Goal: Transaction & Acquisition: Obtain resource

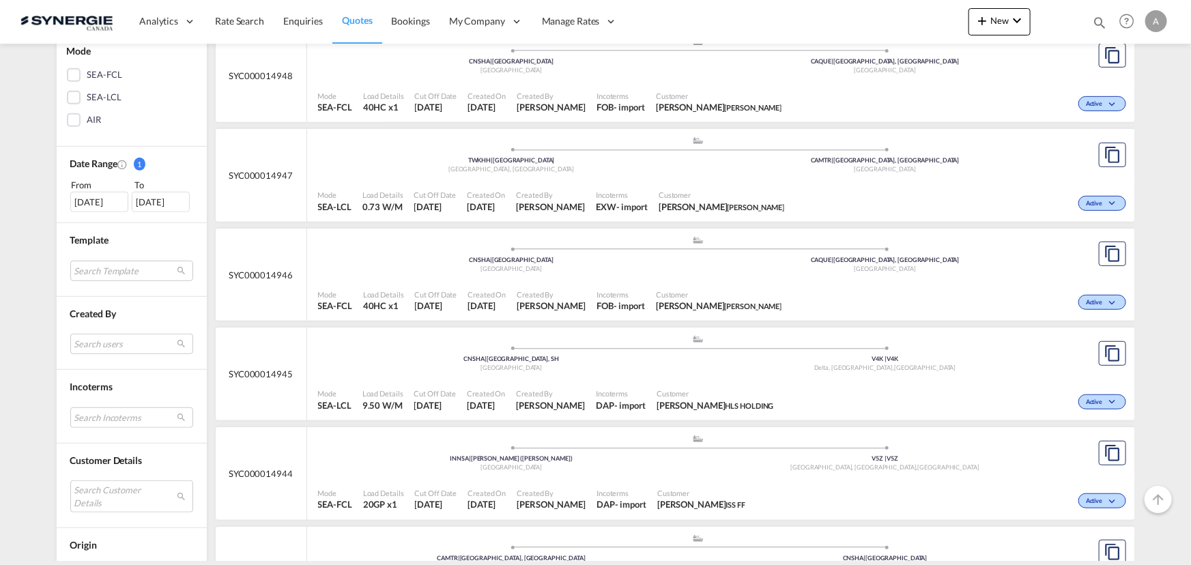
scroll to position [310, 0]
click at [125, 495] on md-select "Search Customer Details user name user tomas Šatkus tomas.satkus@unitedtranslin…" at bounding box center [131, 493] width 123 height 31
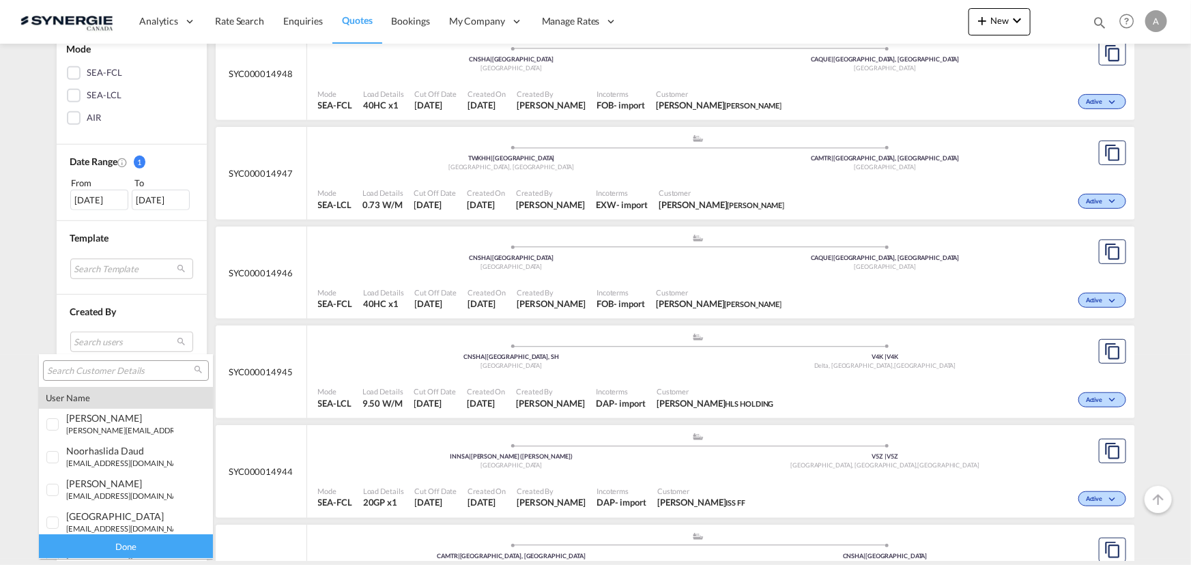
click at [87, 371] on input "search" at bounding box center [120, 371] width 147 height 12
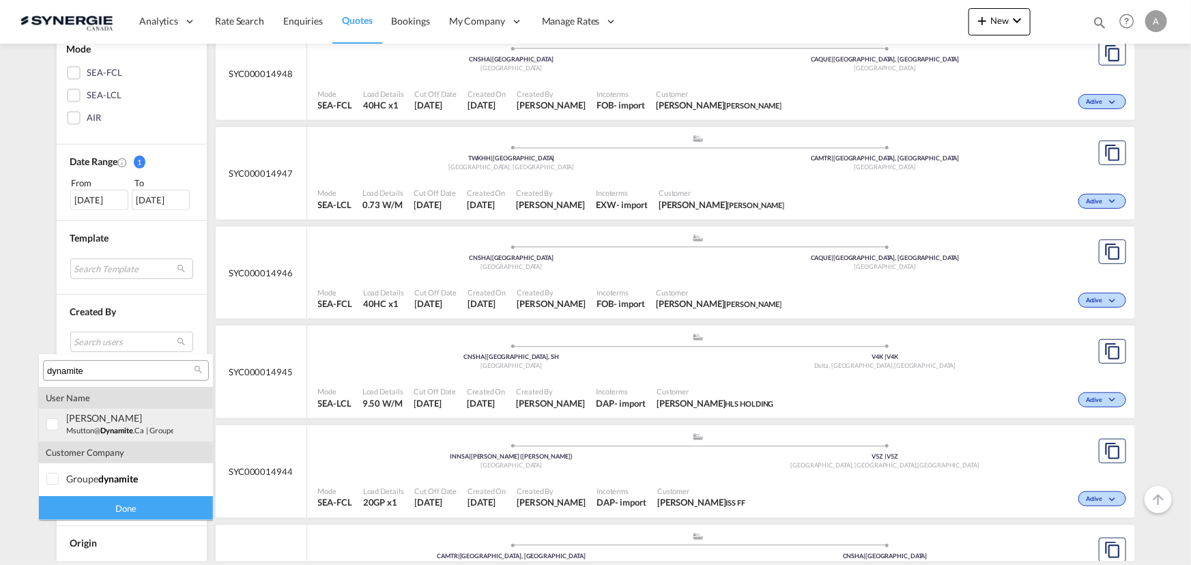
type input "dynamite"
click at [82, 426] on small "msutton@ dynamite .ca" at bounding box center [105, 430] width 78 height 9
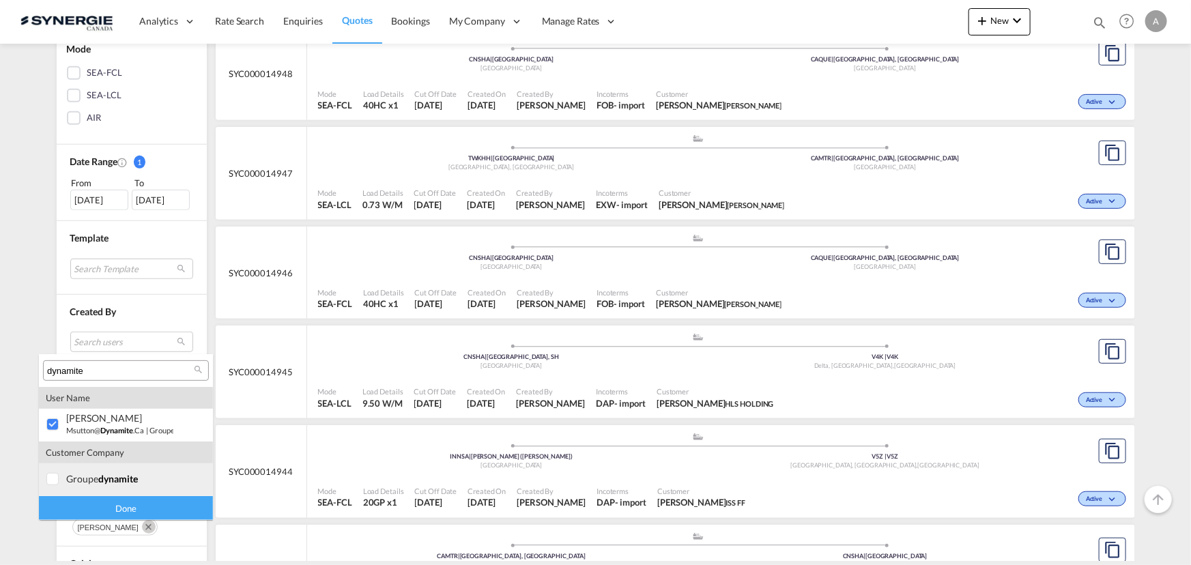
click at [74, 474] on div "groupe dynamite" at bounding box center [119, 479] width 107 height 12
click at [95, 510] on div "Done" at bounding box center [126, 508] width 174 height 24
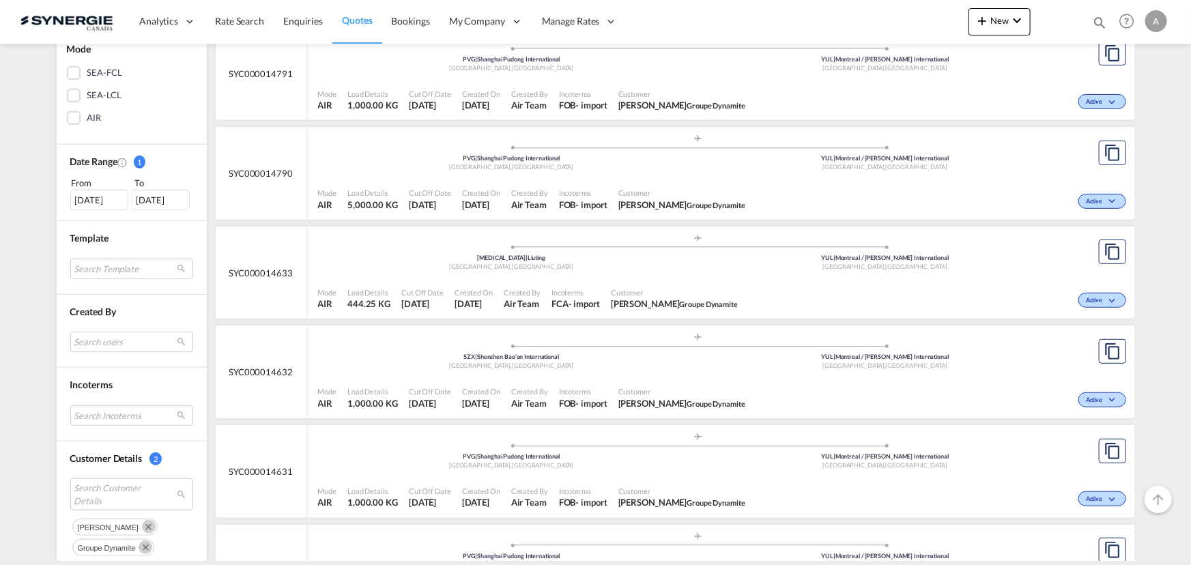
click at [607, 191] on span "Incoterms" at bounding box center [583, 193] width 48 height 10
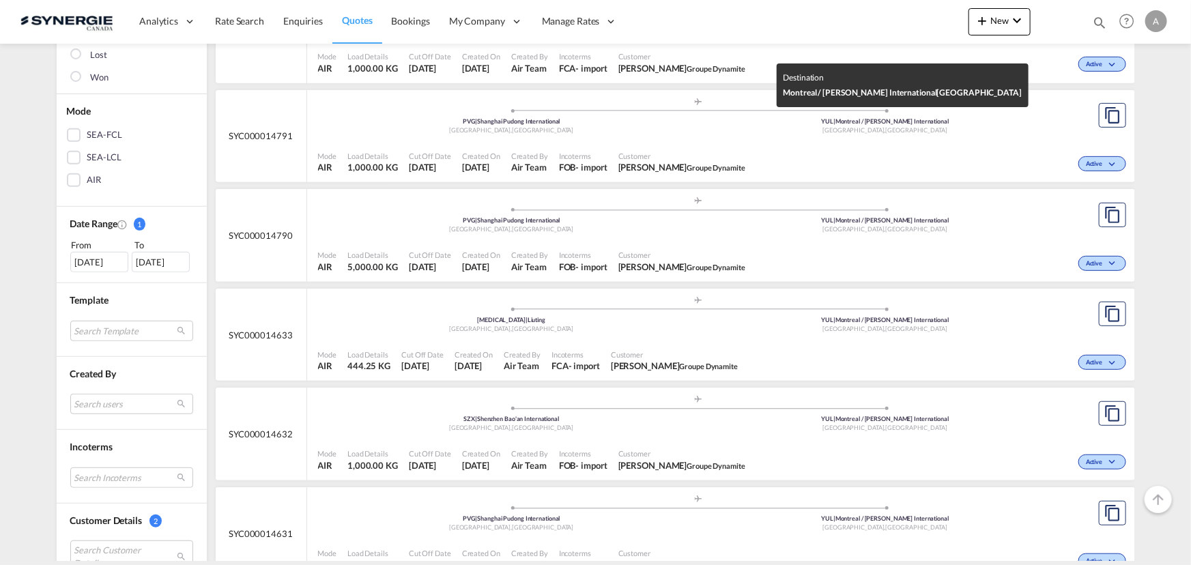
click at [706, 132] on div "Montréal , Canada" at bounding box center [885, 130] width 374 height 9
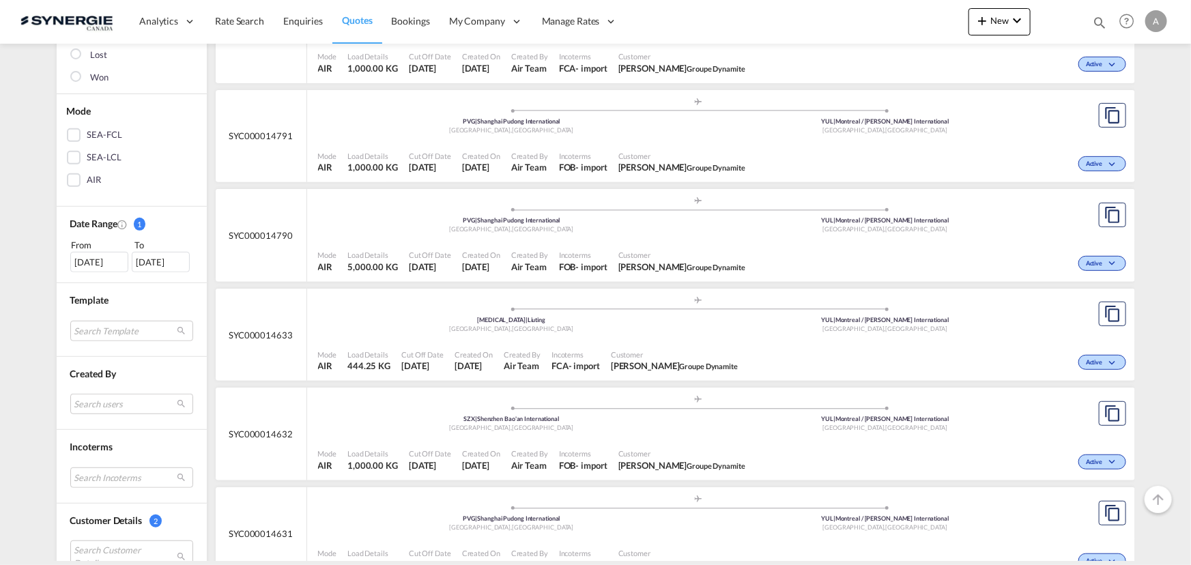
click at [611, 439] on div "Mode AIR Load Details 1,000.00 KG Cut Off Date 13 Sep 2025 Created On 9 Sep 202…" at bounding box center [721, 460] width 828 height 42
click at [620, 323] on div "TAO | Liuting" at bounding box center [512, 320] width 374 height 9
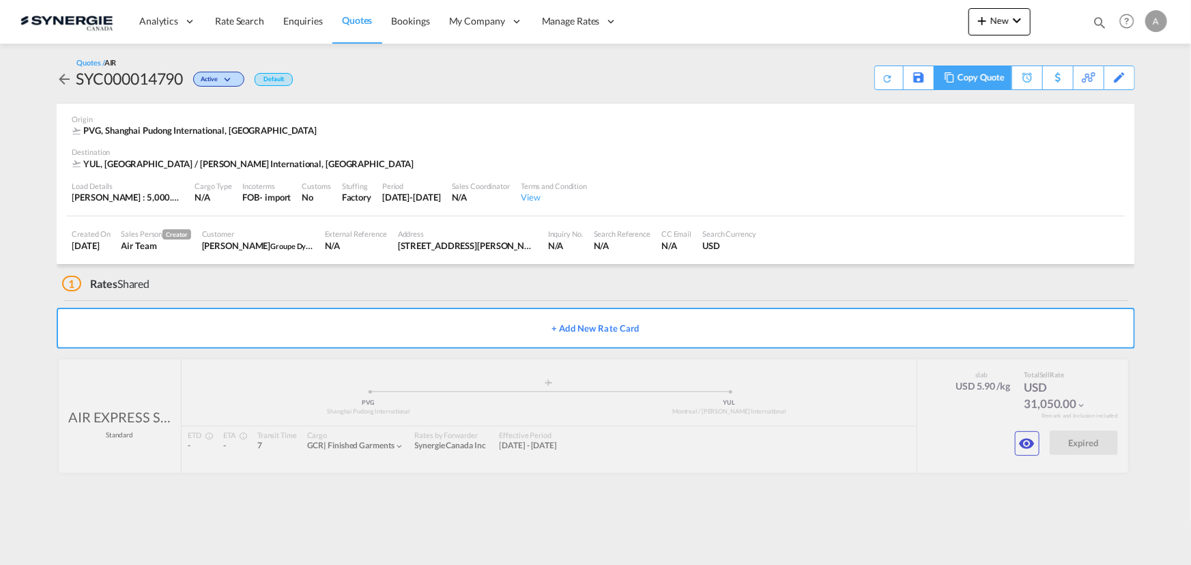
click at [985, 79] on div "Copy Quote" at bounding box center [980, 77] width 46 height 23
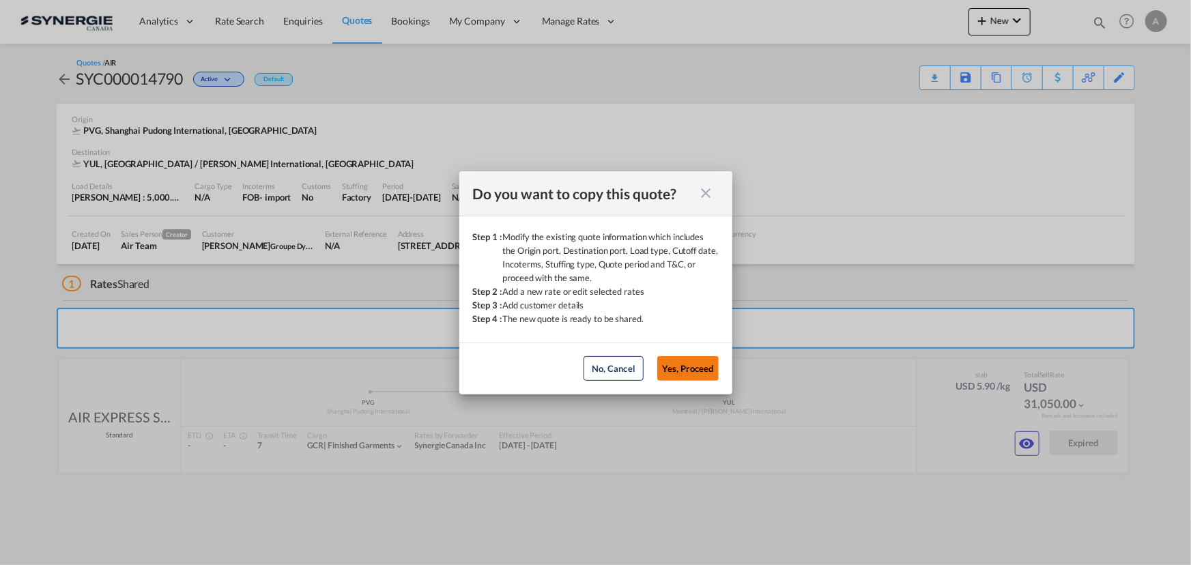
click at [696, 373] on button "Yes, Proceed" at bounding box center [687, 368] width 61 height 25
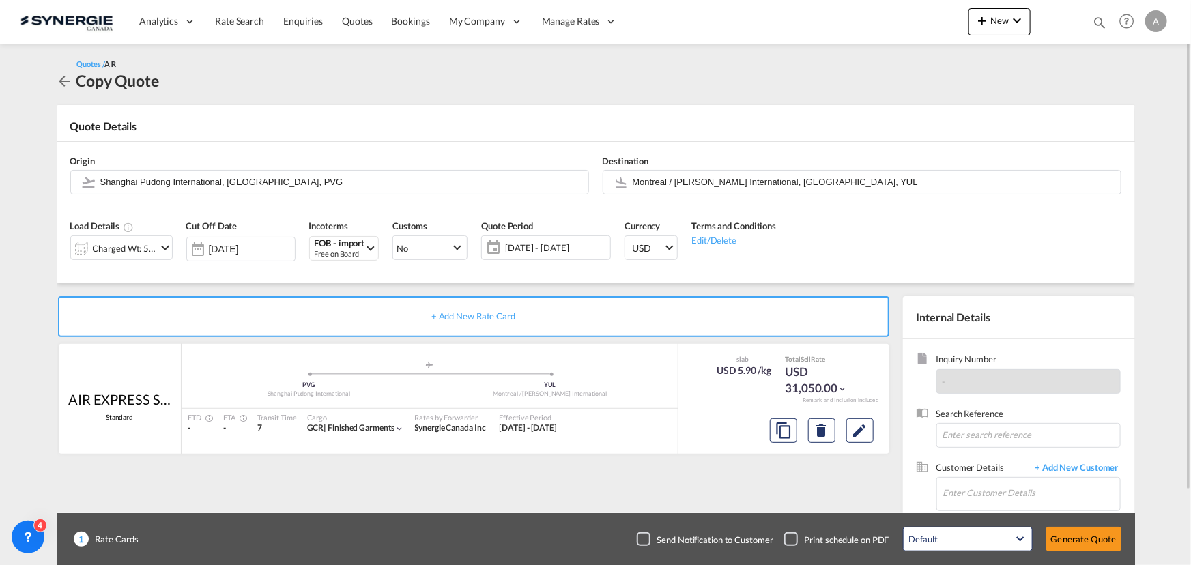
scroll to position [85, 0]
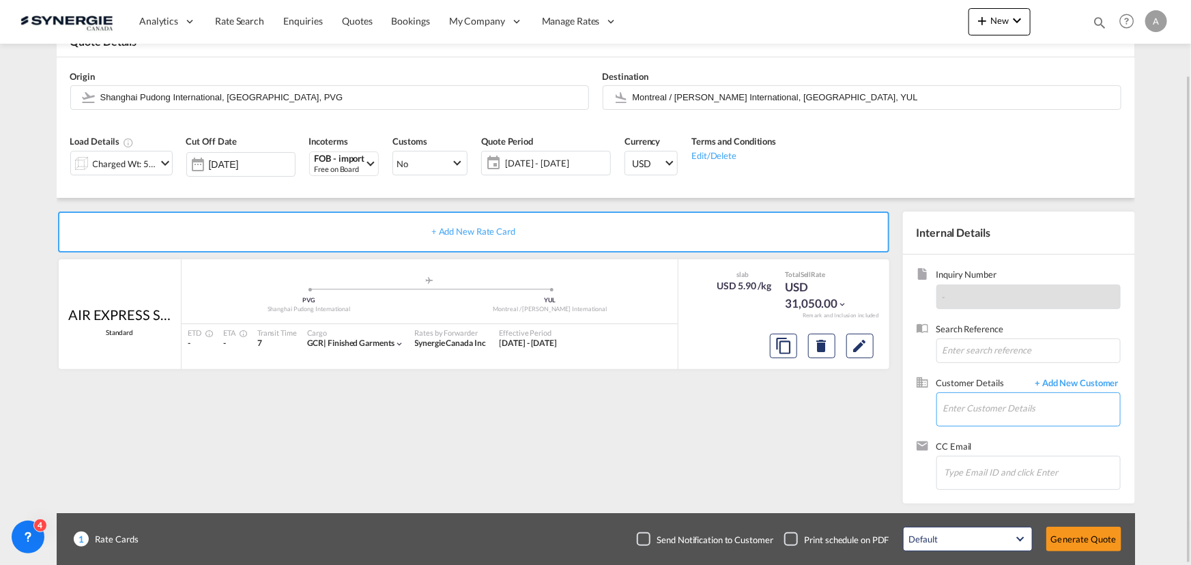
click at [1001, 396] on input "Enter Customer Details" at bounding box center [1031, 408] width 177 height 31
click at [1011, 371] on div "[PERSON_NAME] msutton@ dynamite .ca | Groupe Dynamite" at bounding box center [1030, 374] width 177 height 37
type input "Groupe Dynamite, [PERSON_NAME], [EMAIL_ADDRESS][DOMAIN_NAME]"
click at [550, 160] on span "16 Sep - 02 Oct 2025" at bounding box center [556, 163] width 102 height 12
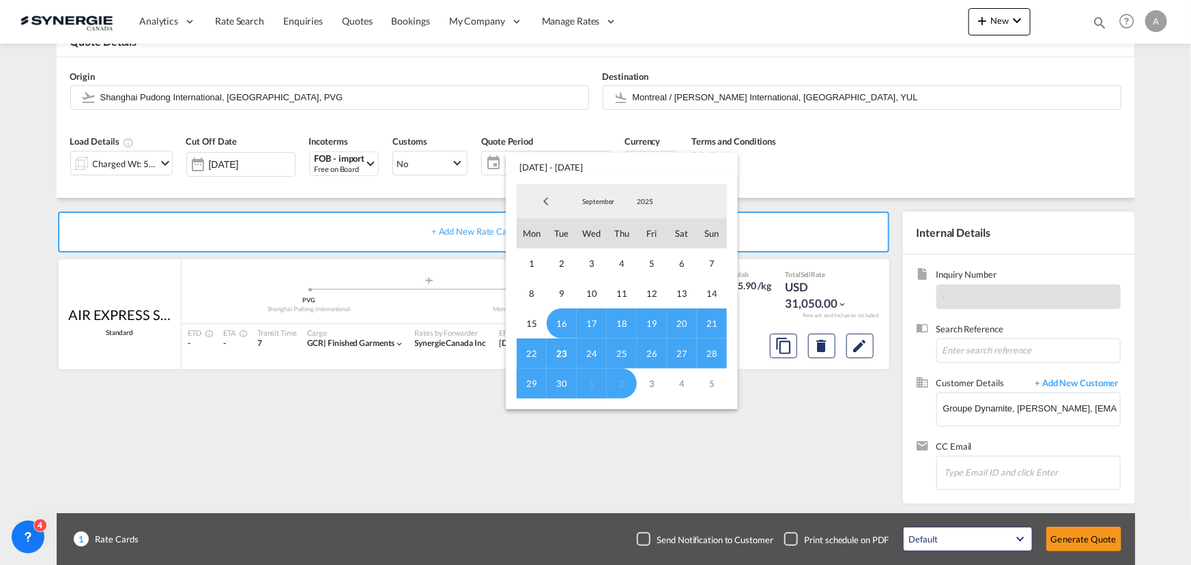
click at [560, 350] on span "23" at bounding box center [562, 353] width 30 height 30
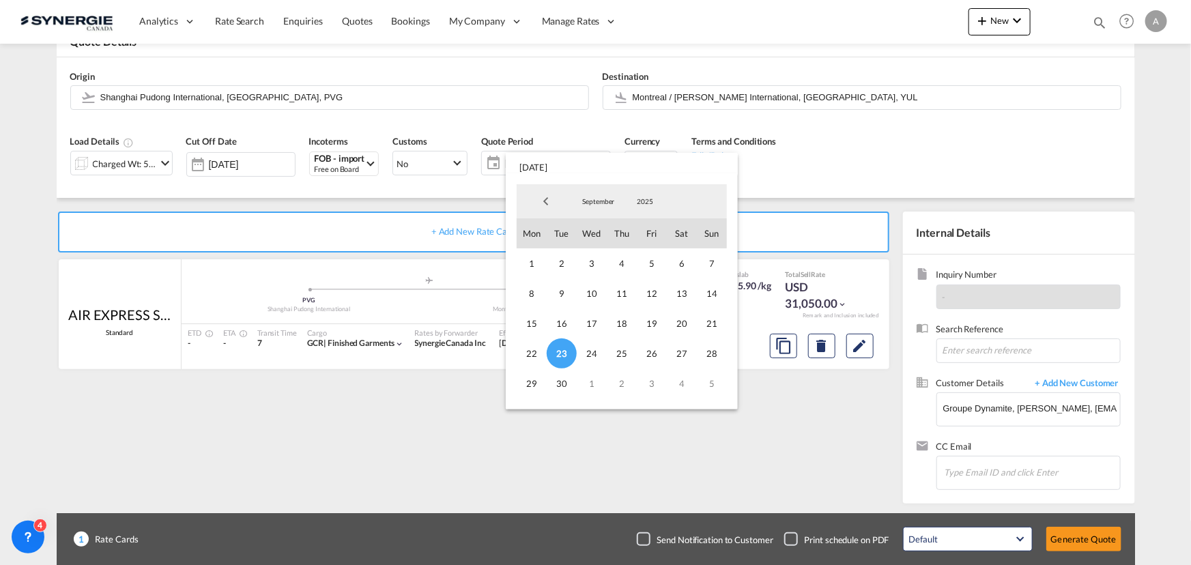
click at [610, 201] on span "September" at bounding box center [599, 202] width 44 height 10
click at [600, 237] on md-option "October" at bounding box center [612, 234] width 93 height 33
click at [623, 291] on span "9" at bounding box center [622, 293] width 30 height 30
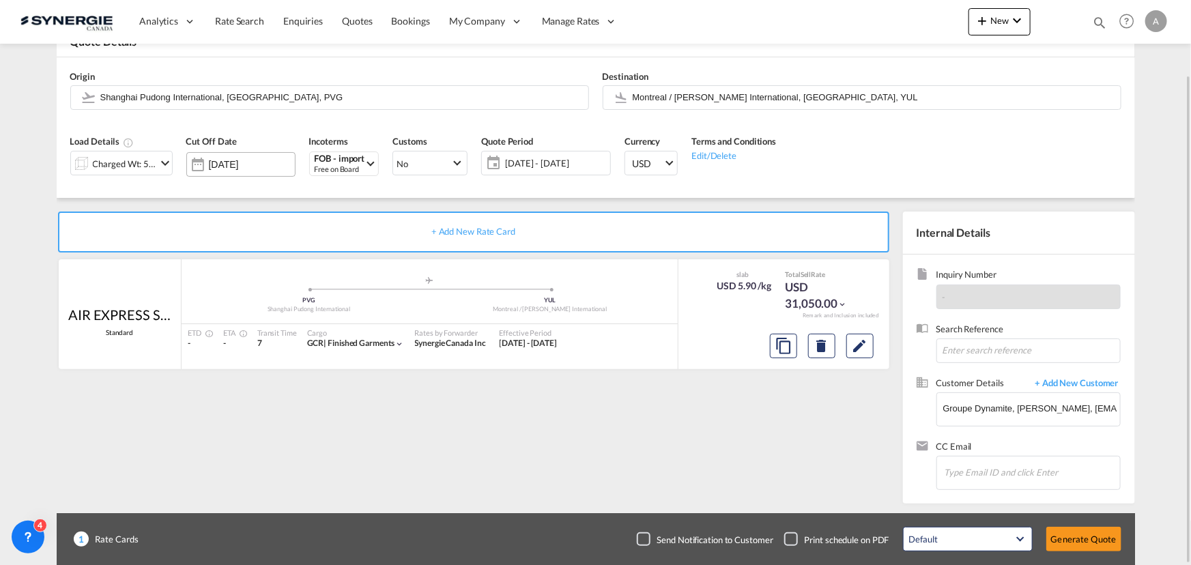
click at [261, 160] on input "[DATE]" at bounding box center [252, 164] width 86 height 11
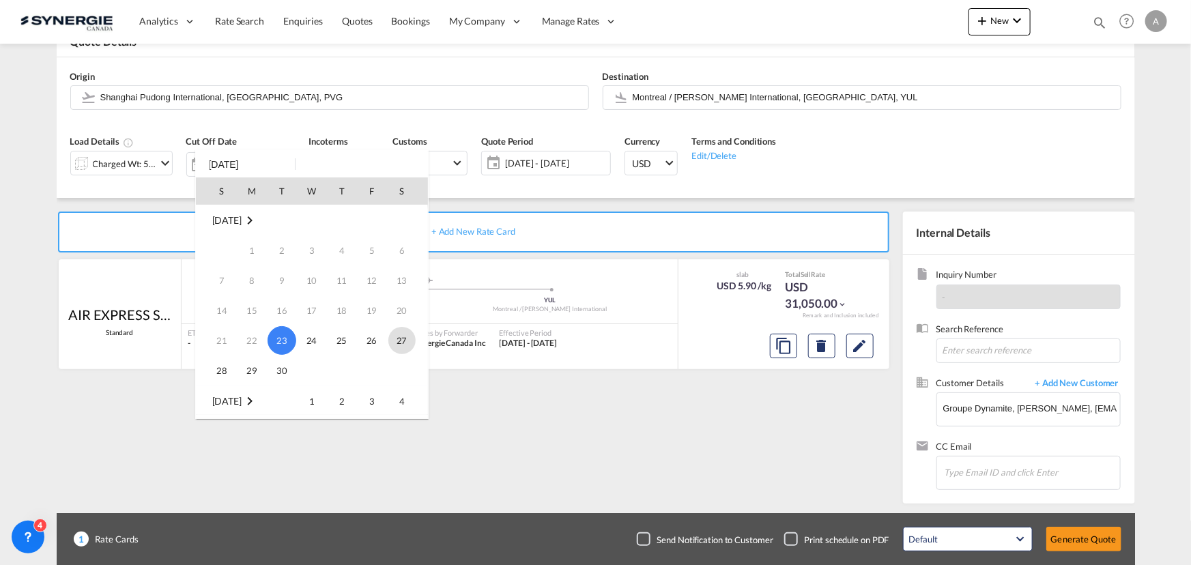
click at [405, 342] on span "27" at bounding box center [401, 340] width 27 height 27
type input "[DATE]"
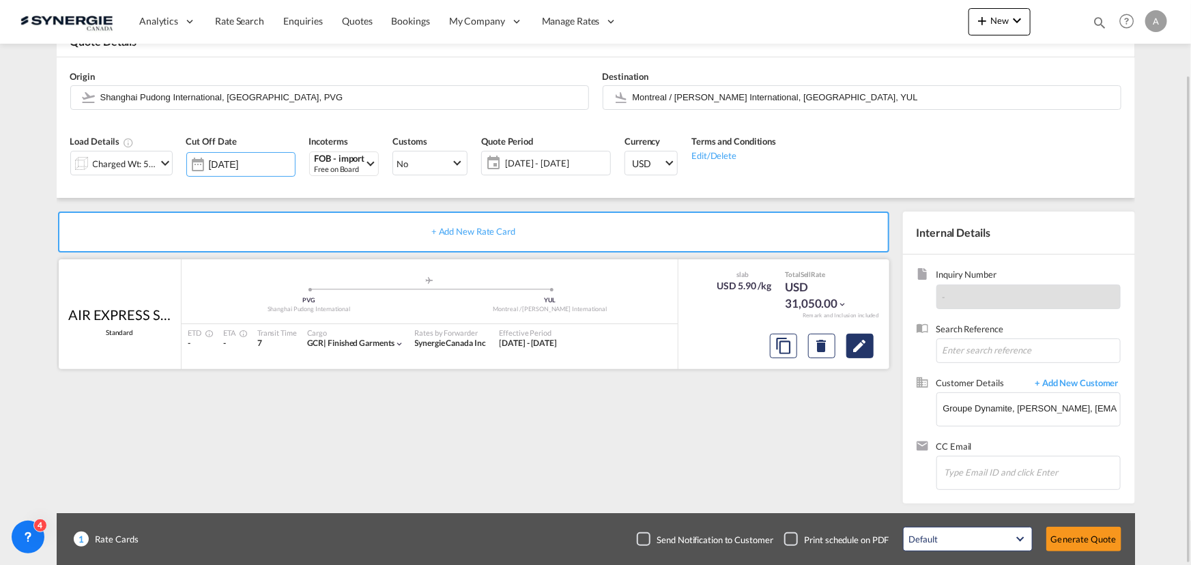
click at [858, 340] on md-icon "Edit" at bounding box center [860, 346] width 16 height 16
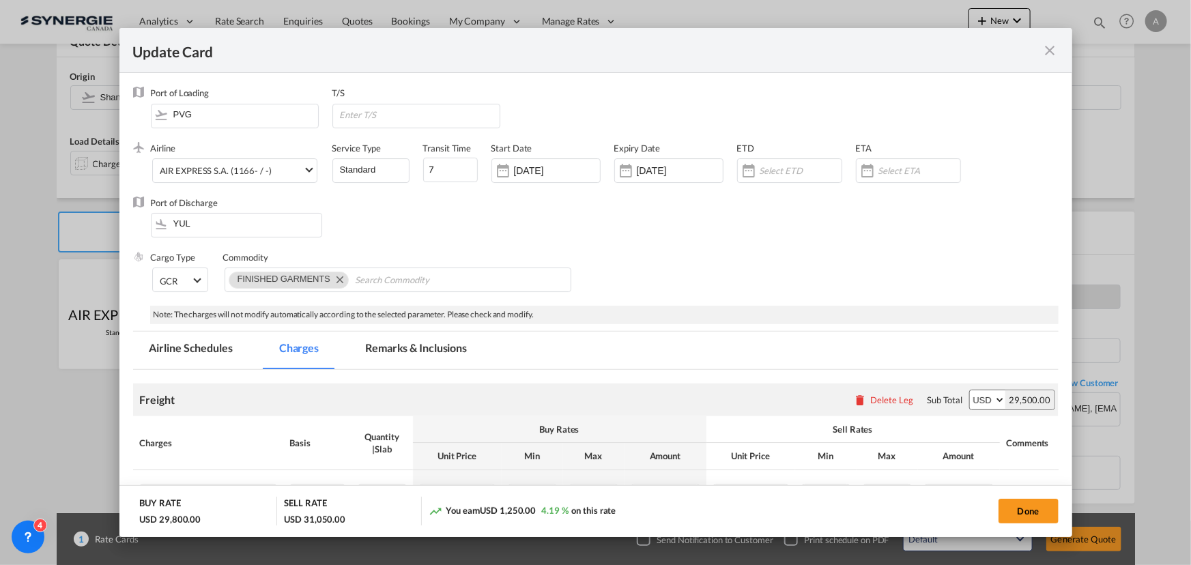
select select "chargeable_weight"
click at [531, 165] on input "15 Sep 2025" at bounding box center [557, 170] width 86 height 11
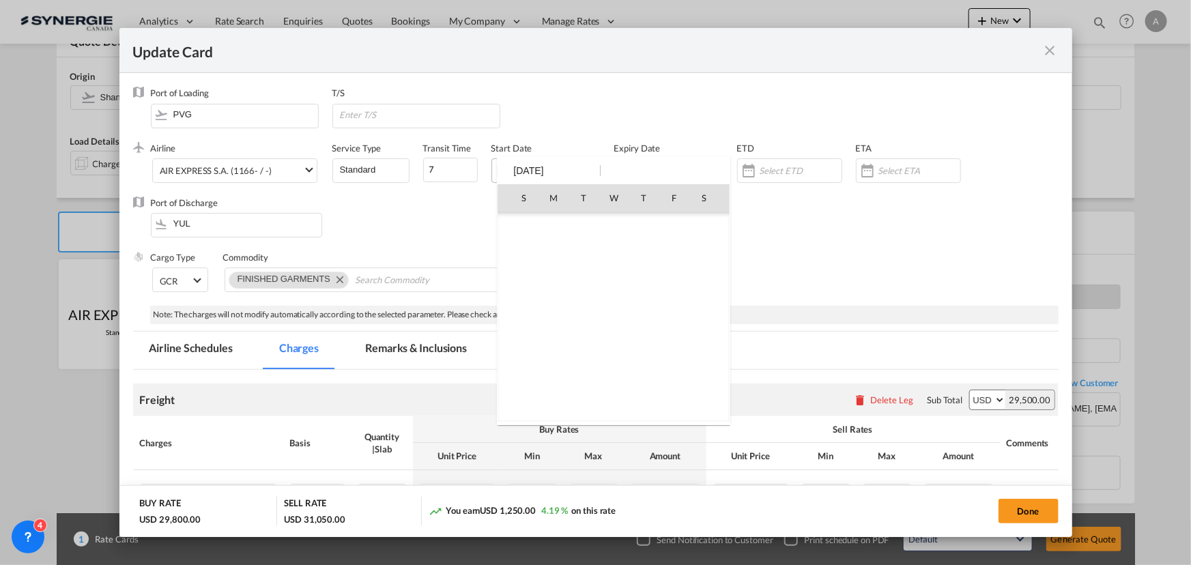
scroll to position [316078, 0]
click at [584, 341] on span "23" at bounding box center [583, 347] width 29 height 29
type input "[DATE]"
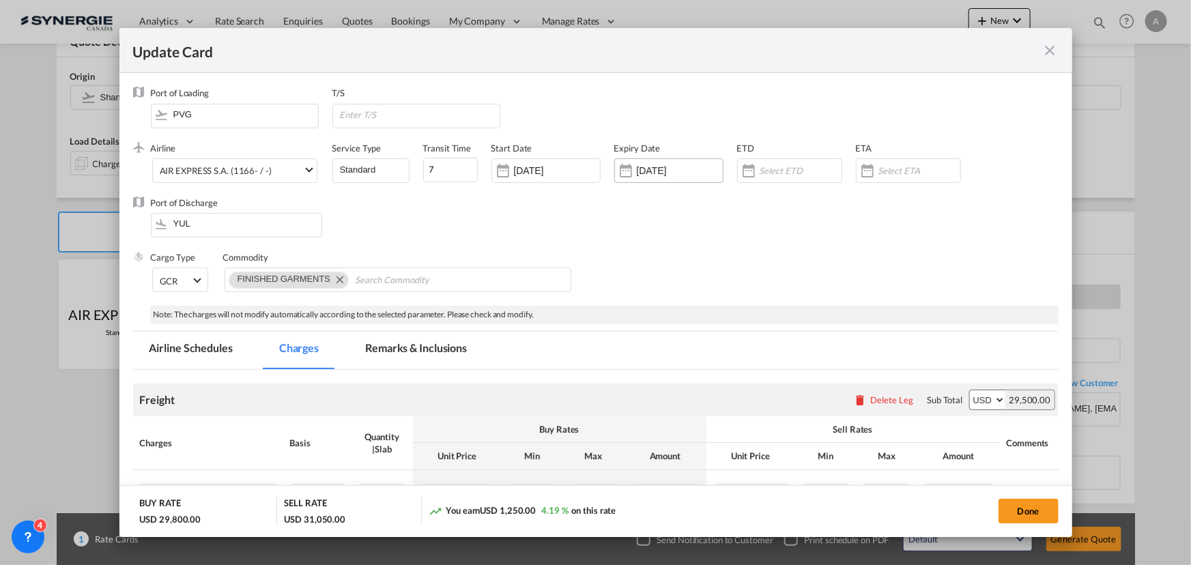
click at [675, 173] on input "01 Oct 2025" at bounding box center [680, 170] width 86 height 11
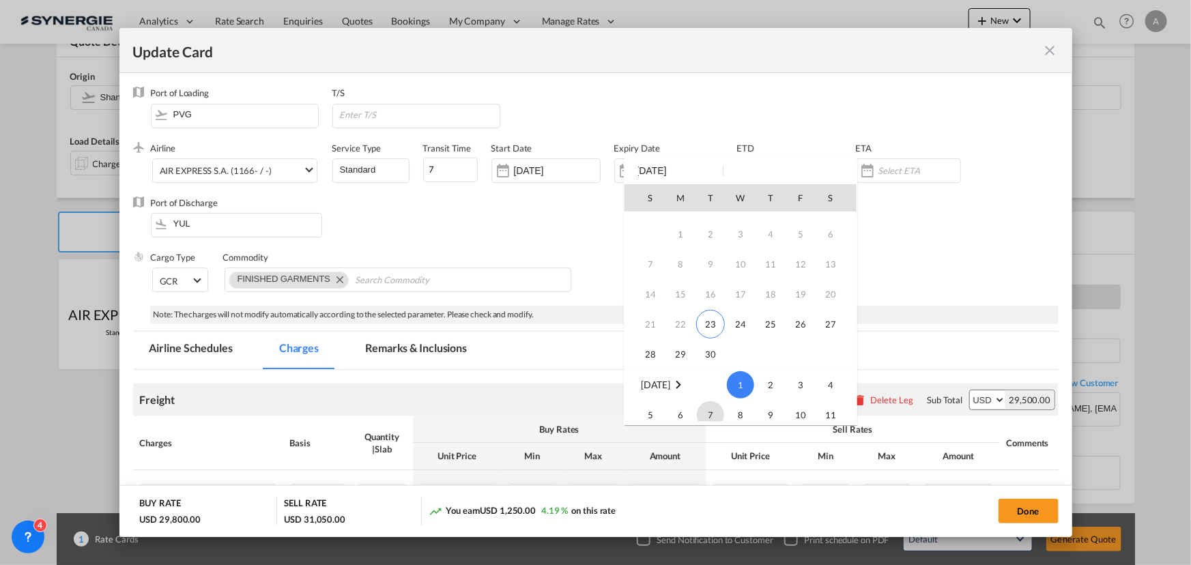
scroll to position [0, 0]
click at [828, 349] on span "27" at bounding box center [830, 347] width 27 height 27
type input "[DATE]"
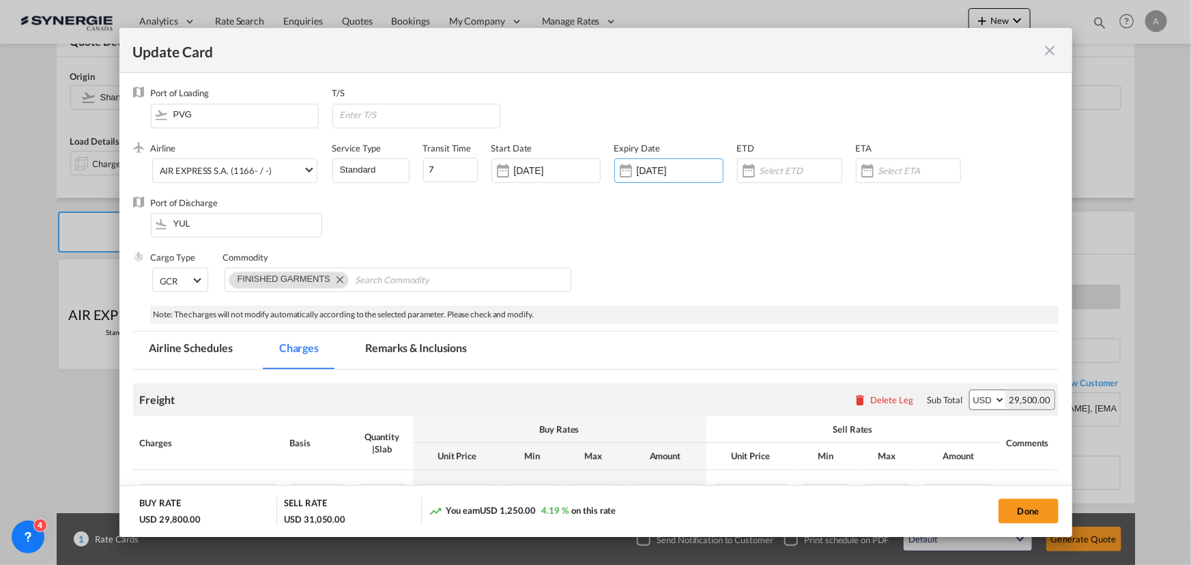
click at [706, 252] on div "Cargo Type GCR FAK GCR GDSM General Cargo Hazardous Cargo Ambient Foodstuff Chi…" at bounding box center [605, 278] width 908 height 55
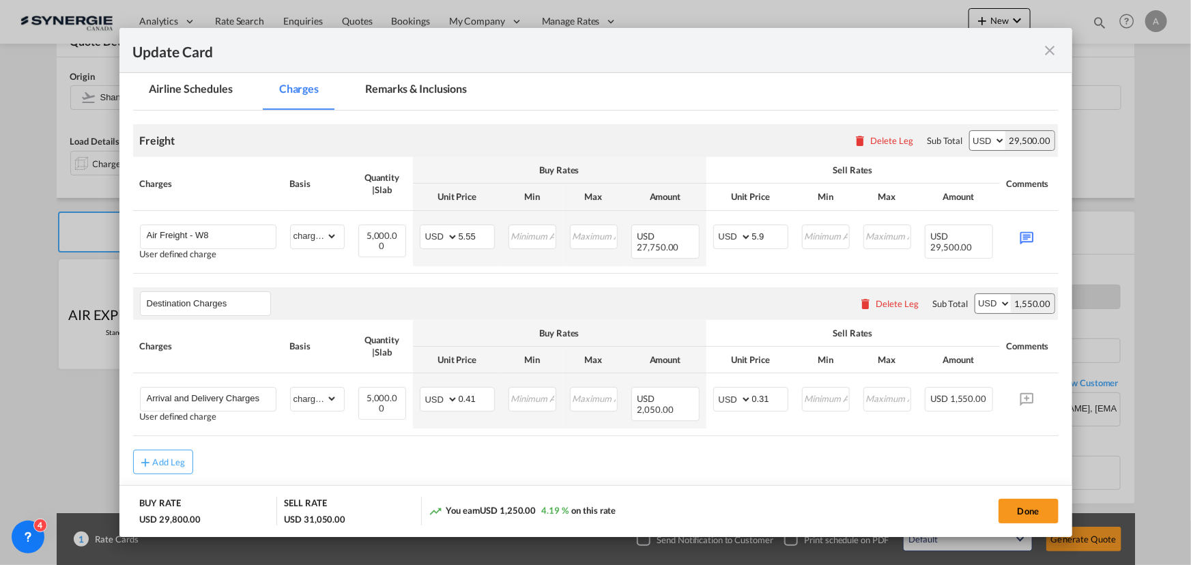
scroll to position [302, 0]
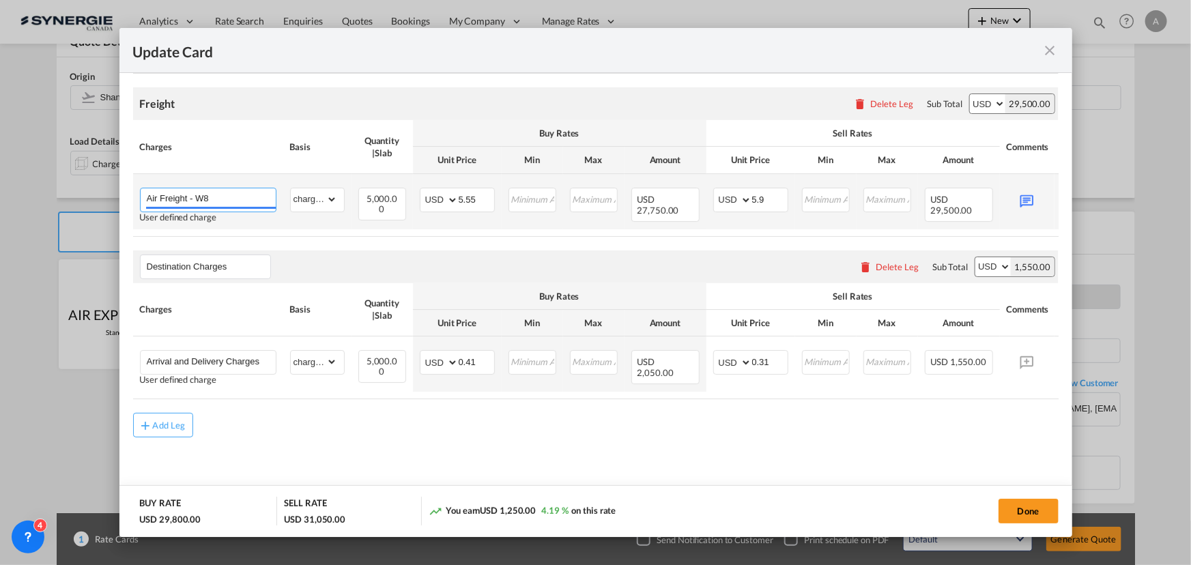
click at [232, 192] on input "Air Freight - W8" at bounding box center [211, 198] width 129 height 20
drag, startPoint x: 477, startPoint y: 192, endPoint x: 391, endPoint y: 186, distance: 86.2
click at [391, 186] on tr "Air Freight - W8 User defined charge Please Enter Already Exists gross_weight v…" at bounding box center [616, 201] width 967 height 55
type input "5.70"
click at [770, 192] on input "5.9" at bounding box center [769, 198] width 35 height 20
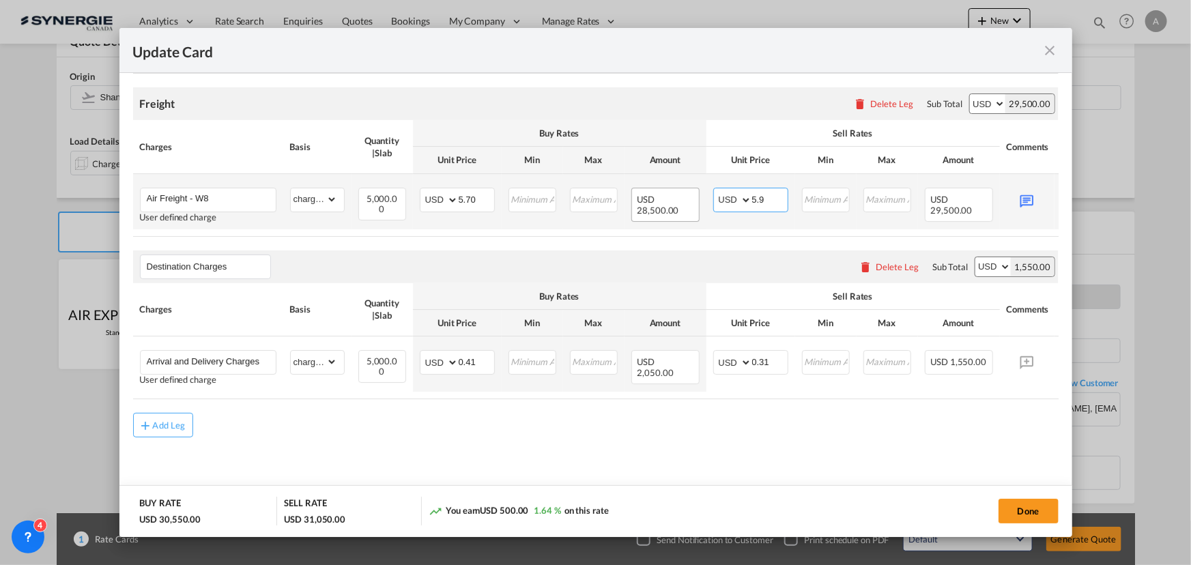
drag, startPoint x: 764, startPoint y: 192, endPoint x: 693, endPoint y: 207, distance: 72.5
click at [675, 194] on tr "Air Freight - W8 User defined charge Please Enter Already Exists gross_weight v…" at bounding box center [616, 201] width 967 height 55
type input "6"
click at [1022, 193] on md-icon "Update CardPort of ..." at bounding box center [1027, 200] width 24 height 24
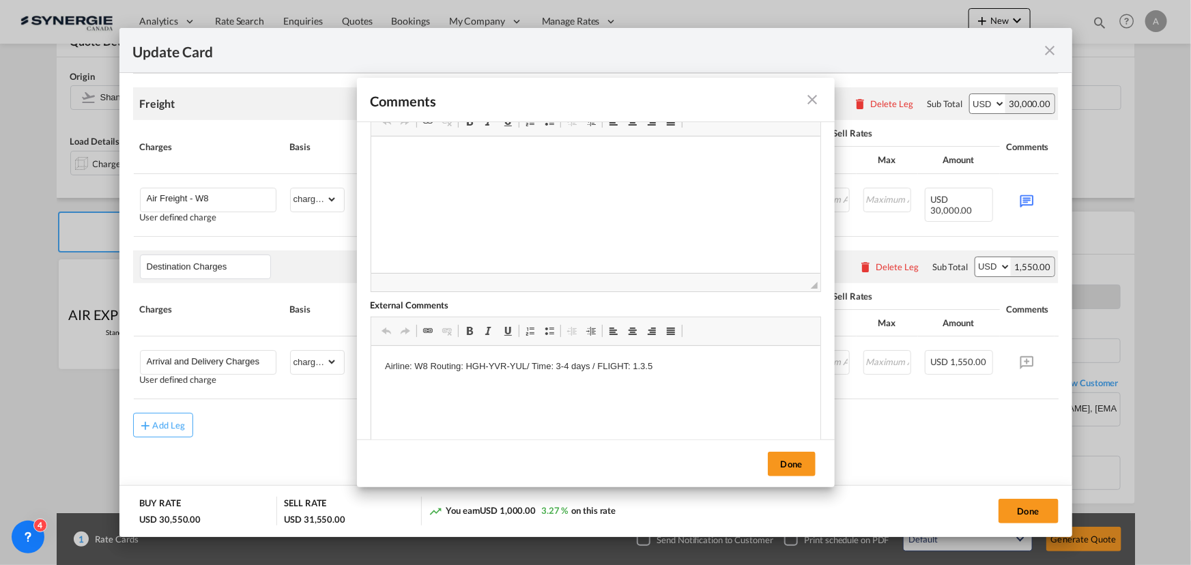
scroll to position [61, 0]
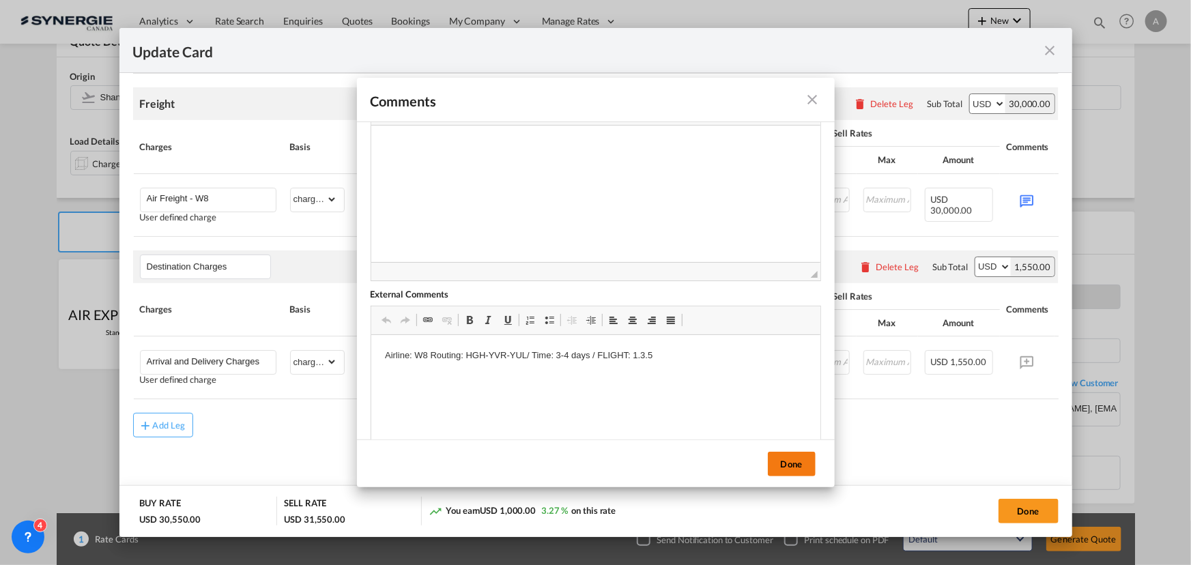
click at [792, 461] on button "Done" at bounding box center [792, 464] width 48 height 25
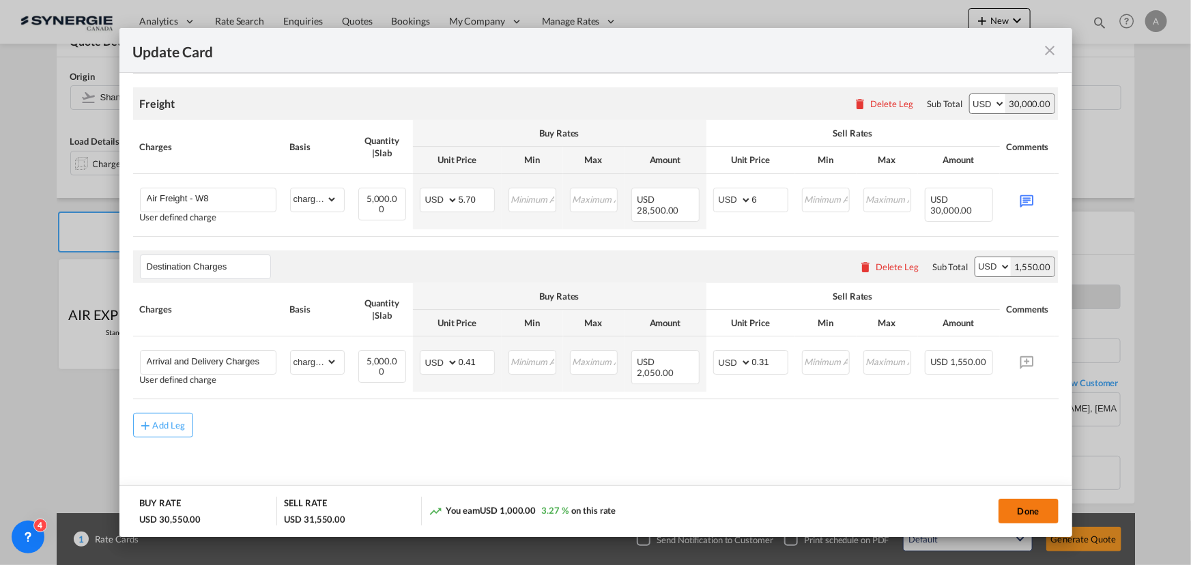
click at [1028, 508] on button "Done" at bounding box center [1028, 511] width 60 height 25
type input "[DATE]"
type input "5.7"
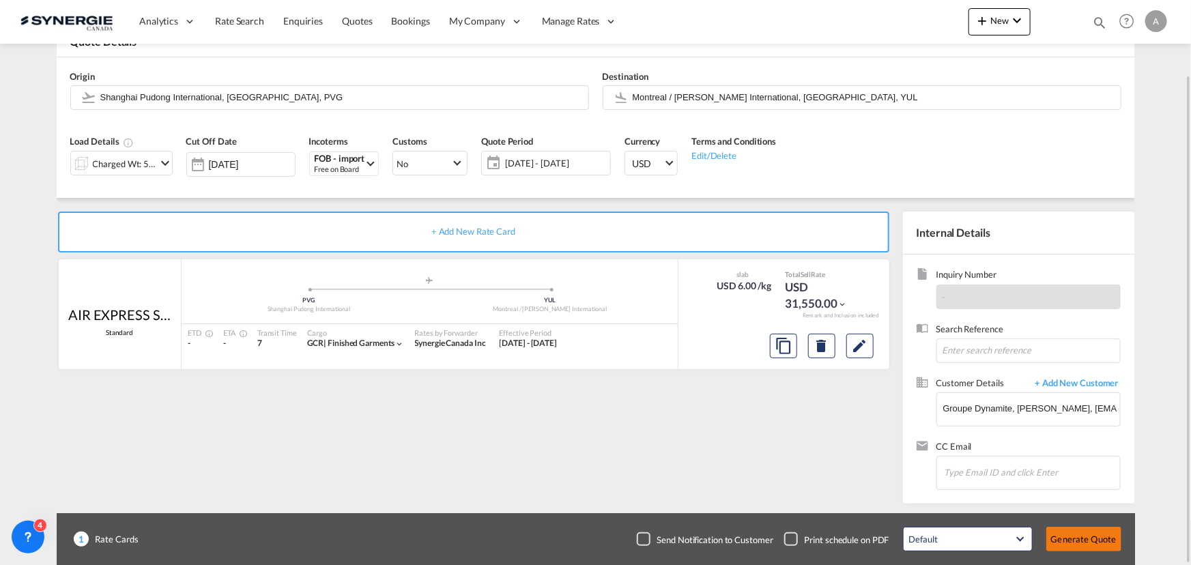
click at [1077, 532] on button "Generate Quote" at bounding box center [1083, 539] width 75 height 25
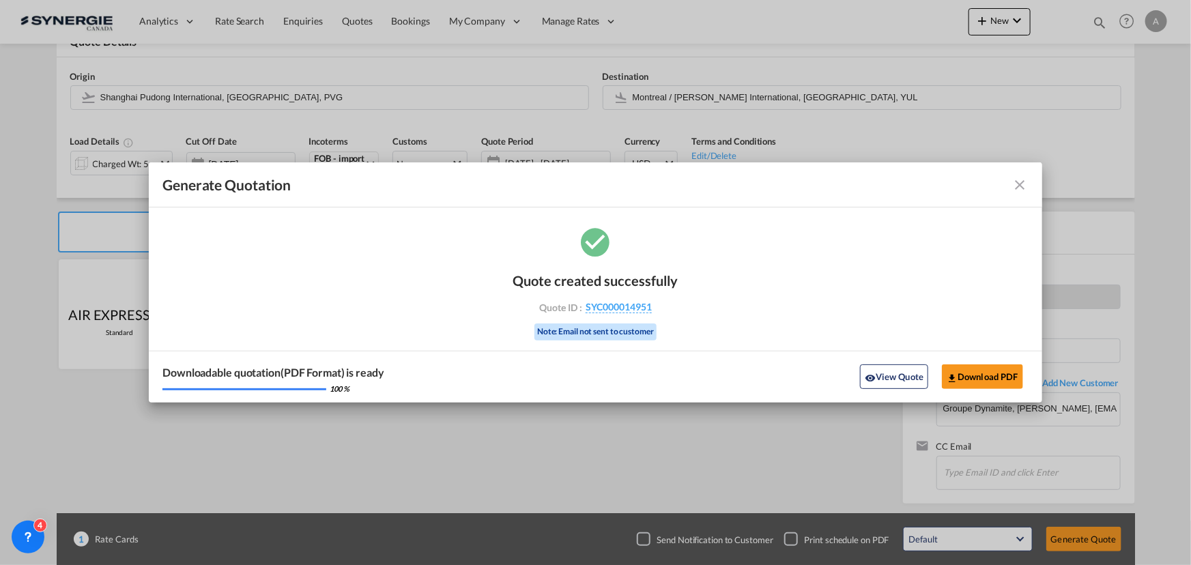
click at [1010, 398] on div "Downloadable quotation(PDF Format) is ready 100 % View Quote Download PDF" at bounding box center [595, 377] width 893 height 52
click at [987, 376] on button "Download PDF" at bounding box center [982, 376] width 81 height 25
click at [1024, 183] on md-icon "icon-close fg-AAA8AD cursor m-0" at bounding box center [1020, 185] width 16 height 16
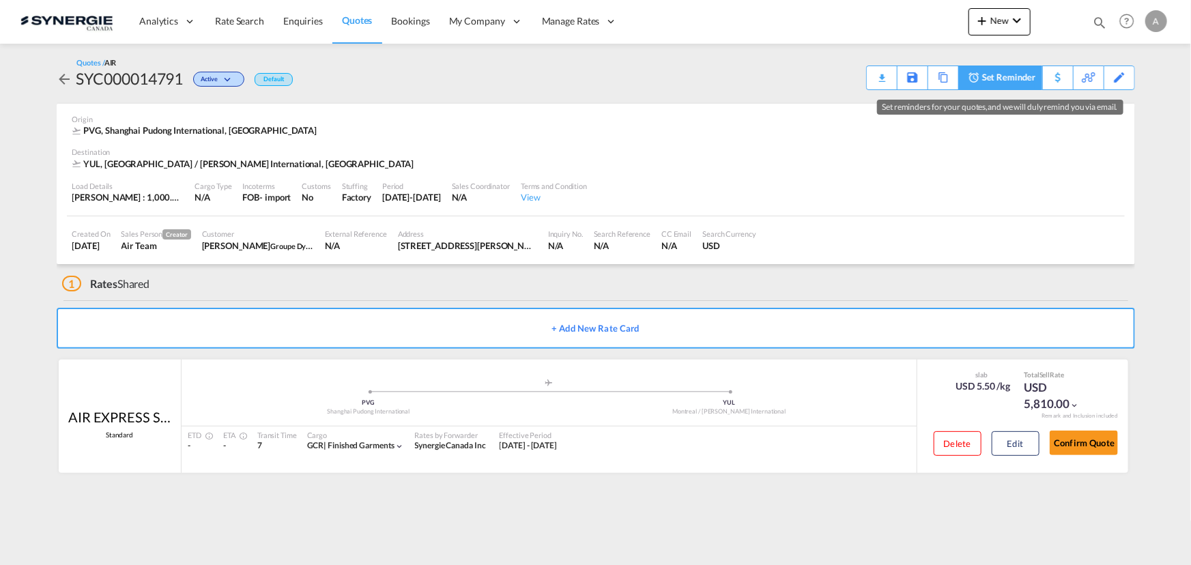
click at [995, 79] on div "Set Reminder" at bounding box center [1008, 77] width 53 height 23
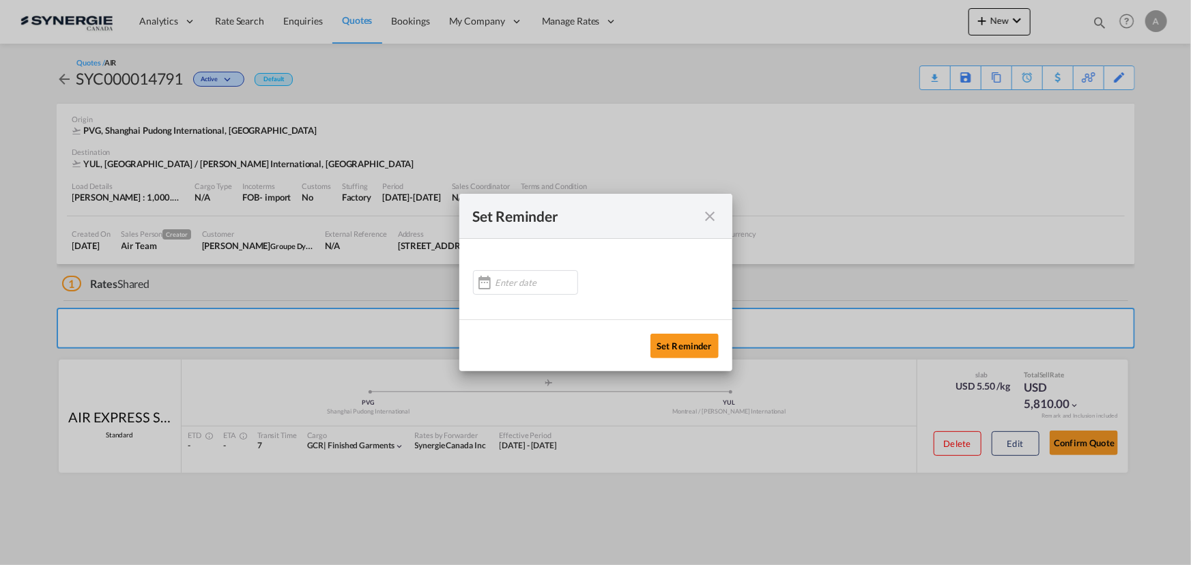
click at [707, 212] on md-icon "icon-close" at bounding box center [710, 216] width 16 height 16
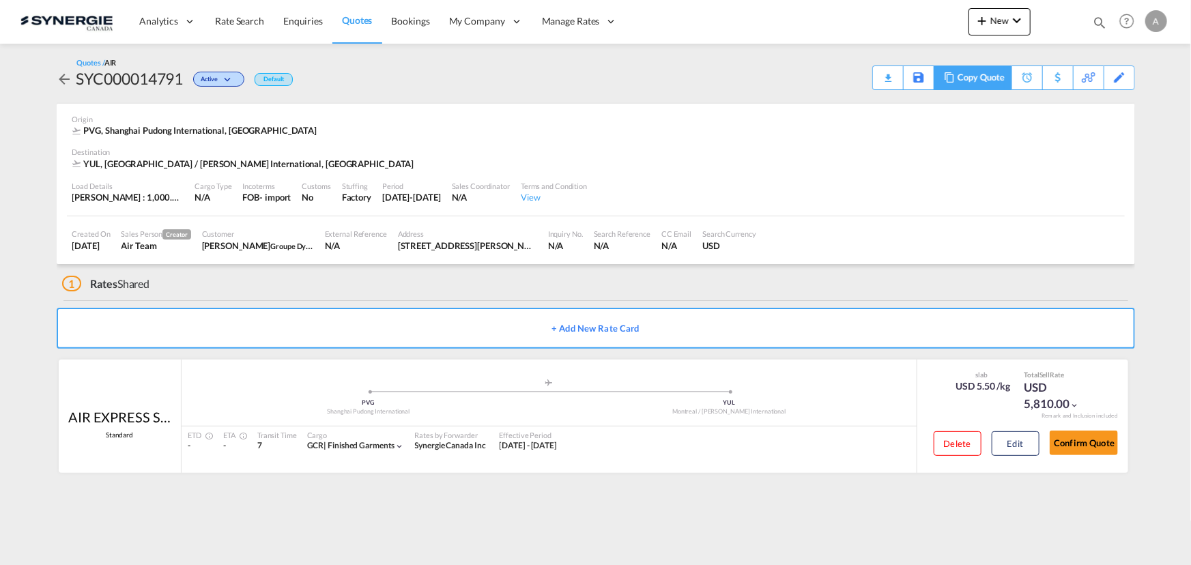
click at [981, 75] on div "Copy Quote" at bounding box center [980, 77] width 46 height 23
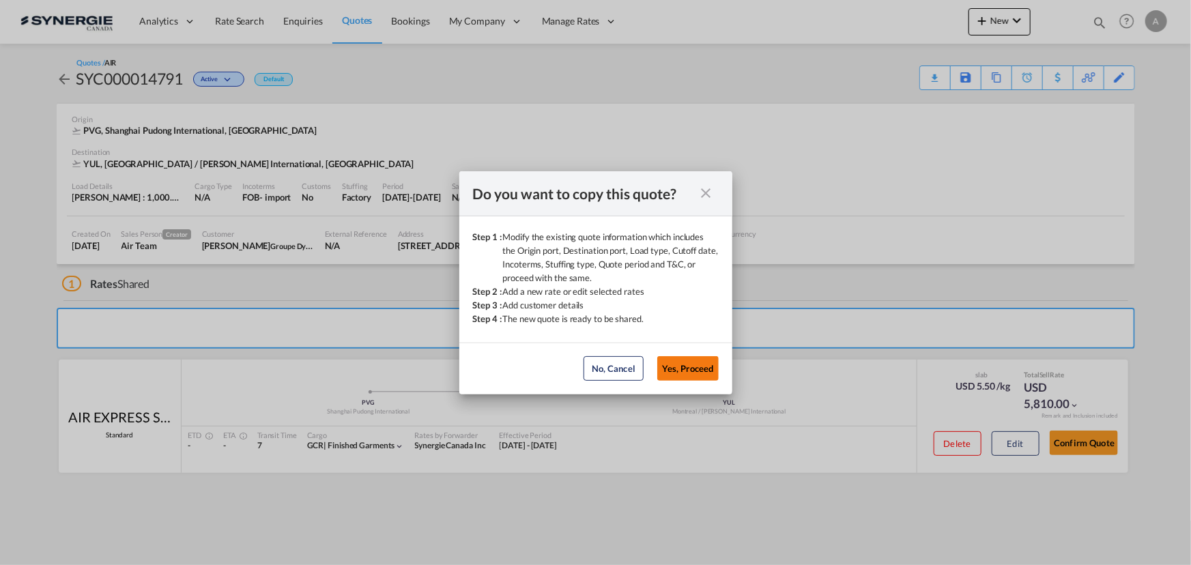
click at [713, 364] on button "Yes, Proceed" at bounding box center [687, 368] width 61 height 25
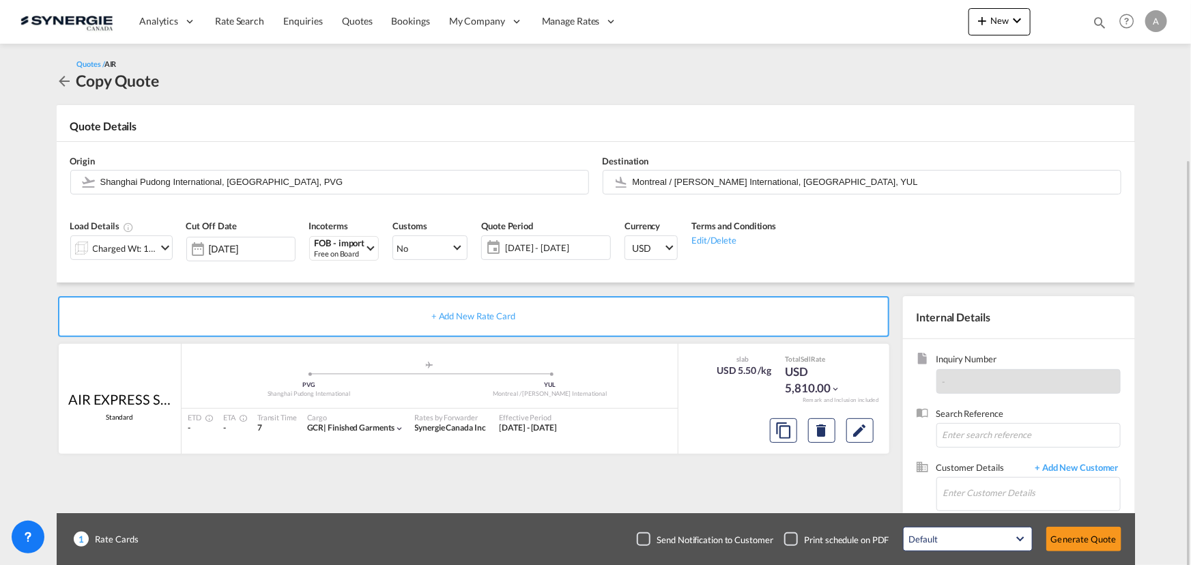
scroll to position [85, 0]
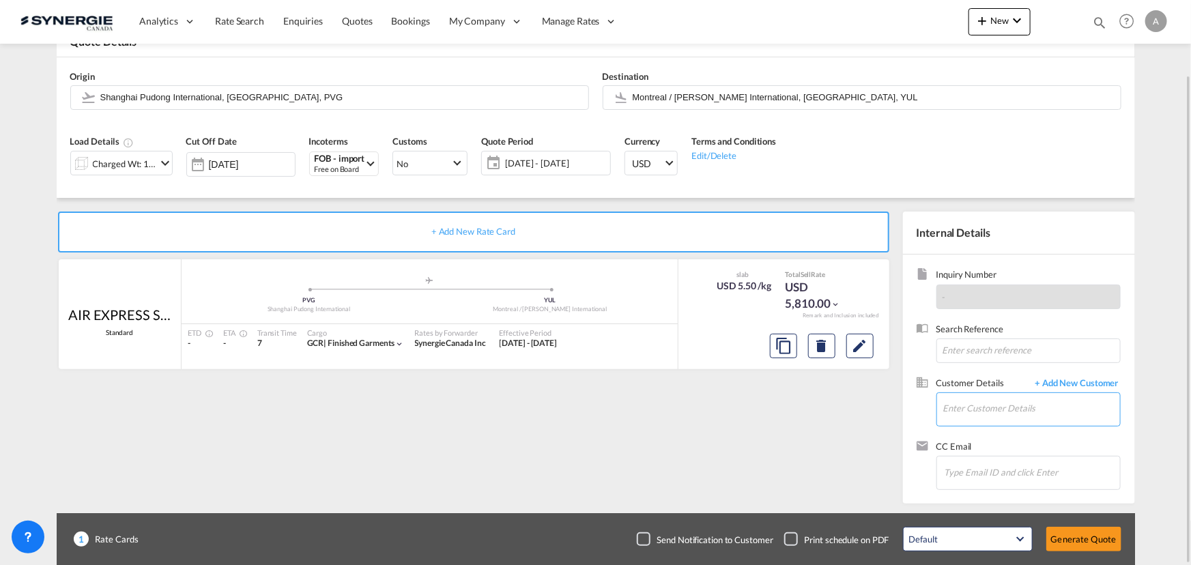
click at [983, 409] on input "Enter Customer Details" at bounding box center [1031, 408] width 177 height 31
click at [977, 383] on div "[PERSON_NAME] msutton@ dynamite .ca | Groupe Dynamite" at bounding box center [1030, 374] width 177 height 37
type input "Groupe Dynamite, [PERSON_NAME], [EMAIL_ADDRESS][DOMAIN_NAME]"
click at [563, 163] on span "16 Sep - 02 Oct 2025" at bounding box center [556, 163] width 102 height 12
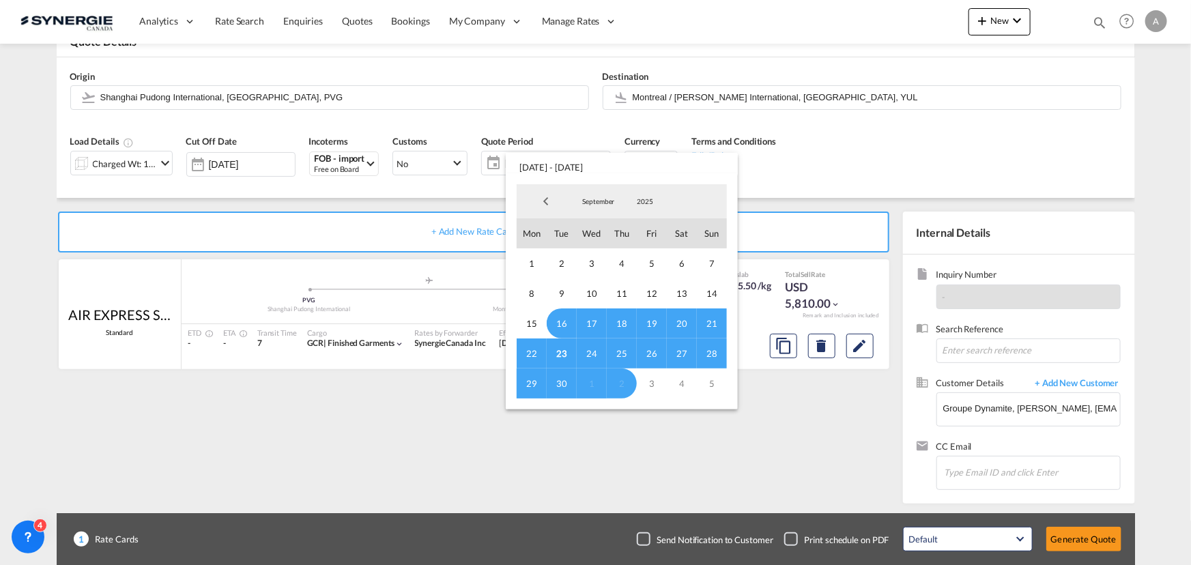
click at [561, 351] on span "23" at bounding box center [562, 353] width 30 height 30
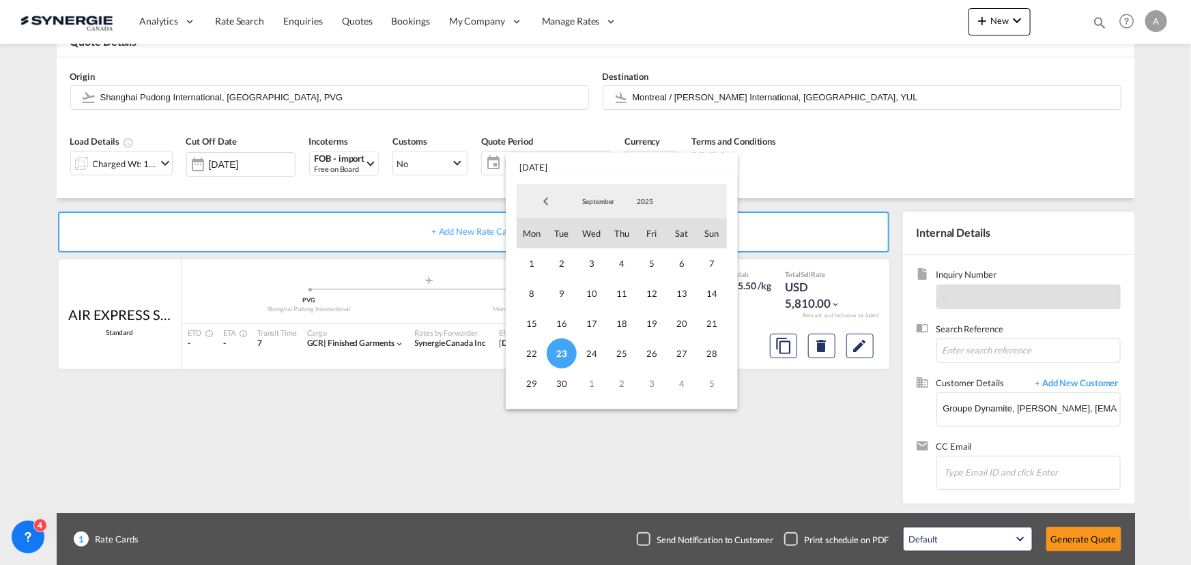
click at [599, 204] on span "September" at bounding box center [599, 202] width 44 height 10
click at [592, 227] on md-option "October" at bounding box center [612, 234] width 93 height 33
click at [624, 300] on span "9" at bounding box center [622, 293] width 30 height 30
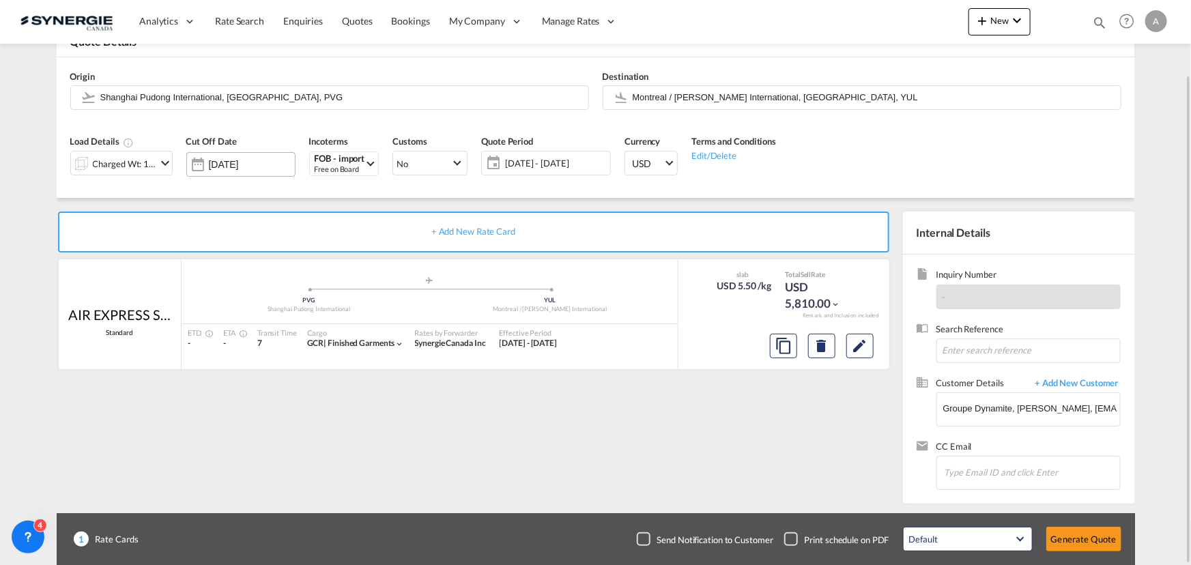
click at [221, 162] on input "[DATE]" at bounding box center [252, 164] width 86 height 11
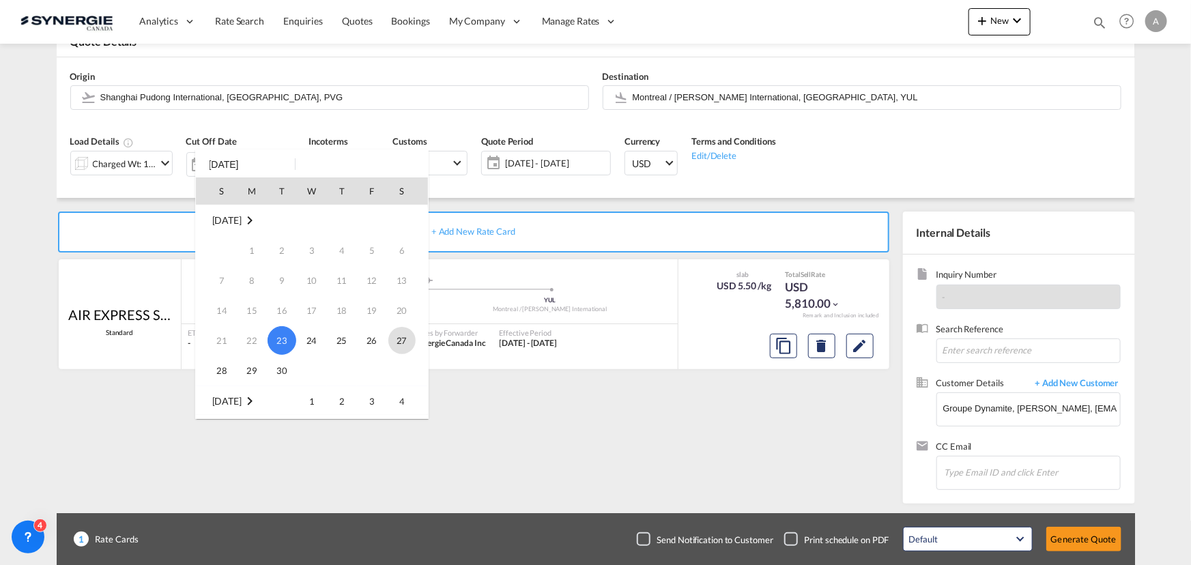
click at [408, 335] on span "27" at bounding box center [401, 340] width 27 height 27
type input "[DATE]"
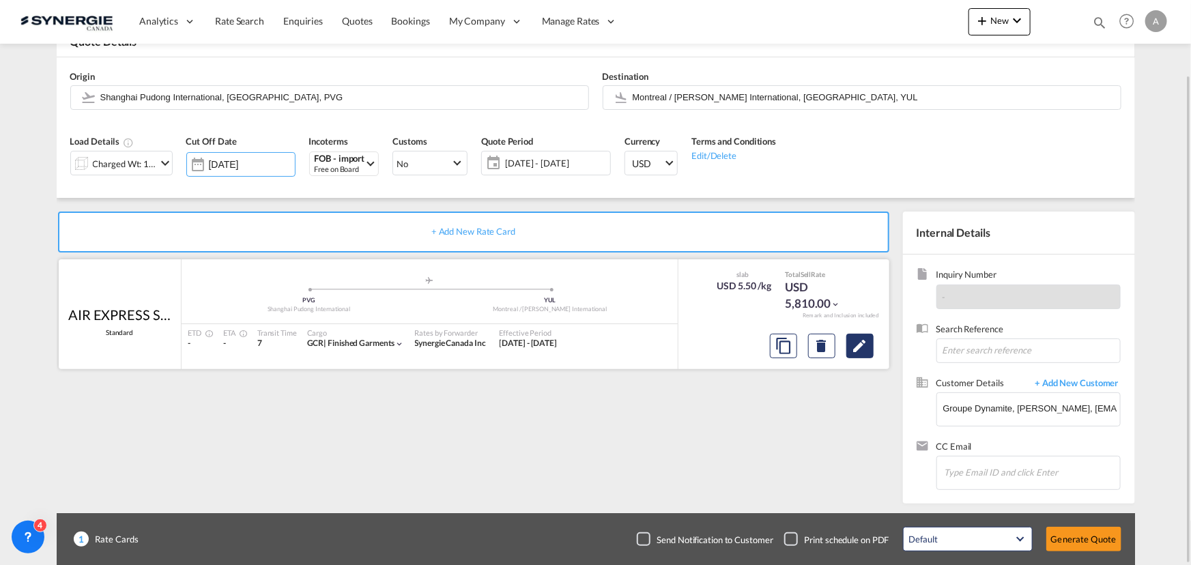
scroll to position [23, 0]
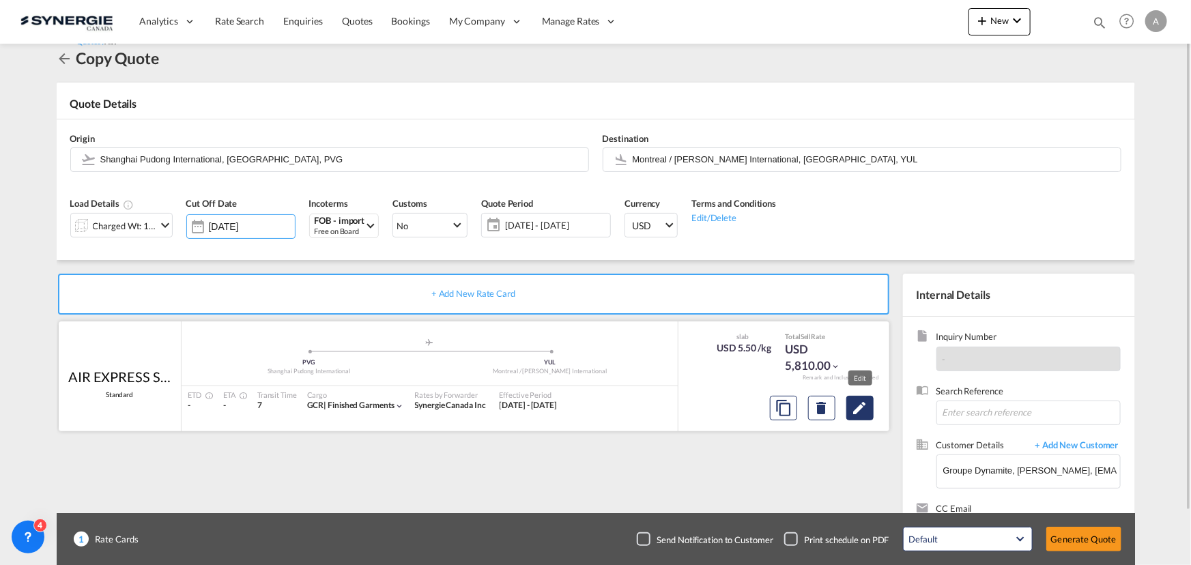
click at [860, 409] on md-icon "Edit" at bounding box center [860, 408] width 16 height 16
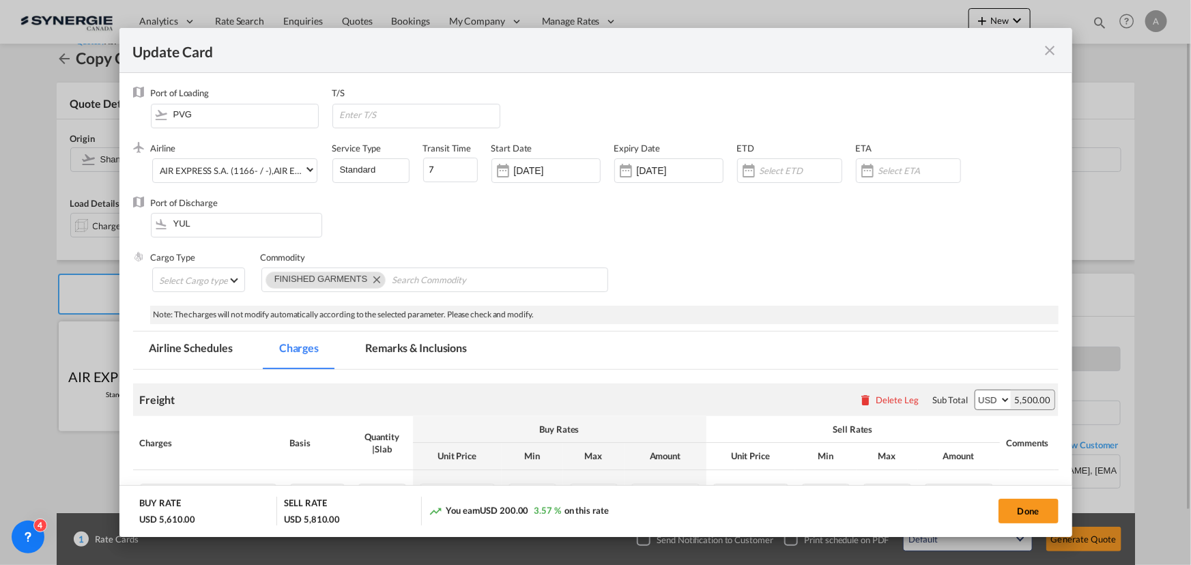
select select "chargeable_weight"
click at [555, 174] on input "[DATE]" at bounding box center [557, 170] width 86 height 11
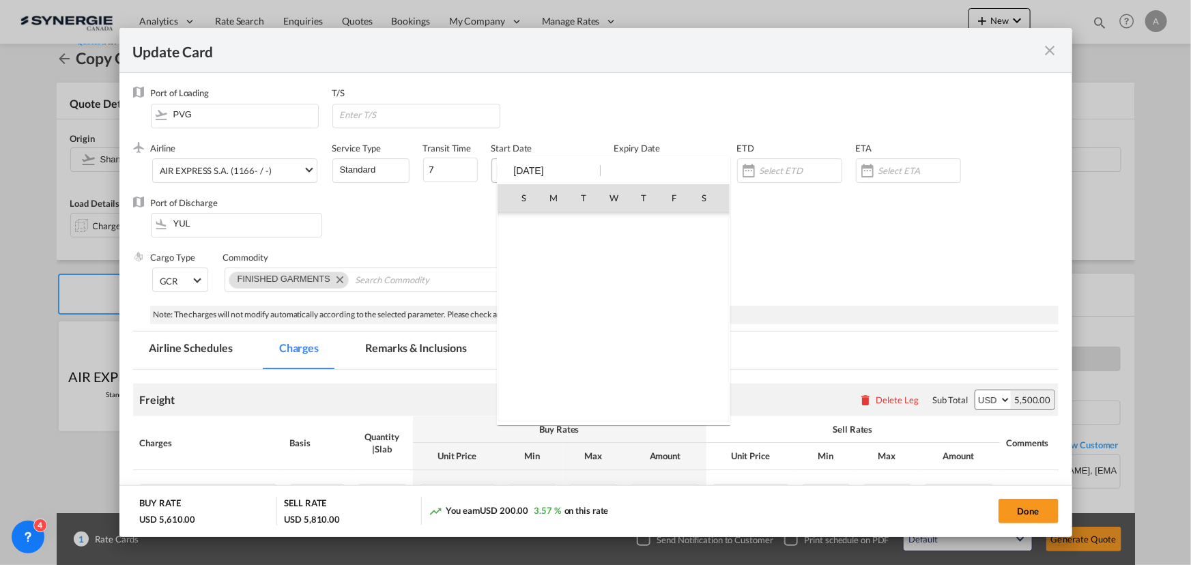
scroll to position [316078, 0]
click at [583, 342] on span "23" at bounding box center [583, 347] width 29 height 29
type input "[DATE]"
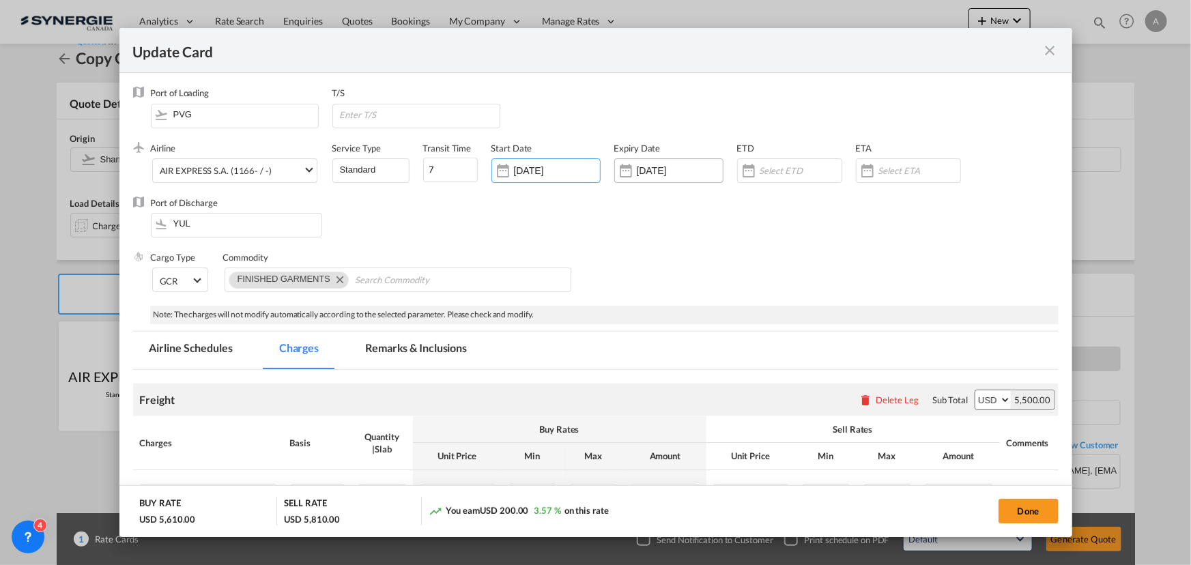
click at [646, 159] on div "[DATE]" at bounding box center [668, 170] width 109 height 25
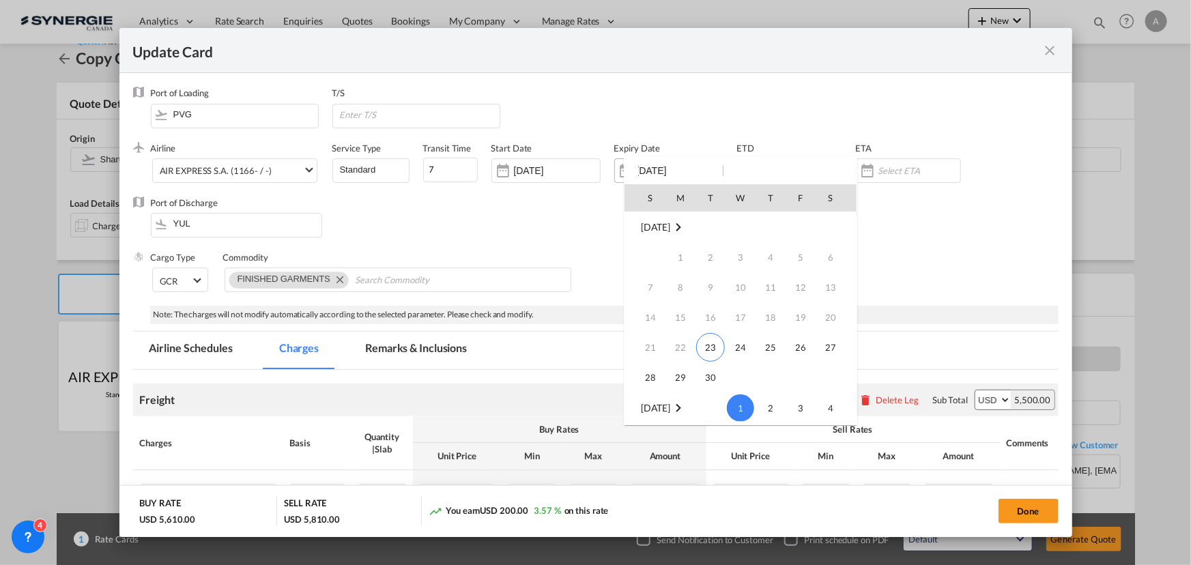
scroll to position [181, 0]
click at [828, 228] on span "4" at bounding box center [830, 227] width 27 height 27
type input "04 Oct 2025"
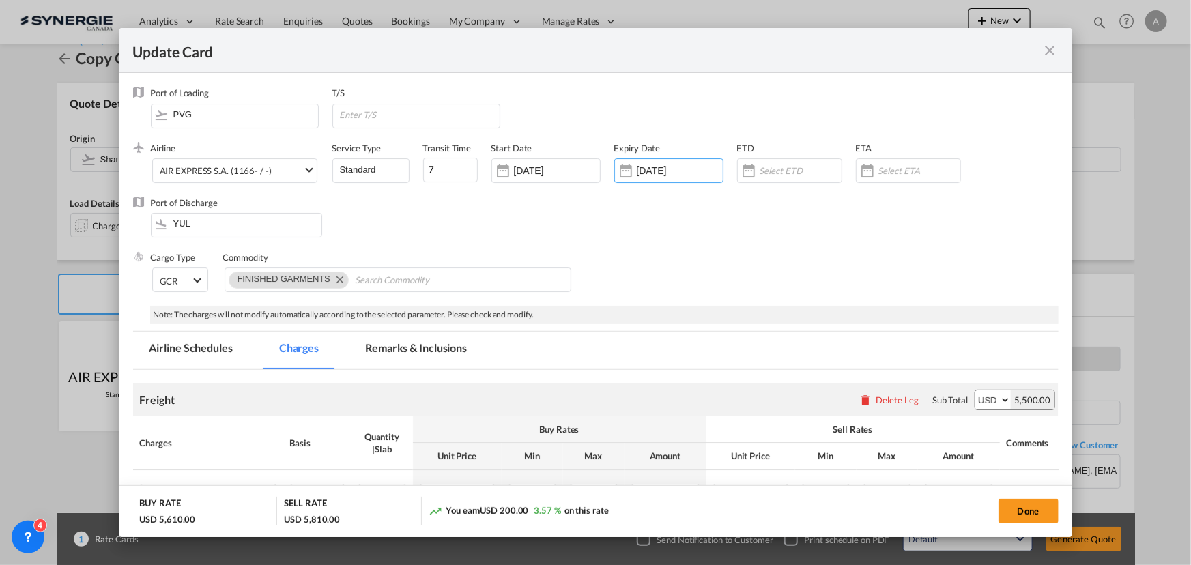
click at [842, 225] on div "Port of Discharge YUL" at bounding box center [595, 224] width 925 height 55
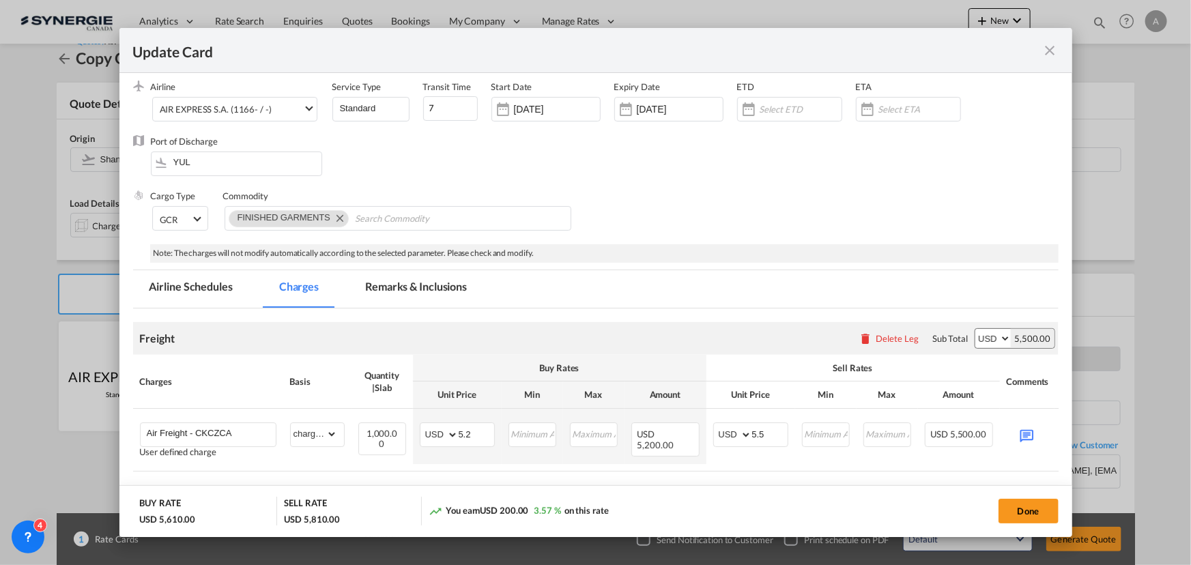
scroll to position [124, 0]
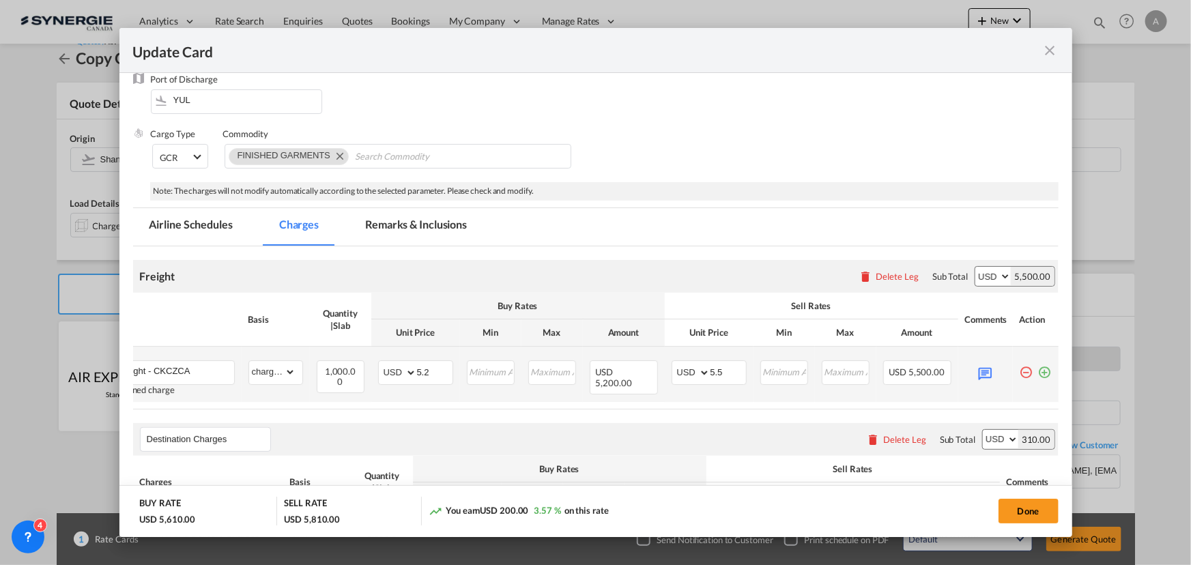
click at [1038, 368] on md-icon "icon-plus-circle-outline green-400-fg" at bounding box center [1045, 367] width 14 height 14
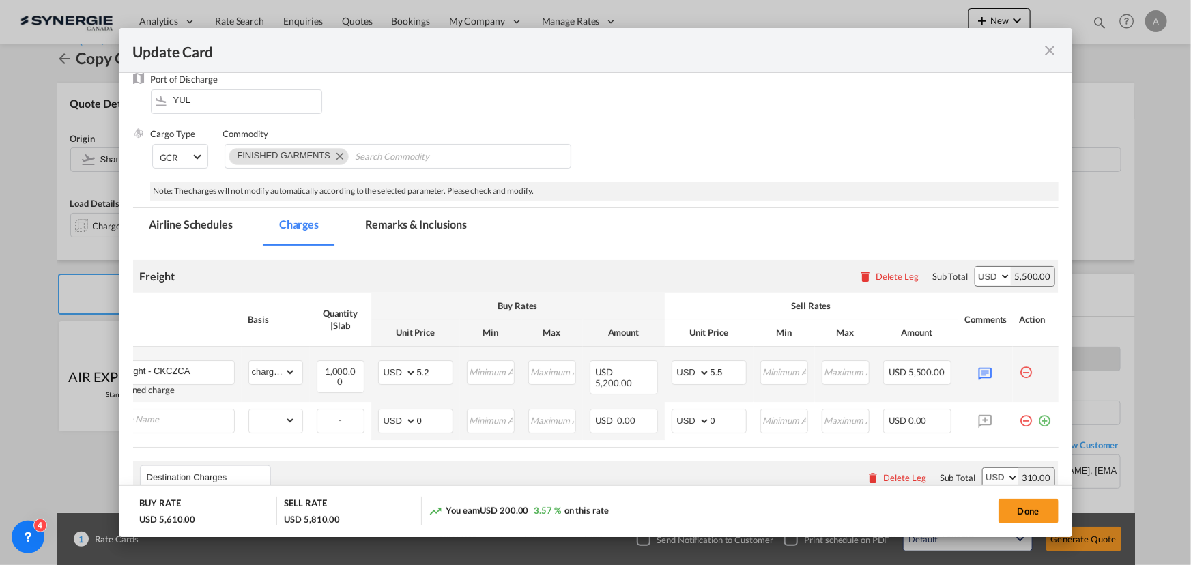
scroll to position [0, 14]
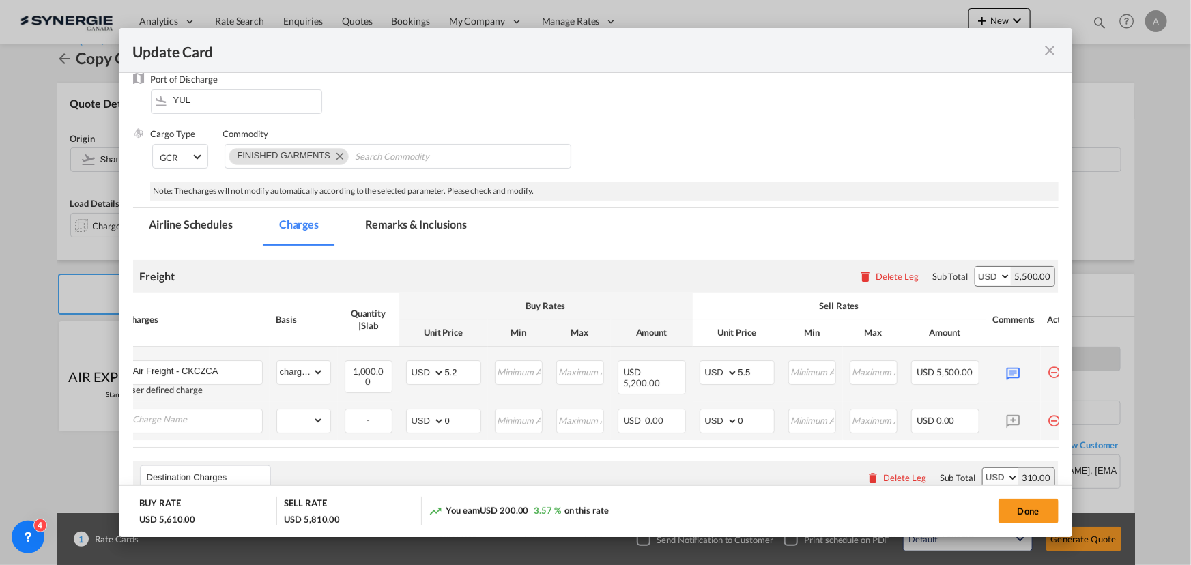
drag, startPoint x: 334, startPoint y: 446, endPoint x: 251, endPoint y: 435, distance: 83.2
click at [261, 438] on table "Charges Basis Quantity | Slab Buy Rates Sell Rates Comments Action Unit Price M…" at bounding box center [602, 370] width 967 height 154
click at [219, 420] on input "Charge Name" at bounding box center [197, 419] width 129 height 20
type input "Air Freight - KJ"
click at [303, 413] on select "gross_weight volumetric_weight per_shipment per_bl per_km % on air freight per_…" at bounding box center [300, 420] width 46 height 22
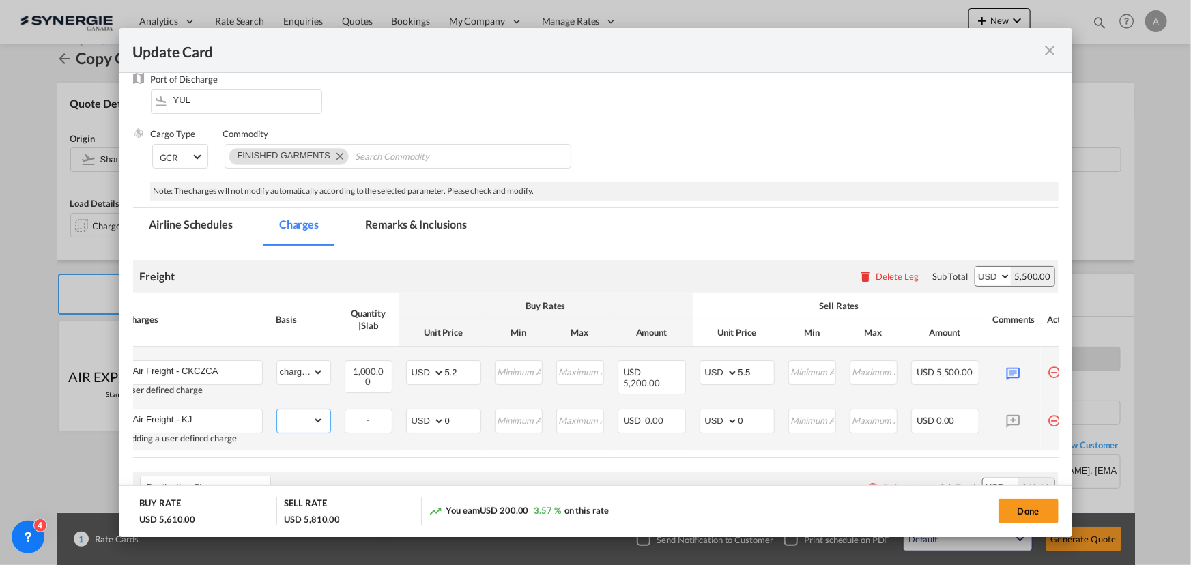
select select "chargeable_weight"
click at [277, 409] on select "gross_weight volumetric_weight per_shipment per_bl per_km % on air freight per_…" at bounding box center [300, 420] width 46 height 22
drag, startPoint x: 461, startPoint y: 416, endPoint x: 416, endPoint y: 411, distance: 45.3
click at [416, 411] on md-input-container "AED AFN ALL AMD ANG AOA ARS AUD AWG AZN BAM BBD BDT BGN BHD BIF BMD BND BOB BRL…" at bounding box center [443, 421] width 75 height 25
type input "6.47"
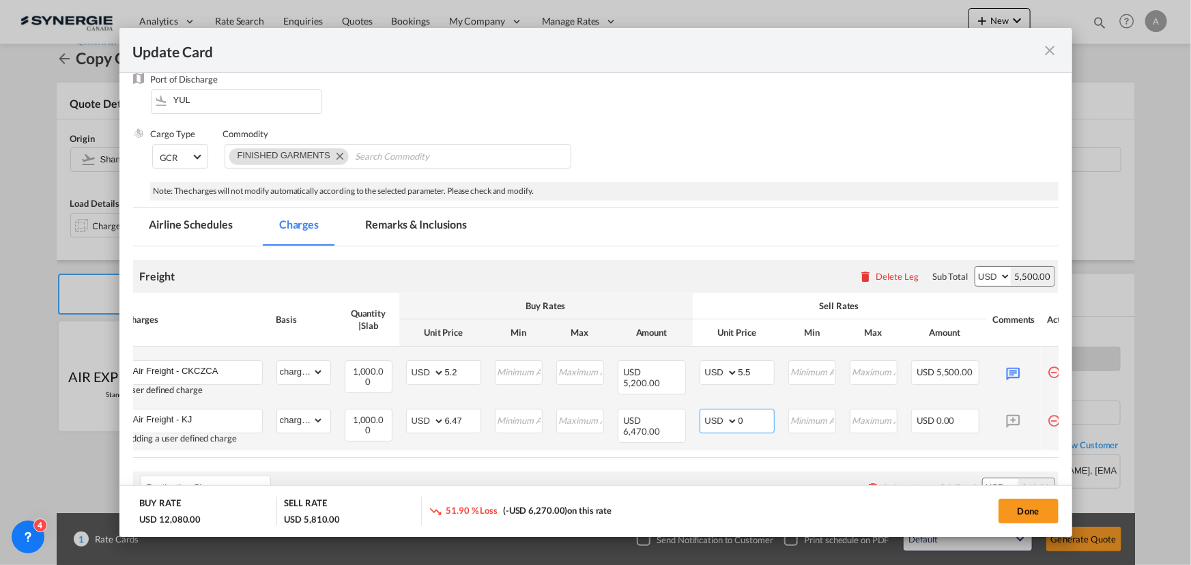
drag, startPoint x: 762, startPoint y: 418, endPoint x: 694, endPoint y: 420, distance: 68.2
click at [694, 420] on td "AED AFN ALL AMD ANG AOA ARS AUD AWG AZN BAM BBD BDT BGN BHD BIF BMD BND BOB BRL…" at bounding box center [737, 426] width 89 height 48
click at [757, 415] on input "0" at bounding box center [755, 419] width 35 height 20
drag, startPoint x: 752, startPoint y: 419, endPoint x: 691, endPoint y: 417, distance: 60.8
click at [691, 417] on tr "Air Freight - KJ Adding a user defined charge Please Enter Already Exists gross…" at bounding box center [602, 426] width 967 height 48
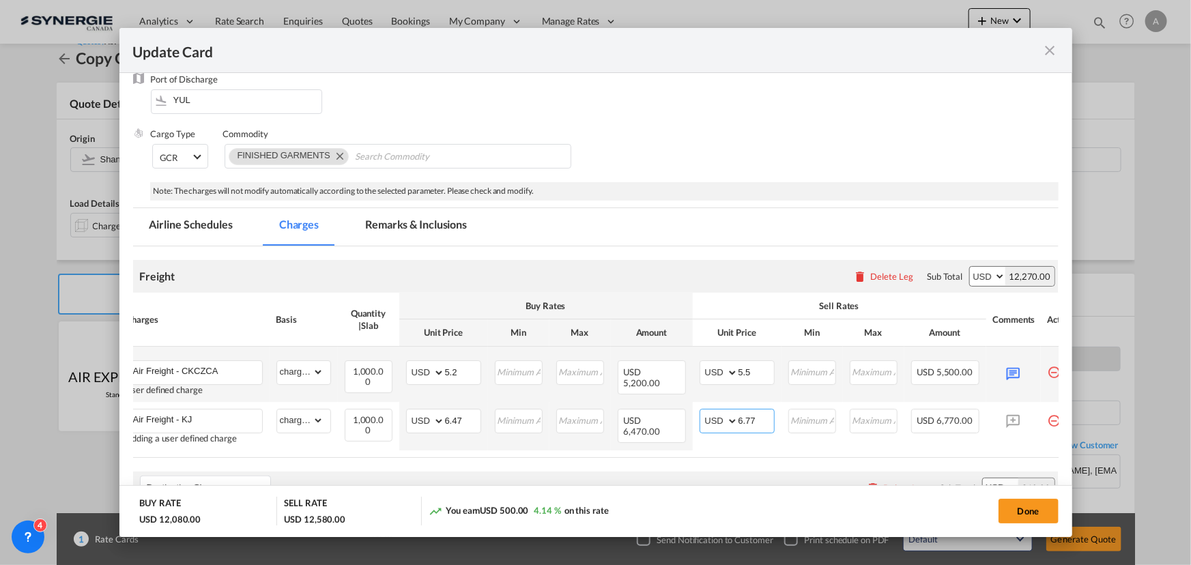
type input "6.77"
click at [194, 367] on input "Air Freight - CKCZCA" at bounding box center [197, 371] width 129 height 20
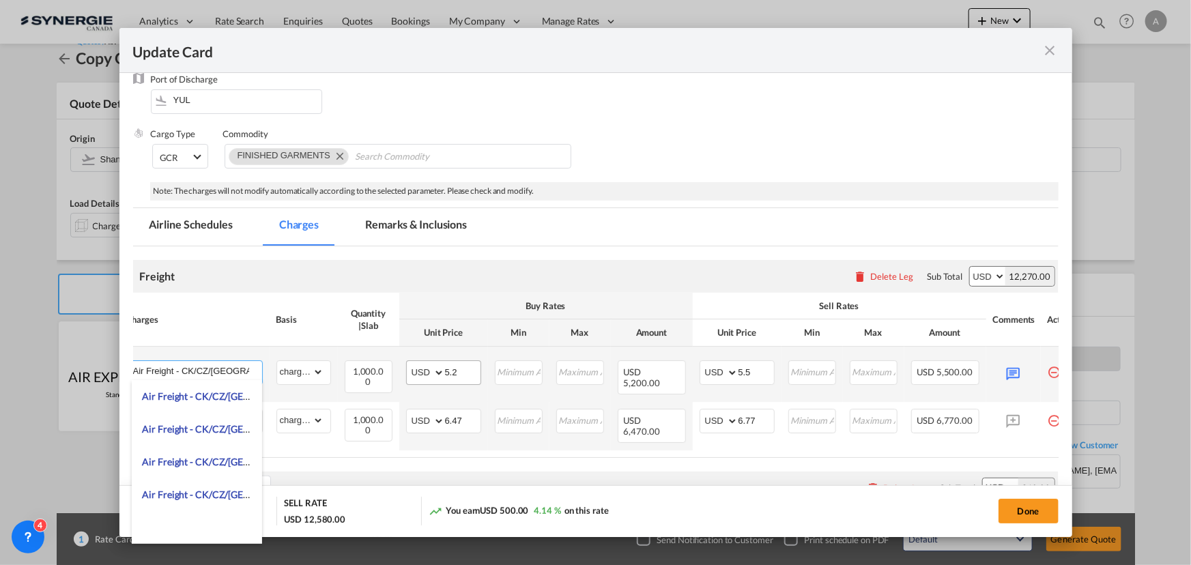
type input "Air Freight - CK/CZ/CA"
drag, startPoint x: 451, startPoint y: 370, endPoint x: 411, endPoint y: 362, distance: 40.4
click at [411, 362] on md-input-container "AED AFN ALL AMD ANG AOA ARS AUD AWG AZN BAM BBD BDT BGN BHD BIF BMD BND BOB BRL…" at bounding box center [443, 372] width 75 height 25
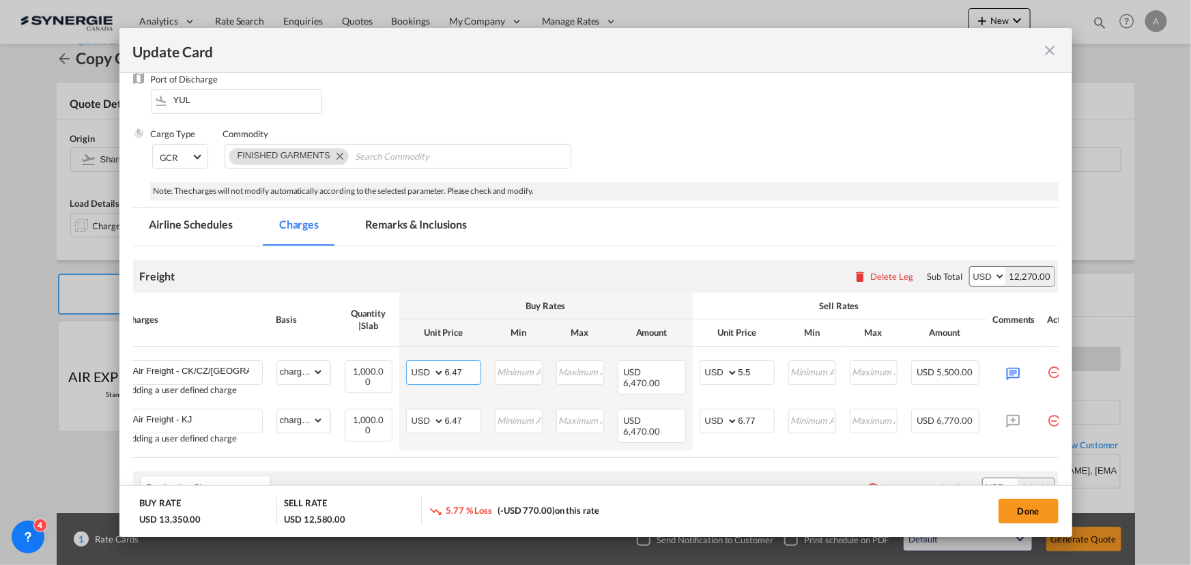
type input "6.47"
drag, startPoint x: 756, startPoint y: 373, endPoint x: 685, endPoint y: 367, distance: 71.2
click at [685, 367] on tr "Air Freight - CK/CZ/CA Adding a user defined charge Please Enter Already Exists…" at bounding box center [602, 374] width 967 height 55
type input "6.77"
drag, startPoint x: 458, startPoint y: 416, endPoint x: 425, endPoint y: 414, distance: 32.8
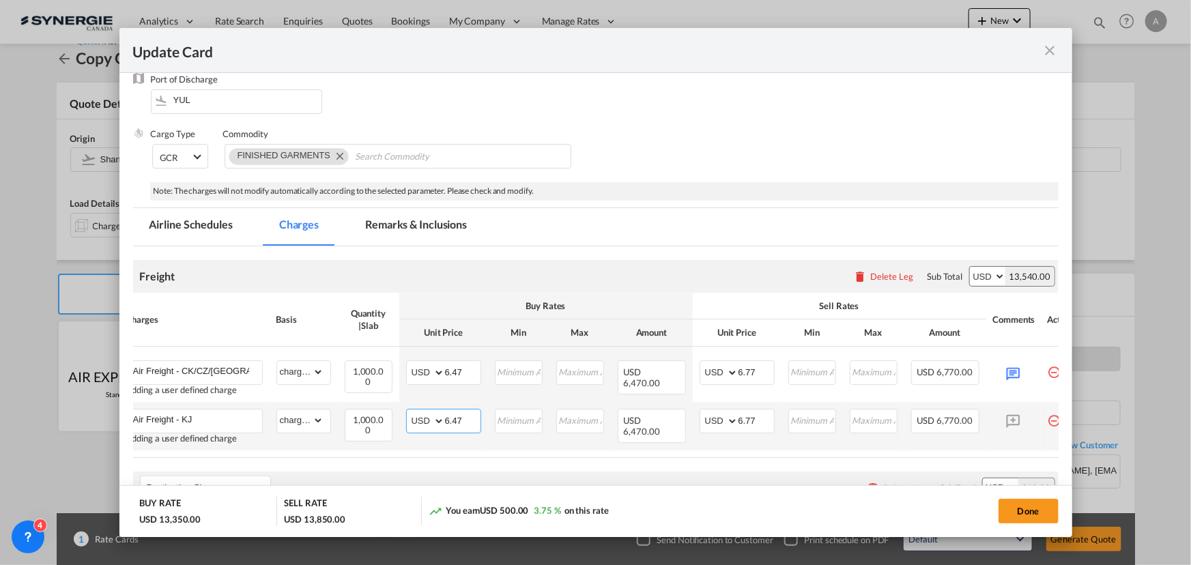
click at [425, 414] on md-input-container "AED AFN ALL AMD ANG AOA ARS AUD AWG AZN BAM BBD BDT BGN BHD BIF BMD BND BOB BRL…" at bounding box center [443, 421] width 75 height 25
type input "7"
type input "5.49"
drag, startPoint x: 759, startPoint y: 424, endPoint x: 727, endPoint y: 424, distance: 32.1
click at [727, 424] on md-input-container "AED AFN ALL AMD ANG AOA ARS AUD AWG AZN BAM BBD BDT BGN BHD BIF BMD BND BOB BRL…" at bounding box center [736, 421] width 75 height 25
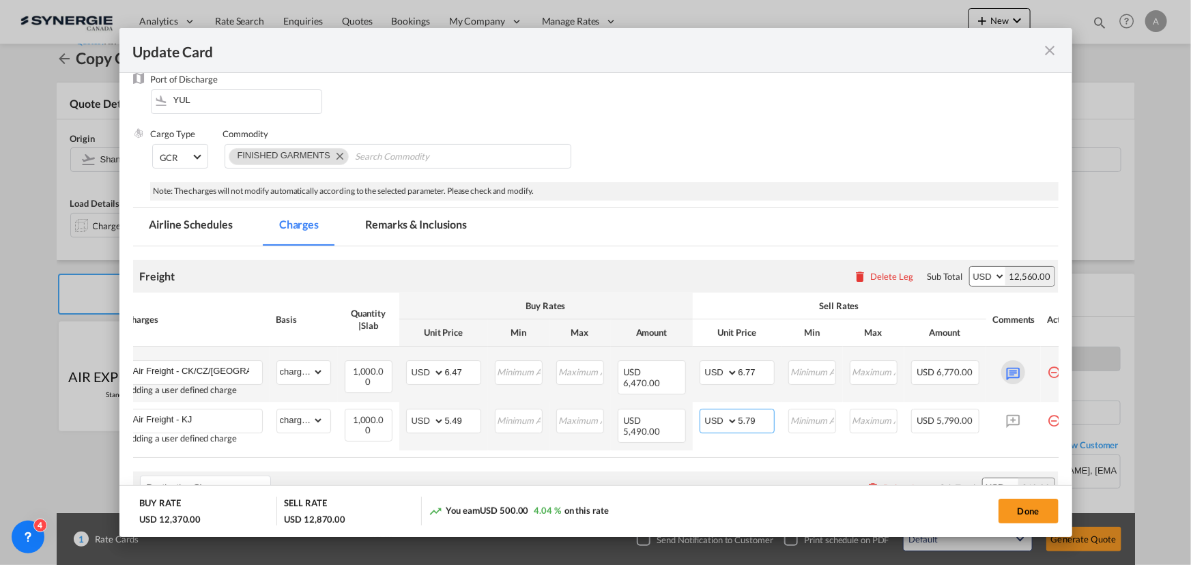
type input "5.79"
click at [1011, 372] on md-icon "Update CardPort of ..." at bounding box center [1013, 372] width 24 height 24
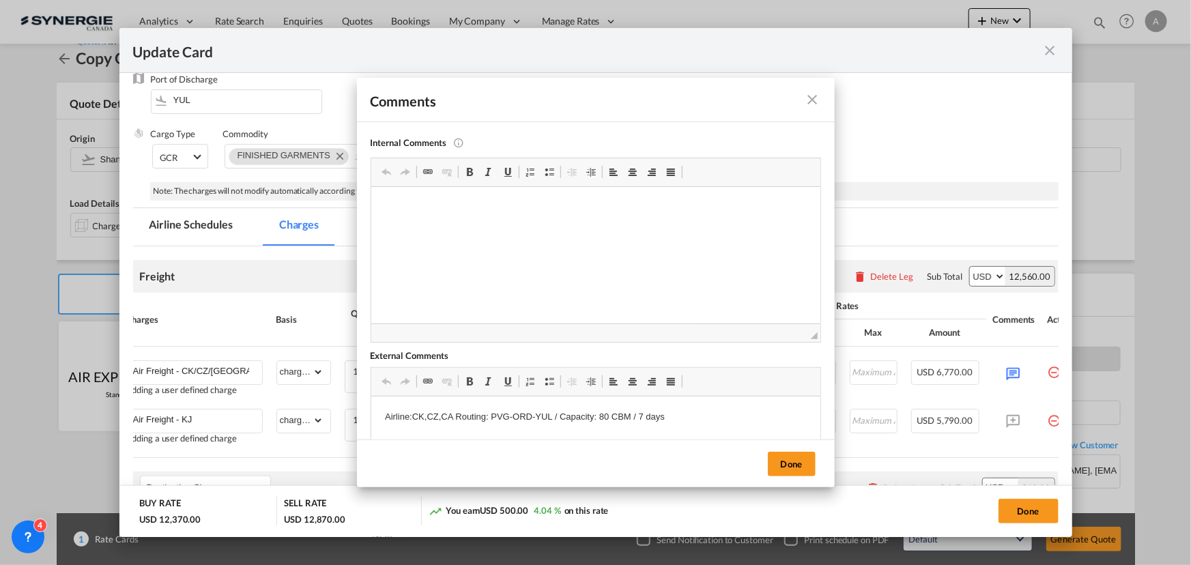
scroll to position [0, 0]
drag, startPoint x: 678, startPoint y: 419, endPoint x: 405, endPoint y: 414, distance: 273.7
drag, startPoint x: 381, startPoint y: 418, endPoint x: 693, endPoint y: 419, distance: 311.8
click at [693, 419] on html "Airline:CK,CZ,CA Routing: PVG-ORD-YUL / Capacity: 80 CBM / 7 days" at bounding box center [595, 417] width 449 height 42
copy p "Airline:CK,CZ,CA Routing: PVG-ORD-YUL / Capacity: 80 CBM / 7 days"
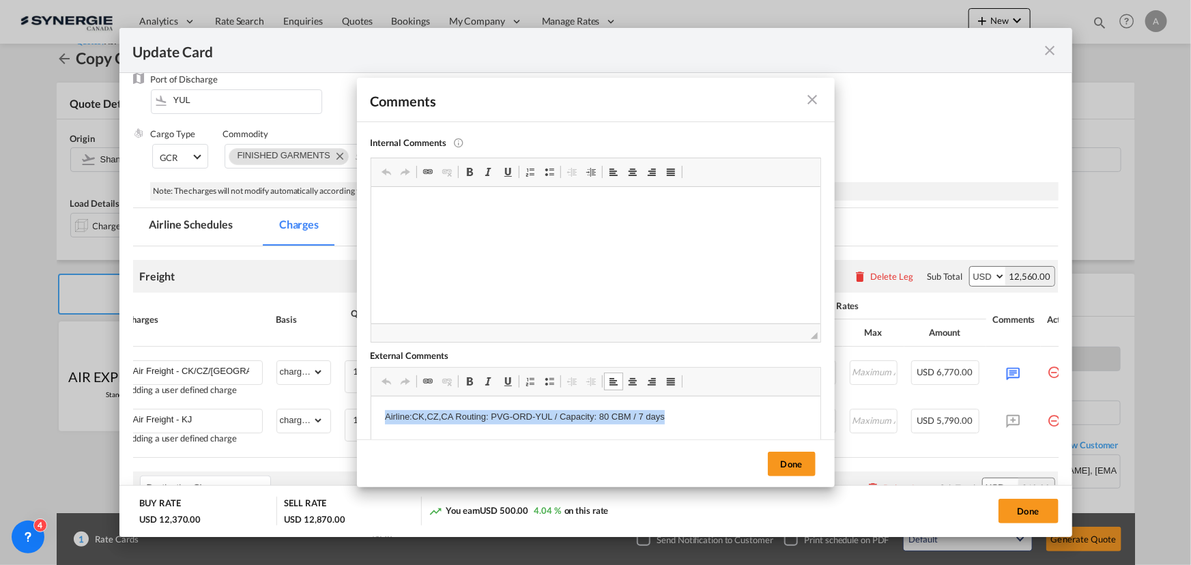
click at [601, 416] on p "Airline:CK,CZ,CA Routing: PVG-ORD-YUL / Capacity: 80 CBM / 7 days" at bounding box center [595, 417] width 422 height 14
drag, startPoint x: 684, startPoint y: 415, endPoint x: 381, endPoint y: 413, distance: 303.0
click at [381, 413] on html "Airline:CK,CZ,CA Routing: PVG-ORD-YUL / Capacity: 50-80 CBM / 7 days" at bounding box center [595, 417] width 449 height 42
copy p "Airline:CK,CZ,CA Routing: PVG-ORD-YUL / Capacity: 50-80 CBM / 7 days"
click at [805, 467] on button "Done" at bounding box center [792, 464] width 48 height 25
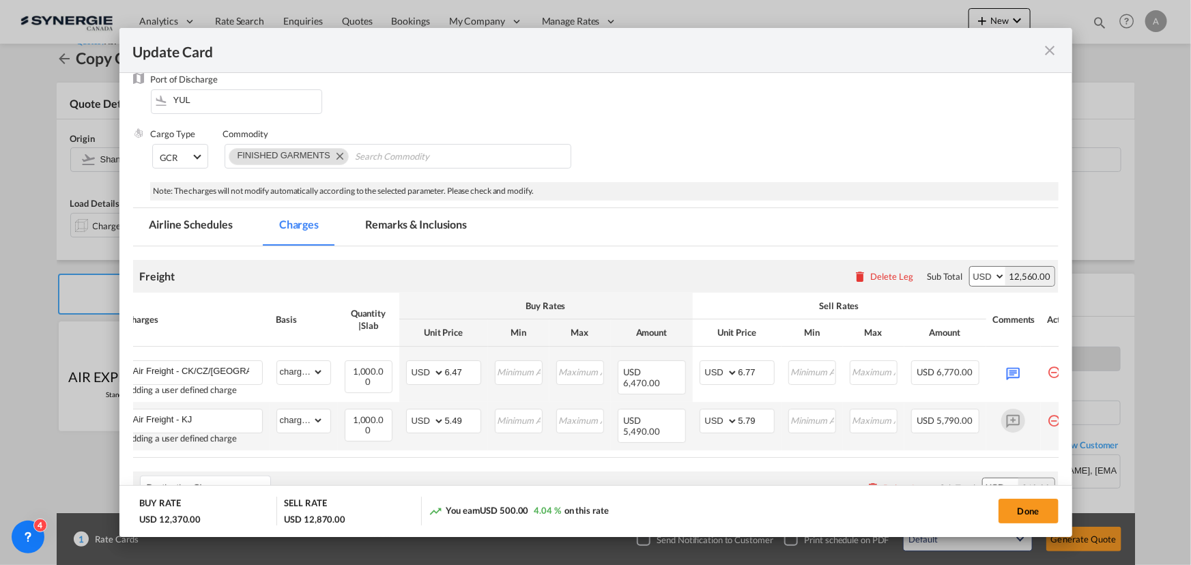
click at [1013, 420] on md-icon "Update CardPort of ..." at bounding box center [1013, 421] width 24 height 24
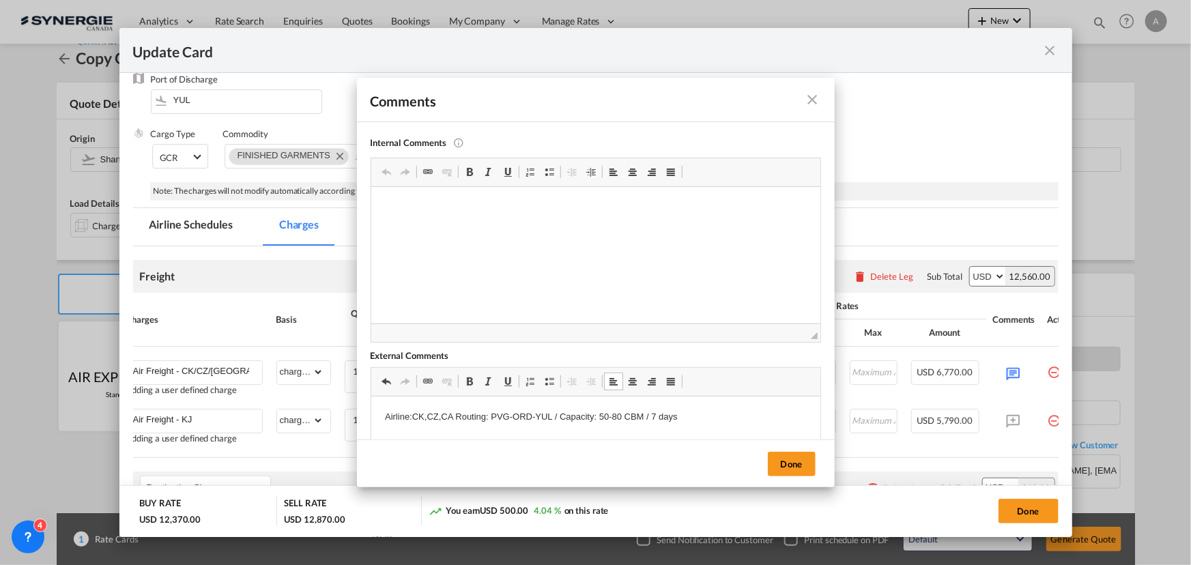
click at [453, 414] on p "Airline:CK,CZ,CA Routing: PVG-ORD-YUL / Capacity: 50-80 CBM / 7 days" at bounding box center [595, 417] width 422 height 14
drag, startPoint x: 521, startPoint y: 414, endPoint x: 463, endPoint y: 410, distance: 58.1
click at [463, 410] on p "Airline: KJ Routing: PVG-ORD-YUL / Capacity: 50-80 CBM / 7 days" at bounding box center [595, 417] width 422 height 14
drag, startPoint x: 607, startPoint y: 416, endPoint x: 589, endPoint y: 416, distance: 18.4
click at [589, 416] on p "Airline: KJ Routing: PVG-ICN-ORD-YUL / Capacity: 50-80 CBM / 7 days" at bounding box center [595, 417] width 422 height 14
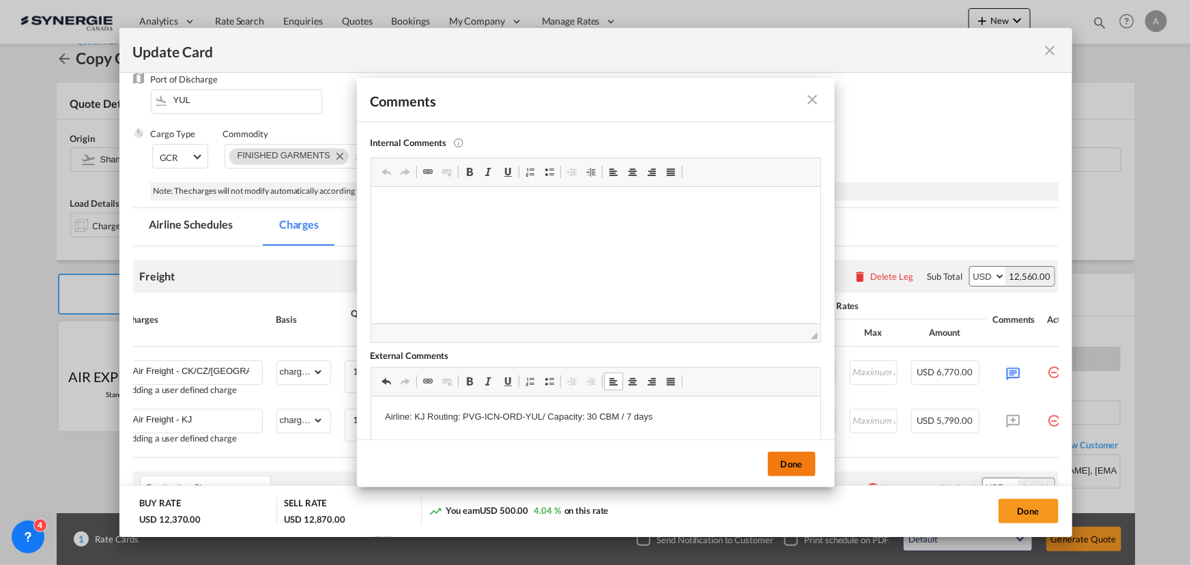
click at [781, 467] on button "Done" at bounding box center [792, 464] width 48 height 25
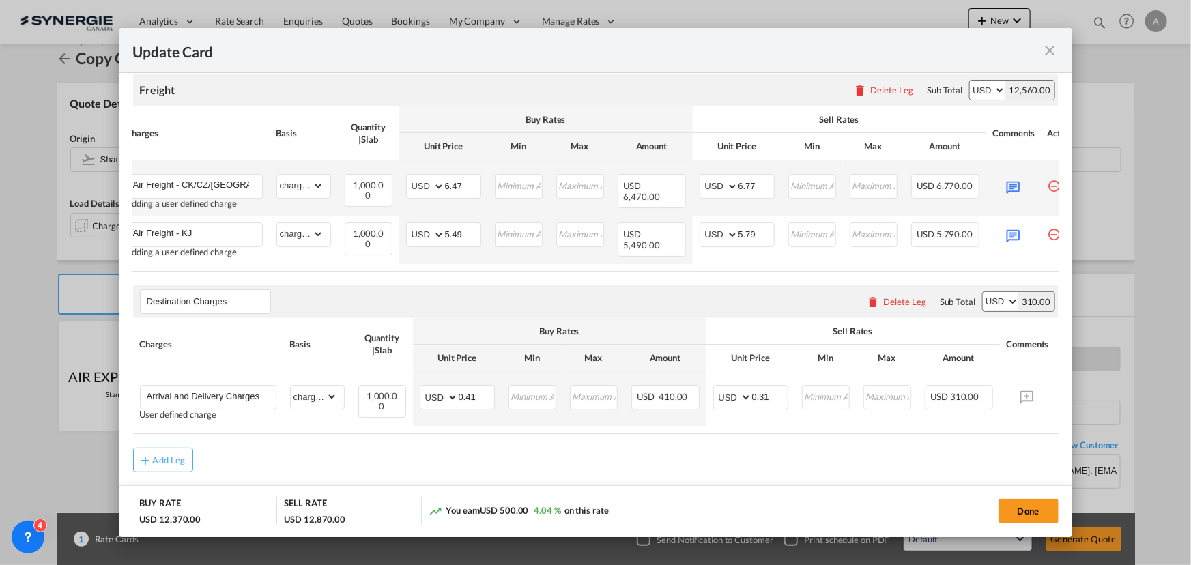
scroll to position [350, 0]
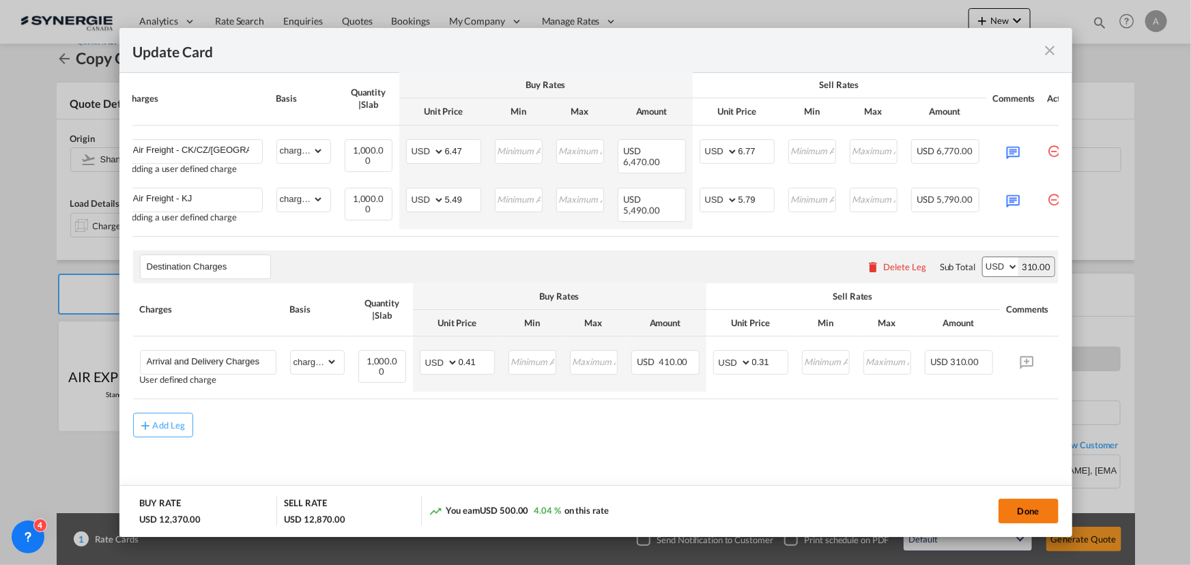
click at [1032, 506] on button "Done" at bounding box center [1028, 511] width 60 height 25
type input "[DATE]"
type input "03 Oct 2025"
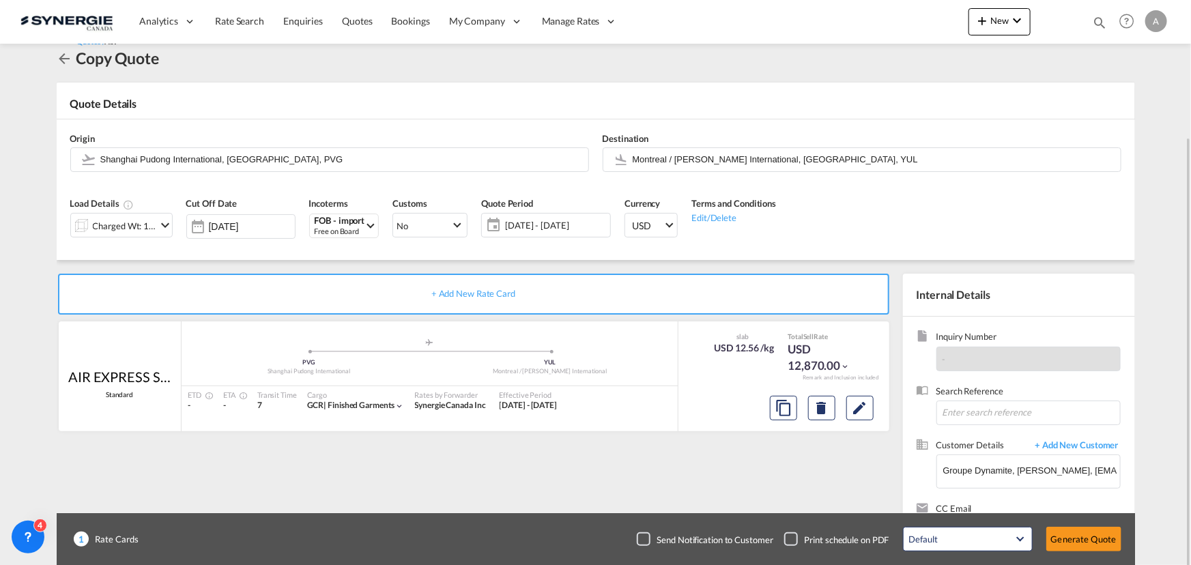
scroll to position [85, 0]
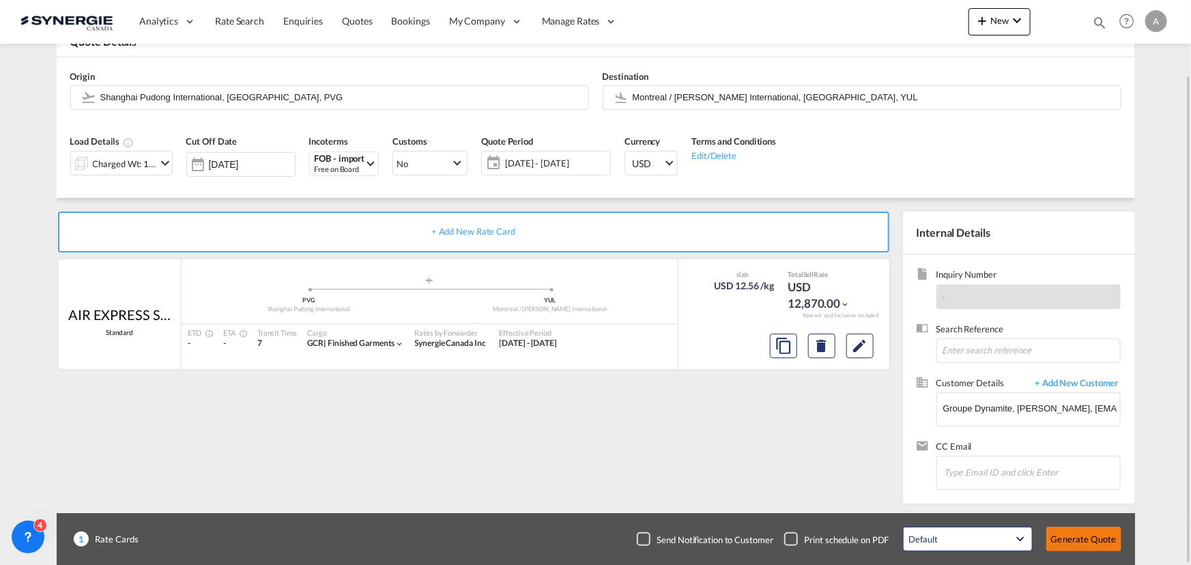
click at [1094, 540] on button "Generate Quote" at bounding box center [1083, 539] width 75 height 25
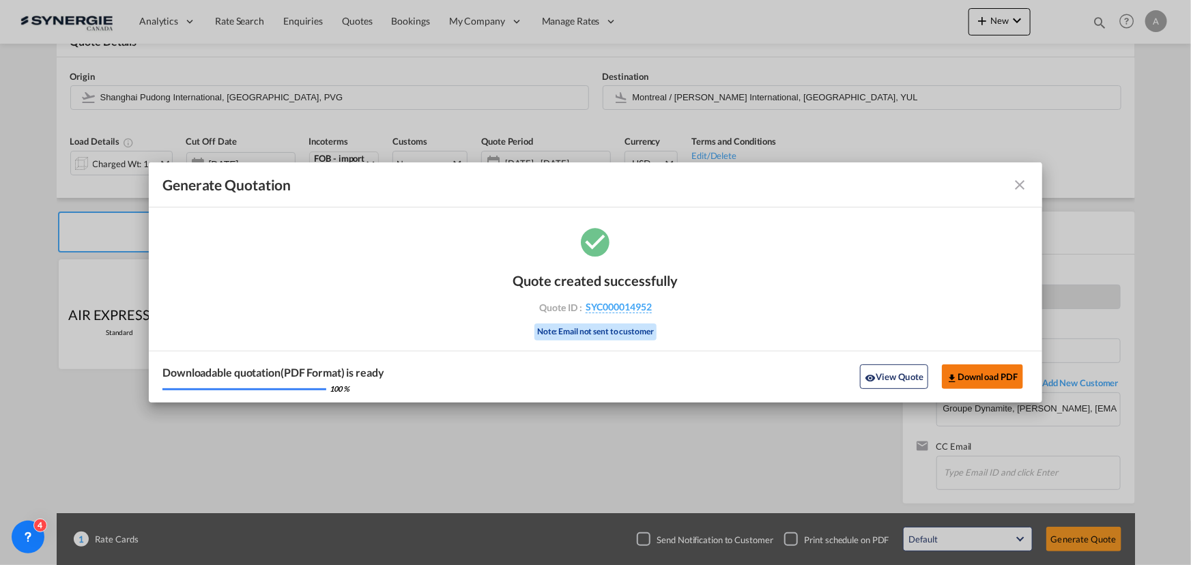
click at [1001, 373] on button "Download PDF" at bounding box center [982, 376] width 81 height 25
drag, startPoint x: 1021, startPoint y: 184, endPoint x: 1016, endPoint y: 125, distance: 59.6
click at [1019, 184] on md-icon "icon-close fg-AAA8AD cursor m-0" at bounding box center [1020, 185] width 16 height 16
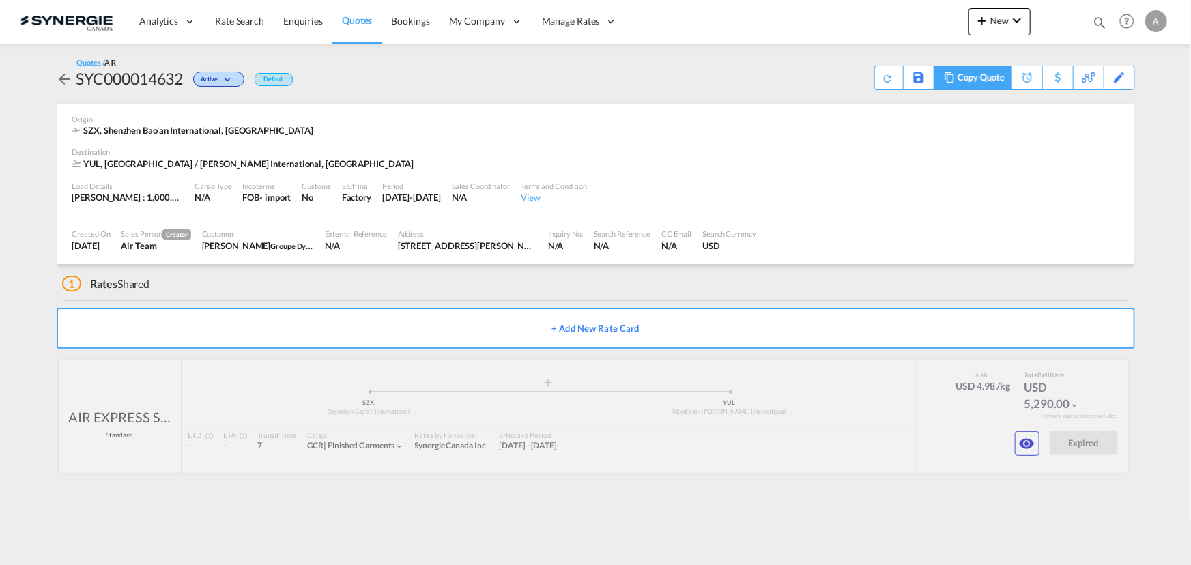
click at [986, 78] on div "Copy Quote" at bounding box center [980, 77] width 46 height 23
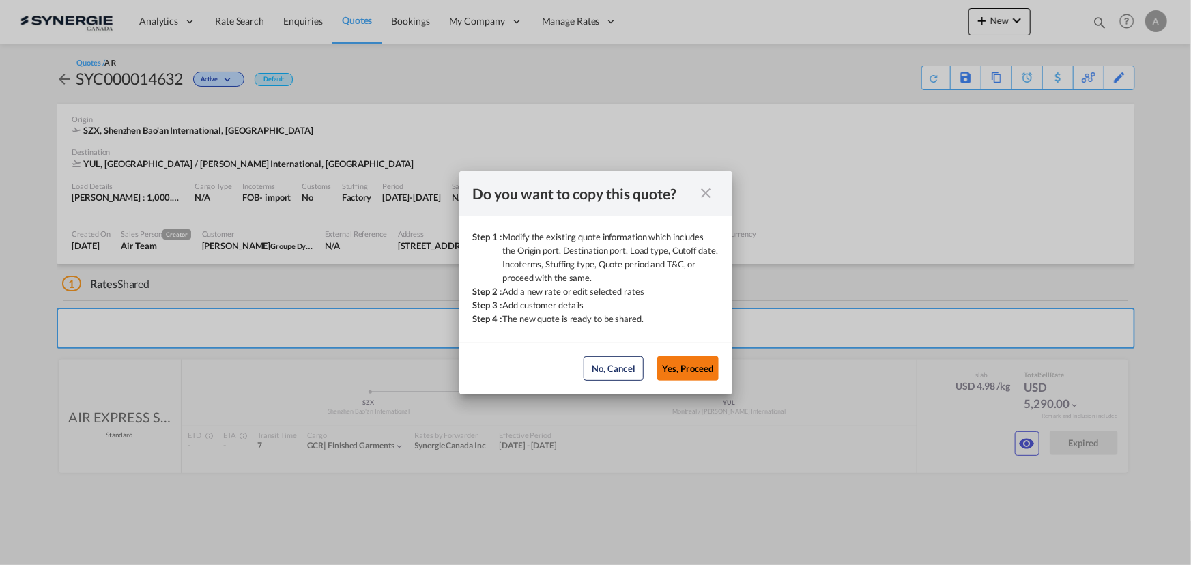
click at [675, 368] on button "Yes, Proceed" at bounding box center [687, 368] width 61 height 25
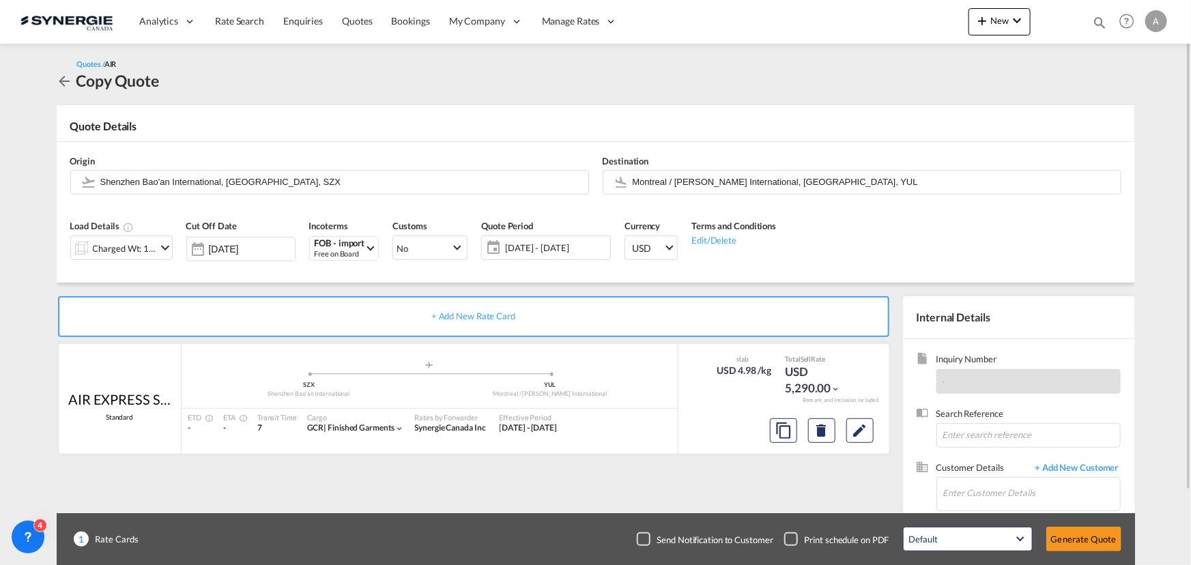
click at [568, 242] on span "[DATE] - [DATE]" at bounding box center [556, 248] width 102 height 12
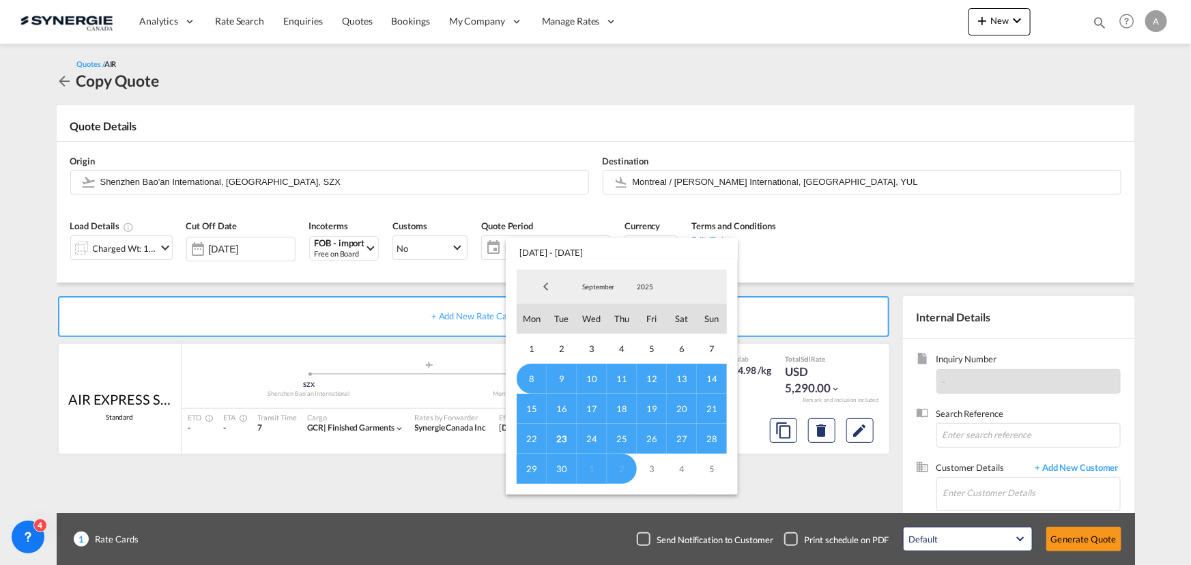
click at [560, 438] on span "23" at bounding box center [562, 439] width 30 height 30
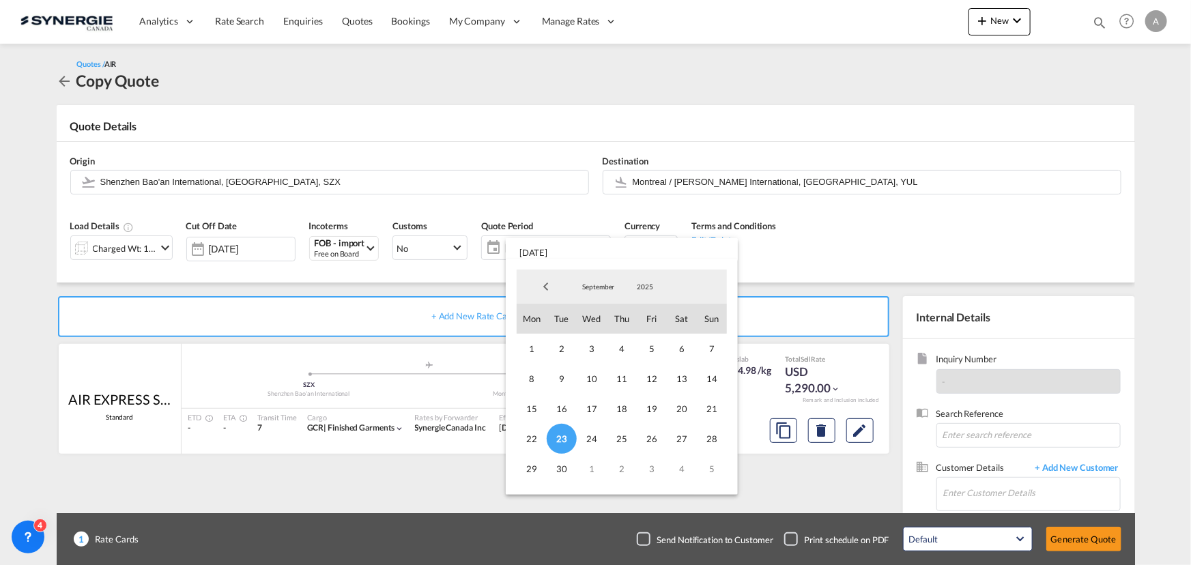
click at [609, 293] on md-select-value "September" at bounding box center [598, 286] width 46 height 20
click at [594, 313] on md-option "October" at bounding box center [612, 320] width 93 height 33
click at [620, 383] on span "9" at bounding box center [622, 379] width 30 height 30
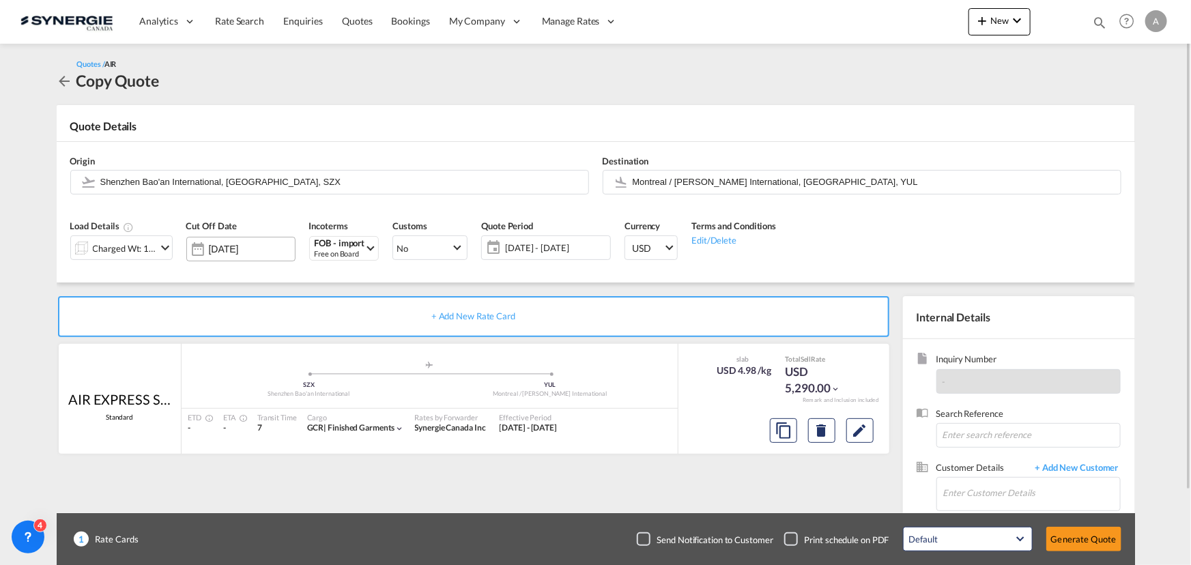
click at [264, 258] on div "[DATE]" at bounding box center [240, 249] width 109 height 25
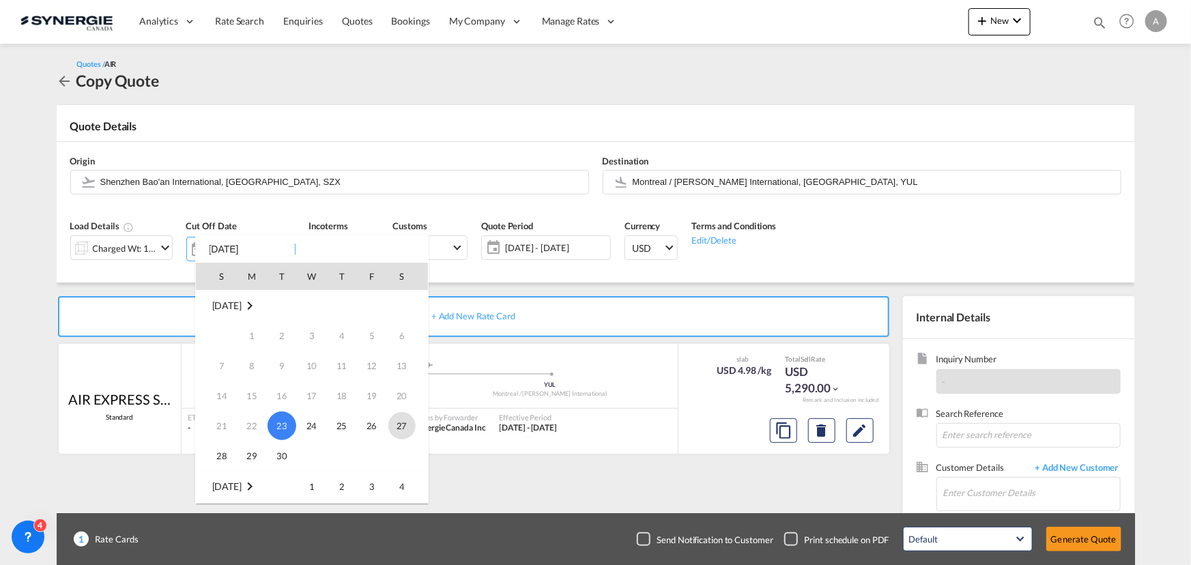
click at [396, 425] on span "27" at bounding box center [401, 425] width 27 height 27
type input "[DATE]"
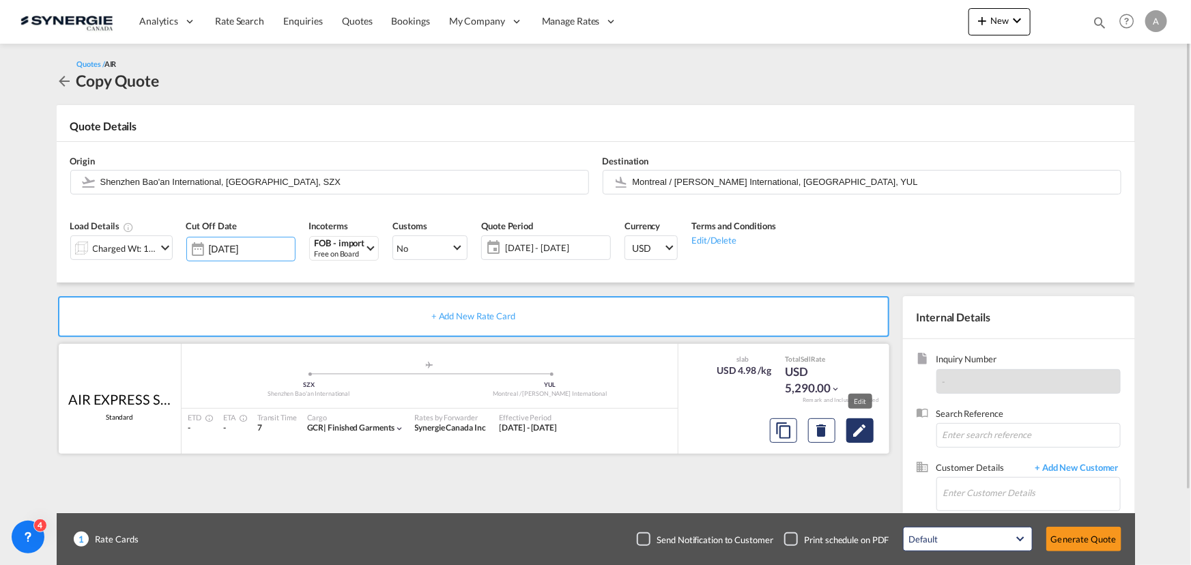
click at [866, 431] on md-icon "Edit" at bounding box center [860, 430] width 16 height 16
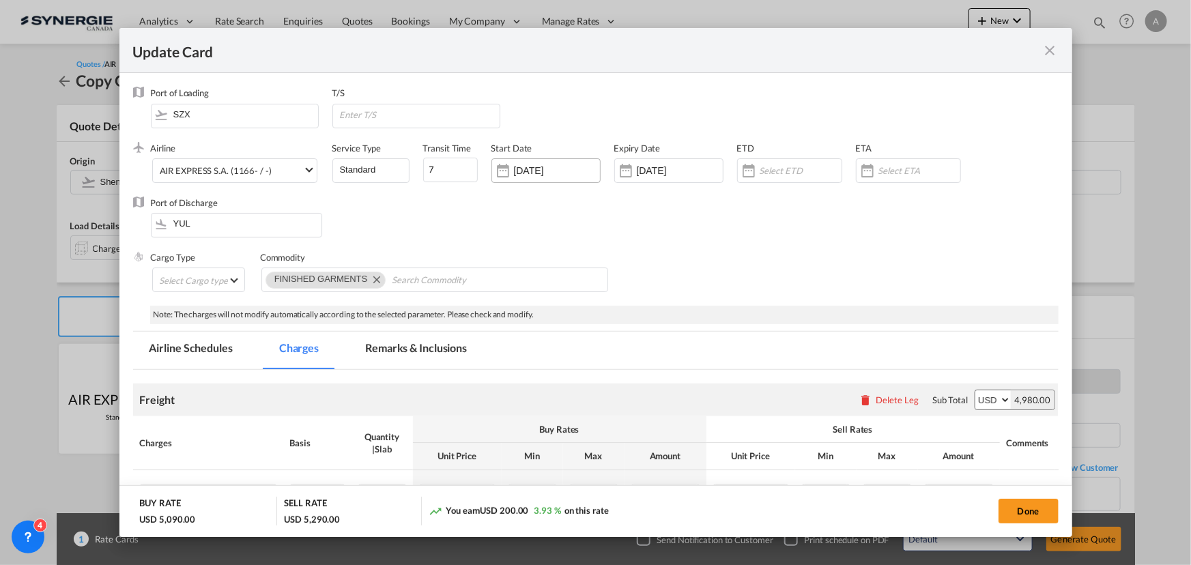
select select "chargeable_weight"
click at [545, 170] on input "[DATE]" at bounding box center [557, 170] width 86 height 11
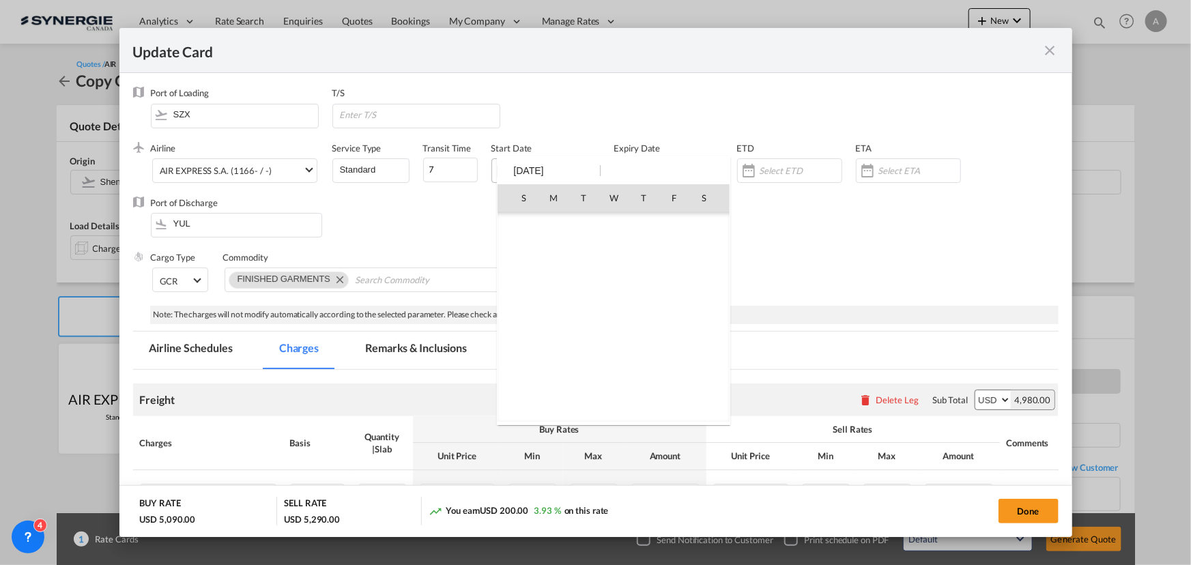
scroll to position [316078, 0]
click at [581, 345] on span "23" at bounding box center [583, 347] width 29 height 29
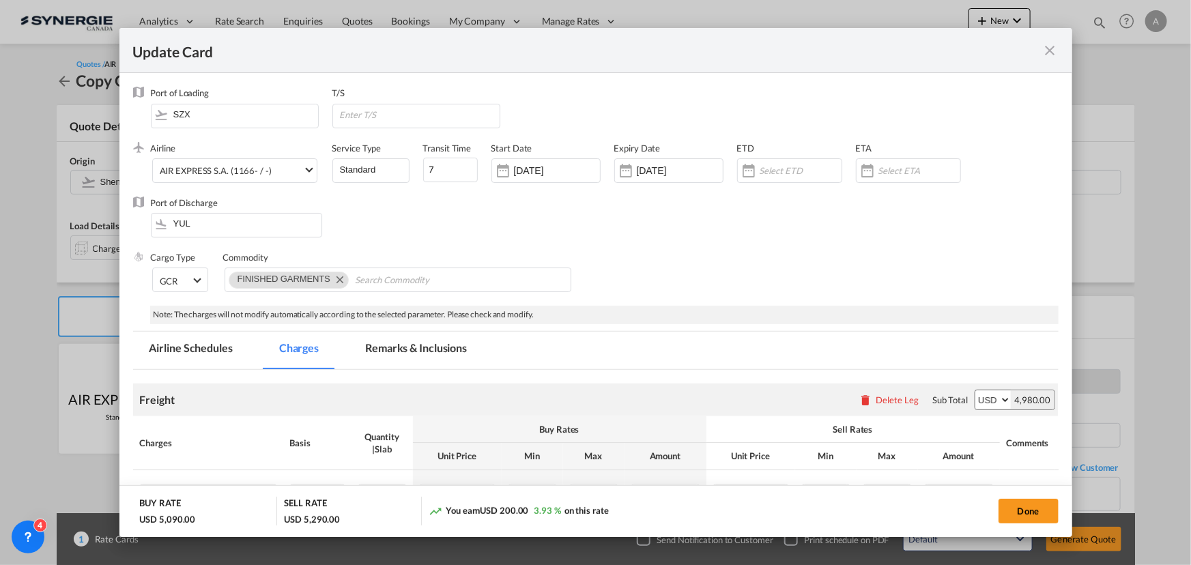
type input "[DATE]"
click at [672, 171] on input "01 Oct 2025" at bounding box center [680, 170] width 86 height 11
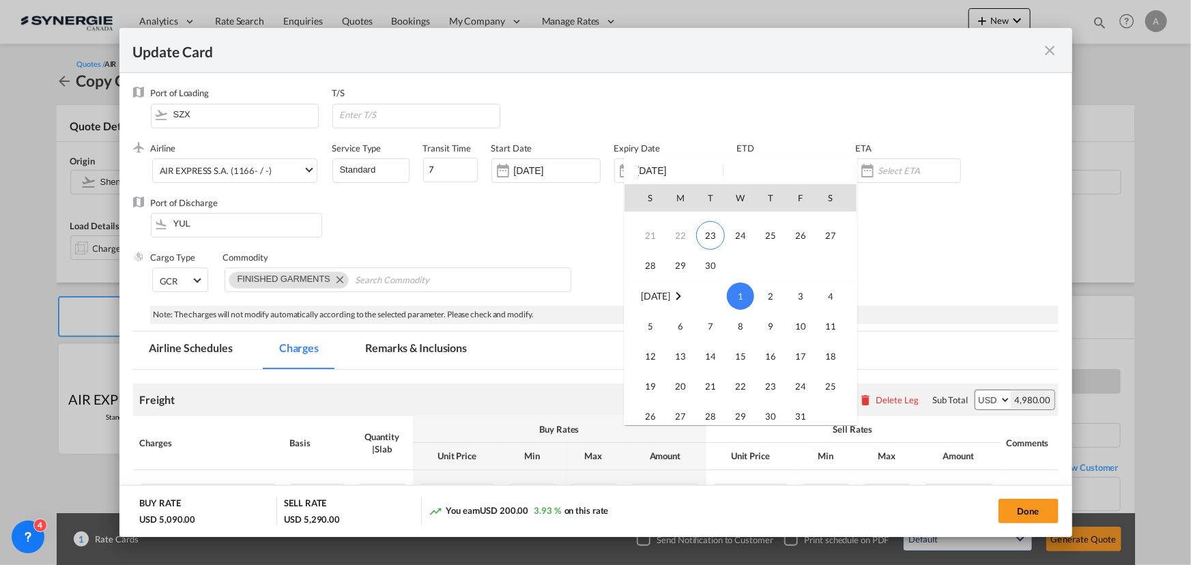
scroll to position [57, 0]
click at [832, 285] on span "27" at bounding box center [830, 290] width 27 height 27
type input "[DATE]"
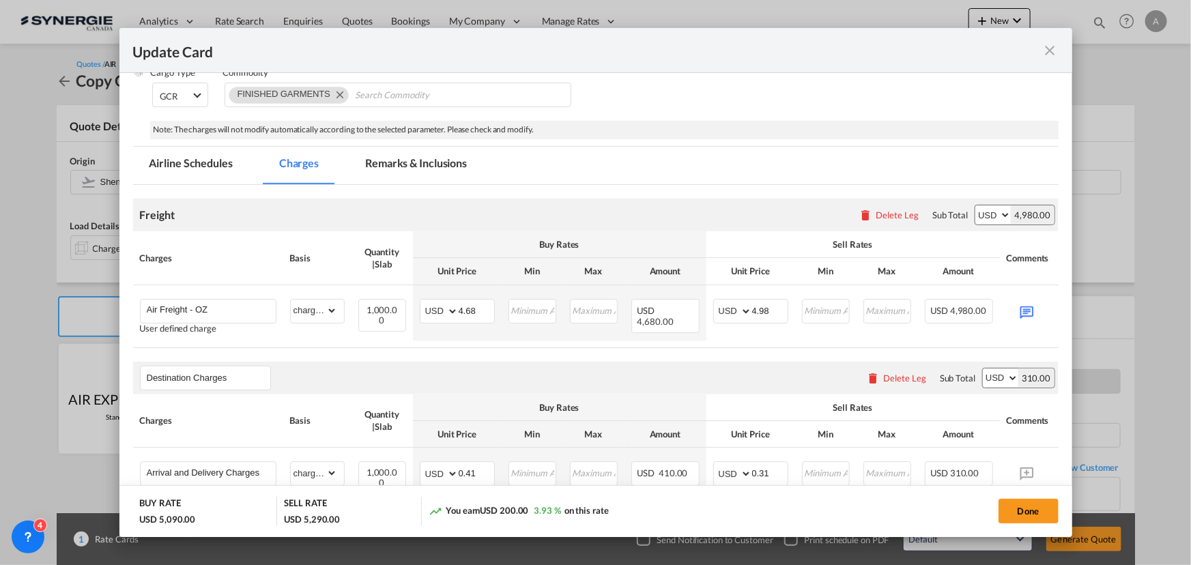
scroll to position [186, 0]
click at [241, 306] on input "Air Freight - OZ" at bounding box center [211, 309] width 129 height 20
type input "Air Freight - WS"
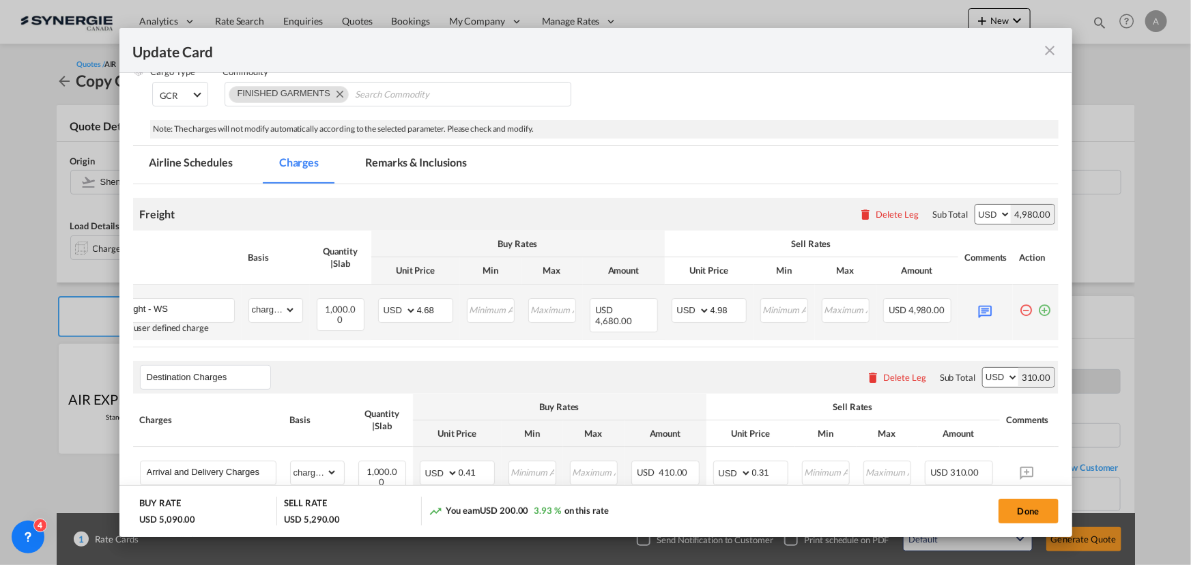
click at [1038, 308] on md-icon "icon-plus-circle-outline green-400-fg" at bounding box center [1045, 305] width 14 height 14
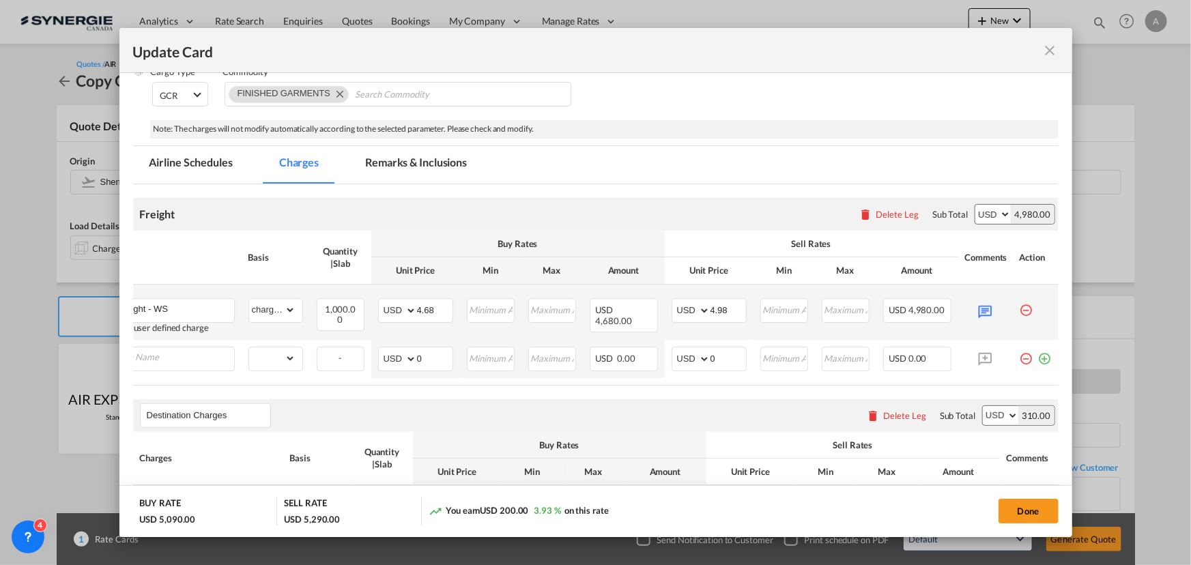
scroll to position [0, 14]
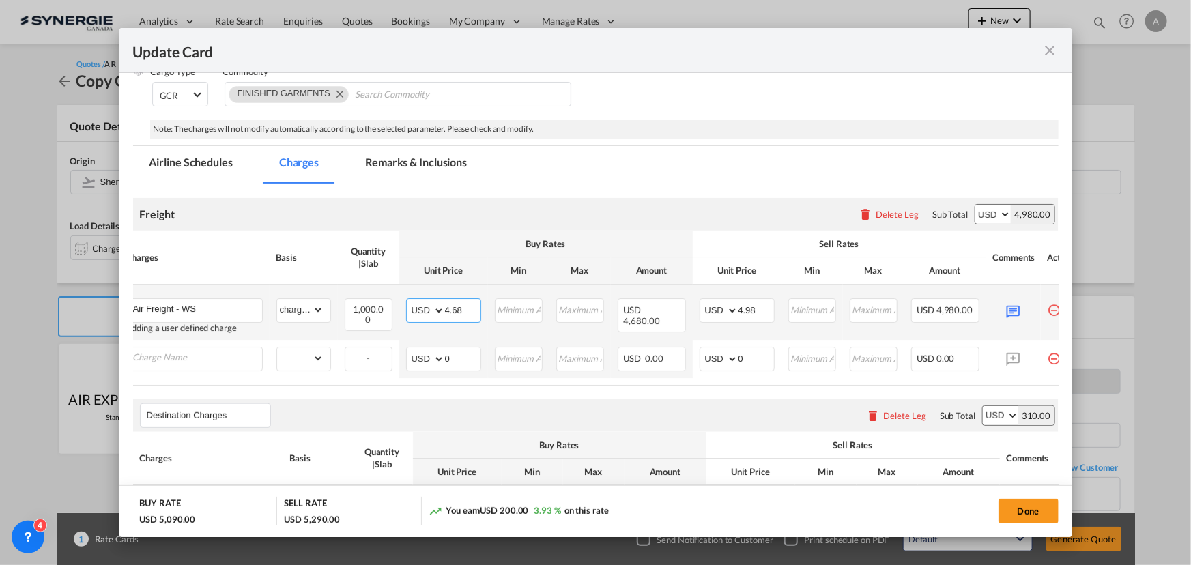
drag, startPoint x: 463, startPoint y: 313, endPoint x: 393, endPoint y: 303, distance: 70.9
click at [393, 303] on tr "Air Freight - WS Adding a user defined charge Please Enter Already Exists gross…" at bounding box center [602, 312] width 967 height 55
type input "4.64"
drag, startPoint x: 755, startPoint y: 313, endPoint x: 746, endPoint y: 311, distance: 8.3
click at [746, 311] on input "4.98" at bounding box center [755, 309] width 35 height 20
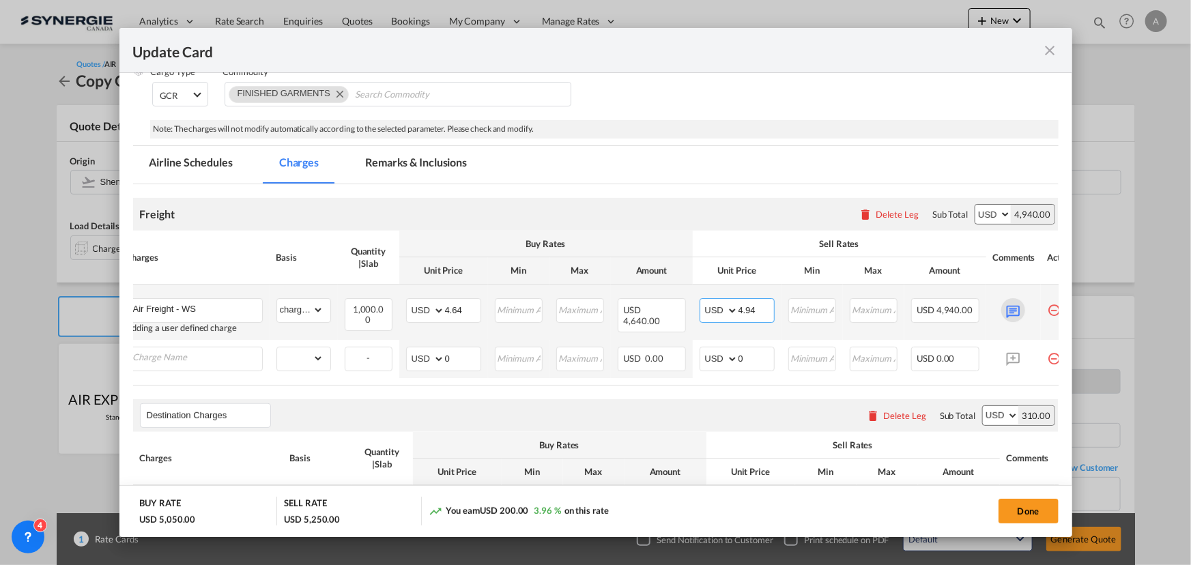
type input "4.94"
click at [1011, 311] on md-icon "Update CardPort of ..." at bounding box center [1013, 310] width 24 height 24
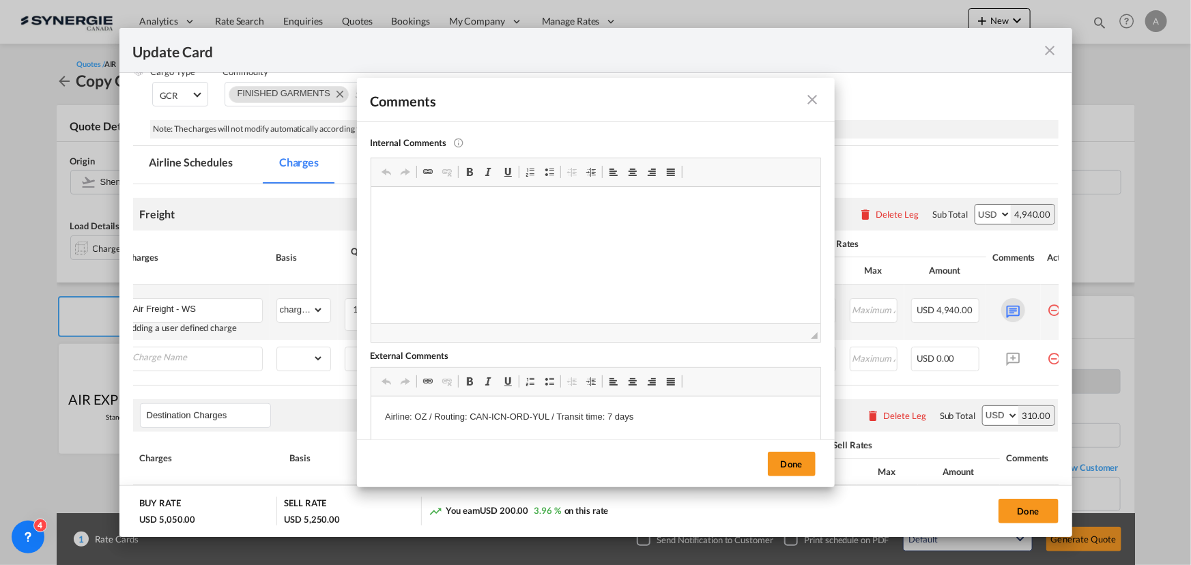
scroll to position [0, 0]
click at [424, 418] on p "Airline: OZ / Routing: CAN-ICN-ORD-YUL / Transit time: 7 days" at bounding box center [595, 417] width 422 height 14
drag, startPoint x: 506, startPoint y: 412, endPoint x: 491, endPoint y: 412, distance: 15.0
click at [491, 412] on p "Airline: WS / Routing: CAN-ICN-ORD-YUL / Transit time: 7 days" at bounding box center [595, 417] width 422 height 14
drag, startPoint x: 532, startPoint y: 416, endPoint x: 514, endPoint y: 414, distance: 17.2
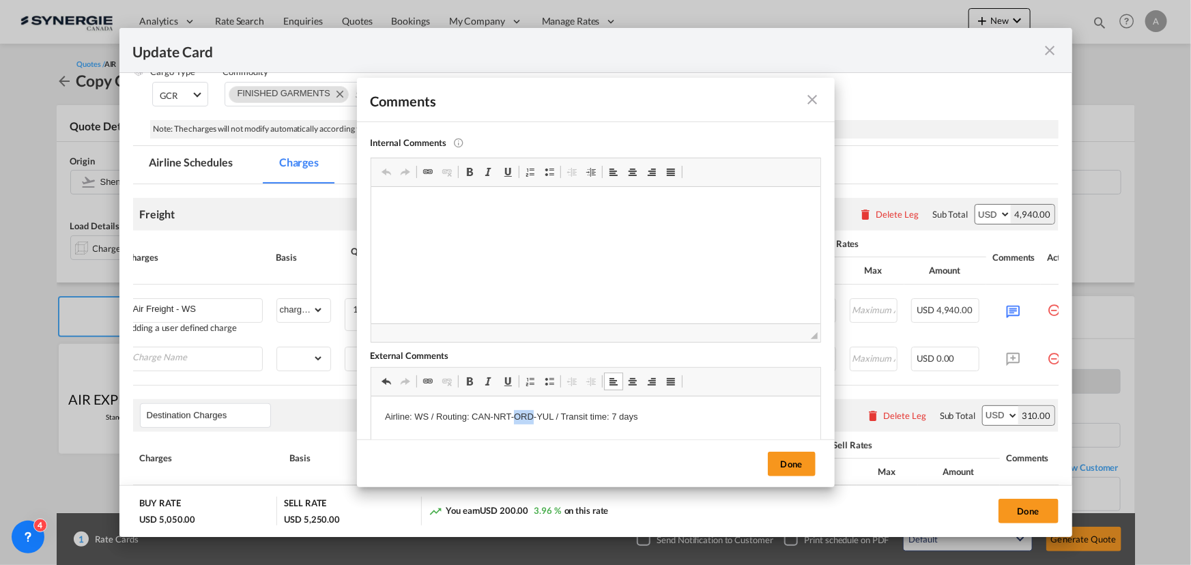
click at [514, 414] on p "Airline: WS / Routing: CAN-NRT-ORD-YUL / Transit time: 7 days" at bounding box center [595, 417] width 422 height 14
click at [781, 464] on button "Done" at bounding box center [792, 464] width 48 height 25
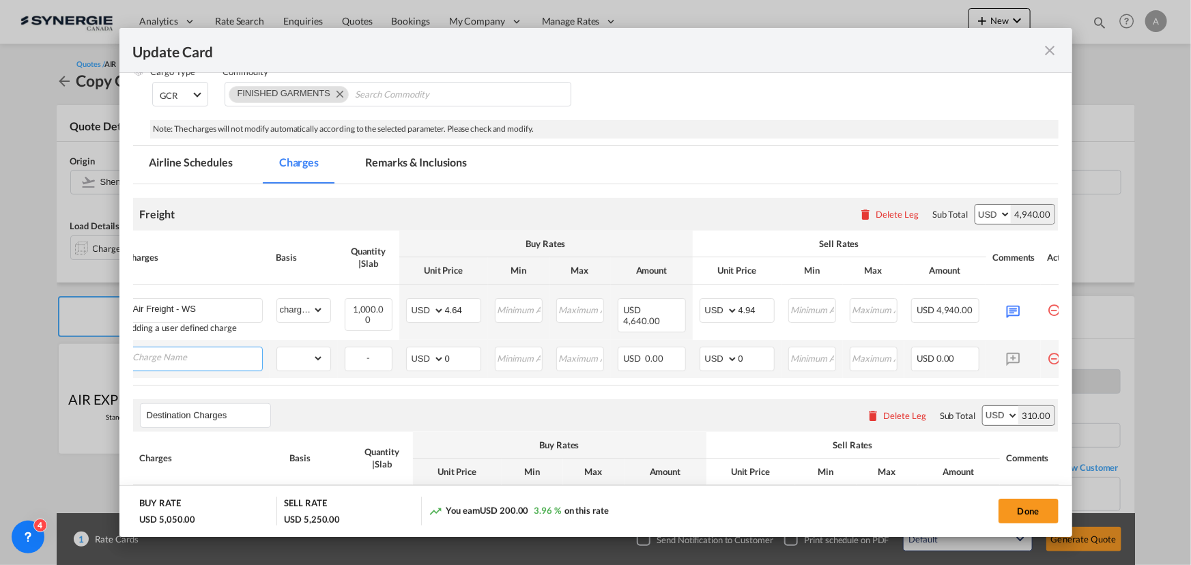
click at [191, 355] on input "Charge Name" at bounding box center [197, 357] width 129 height 20
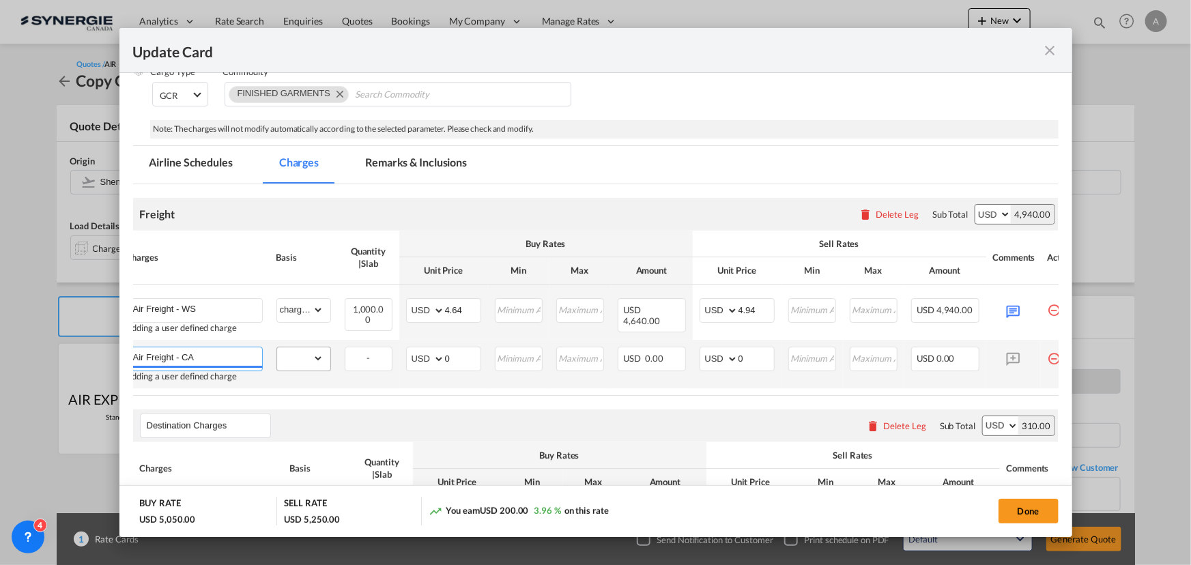
type input "Air Freight - CA"
click at [311, 356] on select "gross_weight volumetric_weight per_shipment per_bl per_km % on air freight per_…" at bounding box center [300, 358] width 46 height 22
select select "chargeable_weight"
click at [277, 347] on select "gross_weight volumetric_weight per_shipment per_bl per_km % on air freight per_…" at bounding box center [300, 358] width 46 height 22
drag, startPoint x: 468, startPoint y: 358, endPoint x: 385, endPoint y: 347, distance: 84.0
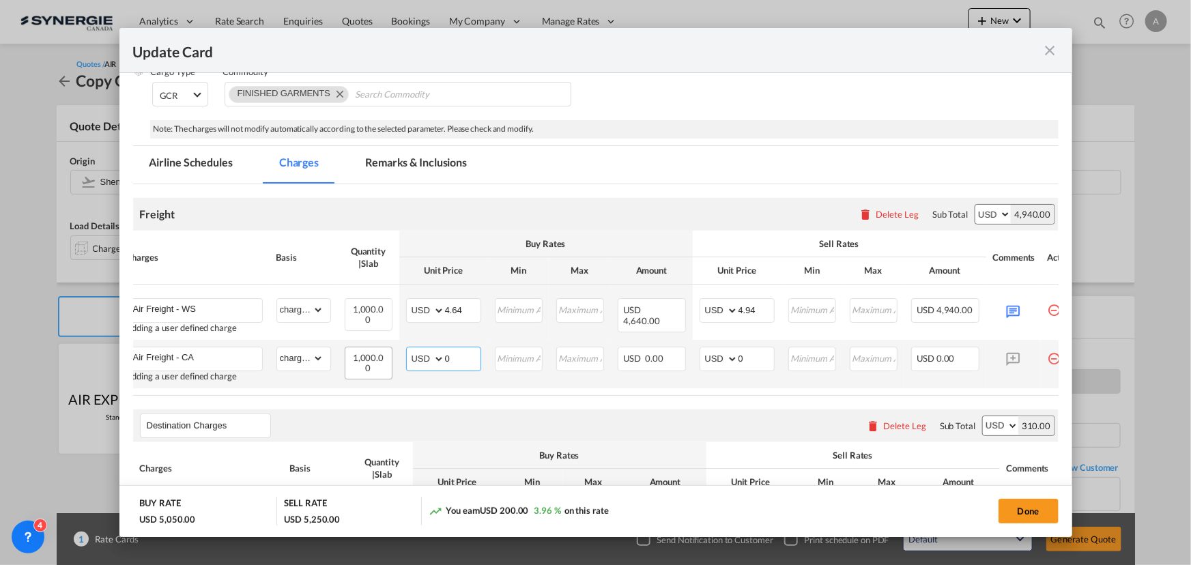
click at [385, 347] on tr "Air Freight - CA Adding a user defined charge Please Enter Already Exists gross…" at bounding box center [602, 364] width 967 height 48
type input "5.13"
drag, startPoint x: 753, startPoint y: 356, endPoint x: 703, endPoint y: 354, distance: 49.8
click at [704, 354] on md-input-container "AED AFN ALL AMD ANG AOA ARS AUD AWG AZN BAM BBD BDT BGN BHD BIF BMD BND BOB BRL…" at bounding box center [736, 359] width 75 height 25
type input "5.43"
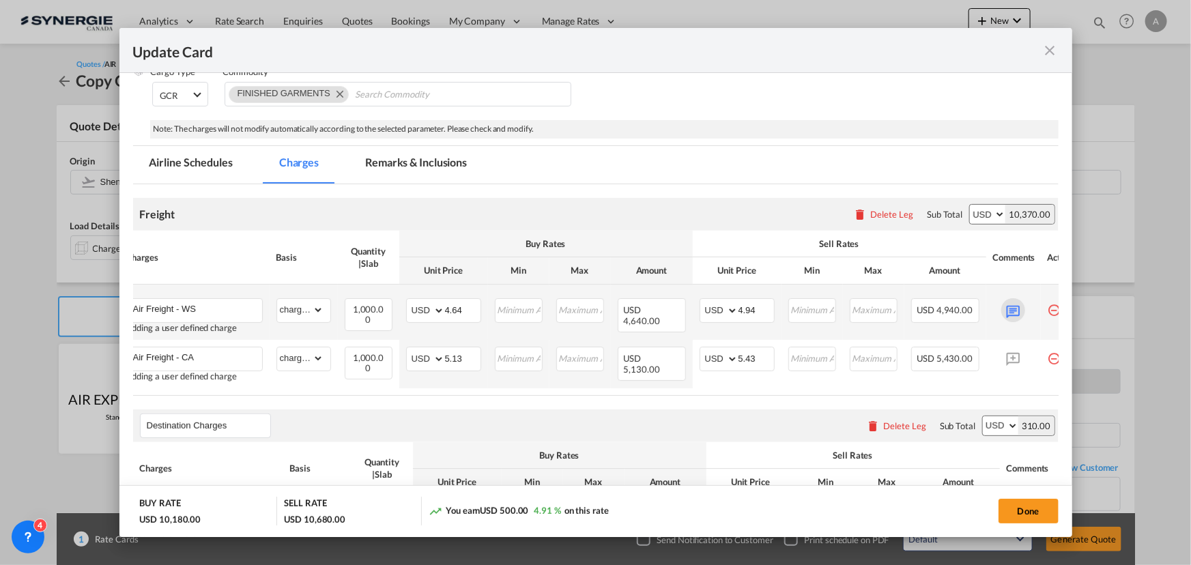
click at [1009, 311] on md-icon "Update CardPort of ..." at bounding box center [1013, 310] width 24 height 24
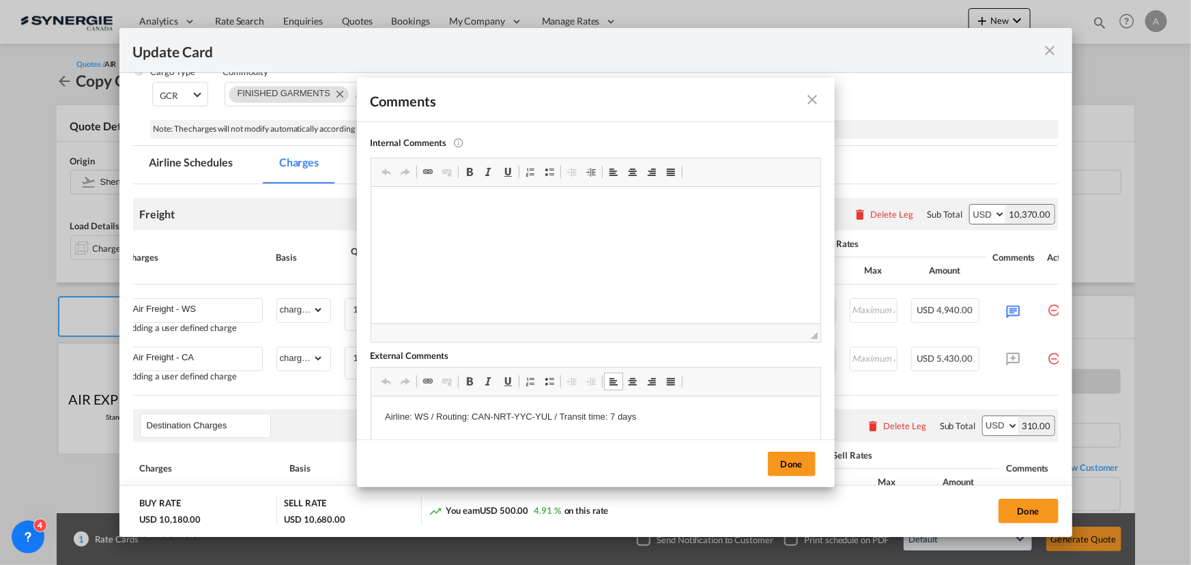
drag, startPoint x: 656, startPoint y: 423, endPoint x: 397, endPoint y: 416, distance: 259.4
drag, startPoint x: 383, startPoint y: 418, endPoint x: 638, endPoint y: 413, distance: 255.2
click at [638, 413] on html "Airline: WS / Routing: CAN-NRT-YYC-YUL / Transit time: 7 days" at bounding box center [595, 417] width 449 height 42
copy p "Airline: WS / Routing: CAN-NRT-YYC-YUL / Transit time: 7 days"
drag, startPoint x: 792, startPoint y: 461, endPoint x: 1012, endPoint y: 381, distance: 234.4
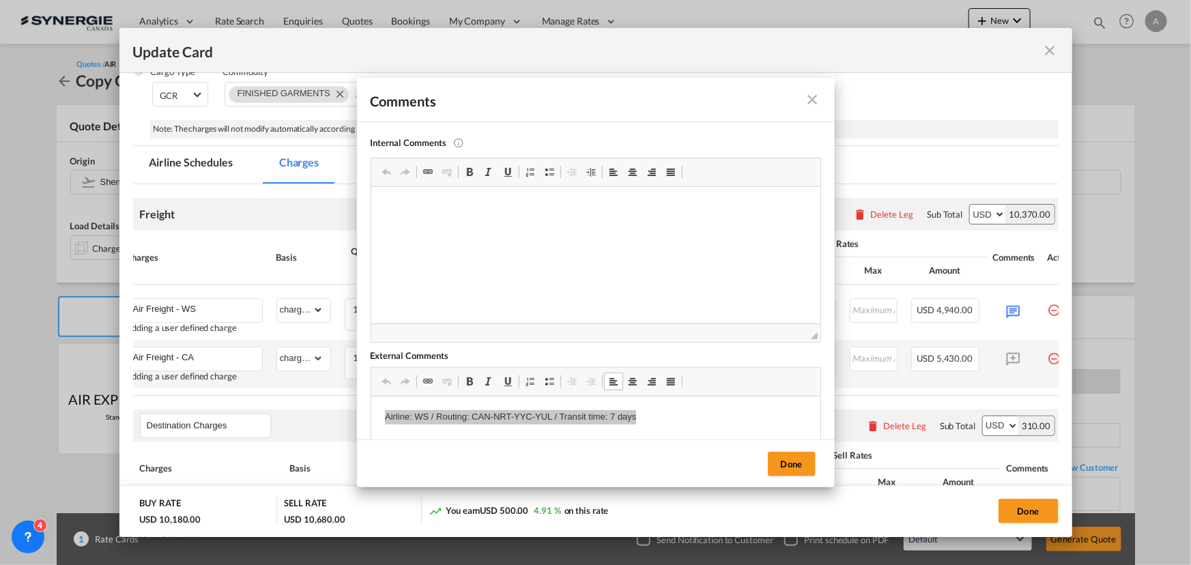
click at [792, 461] on button "Done" at bounding box center [792, 464] width 48 height 25
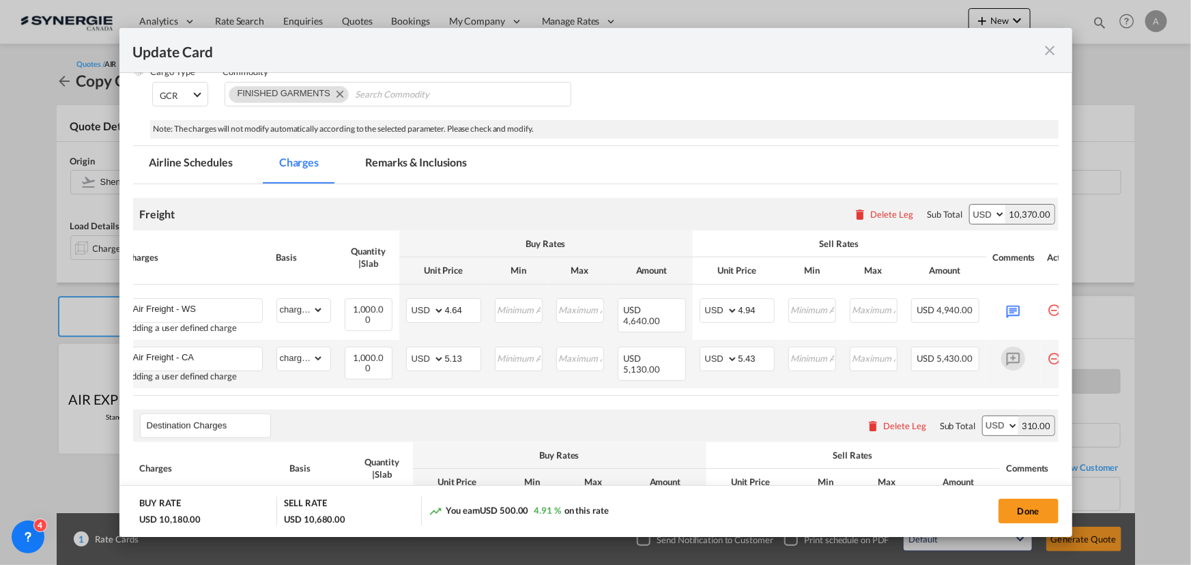
click at [1014, 356] on md-icon "Update CardPort of ..." at bounding box center [1013, 359] width 24 height 24
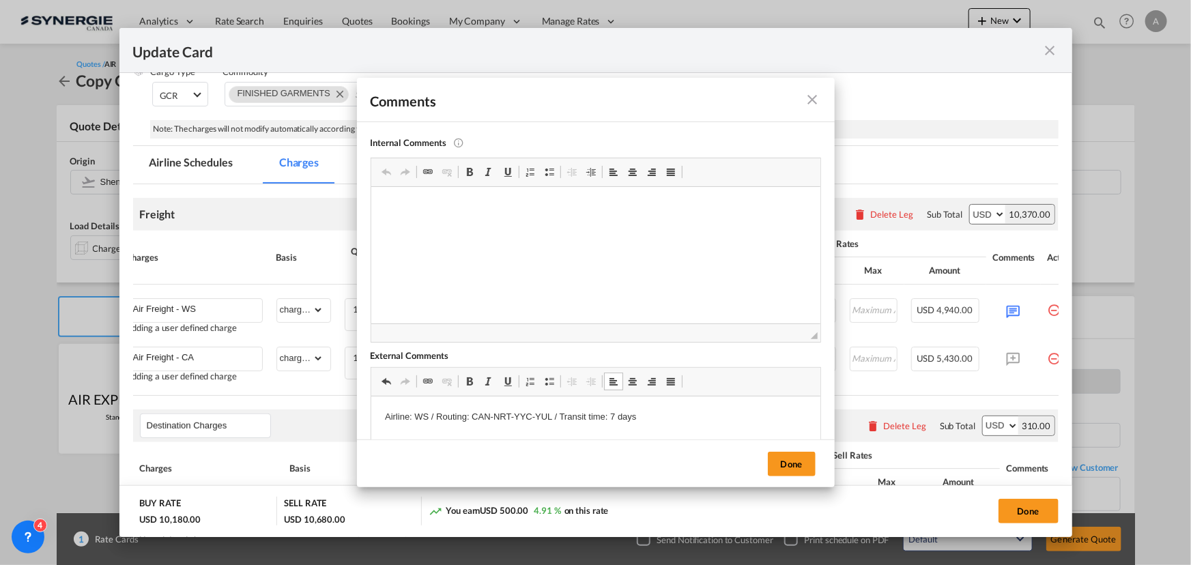
click at [425, 415] on p "Airline: WS / Routing: CAN-NRT-YYC-YUL / Transit time: 7 days" at bounding box center [595, 417] width 422 height 14
drag, startPoint x: 548, startPoint y: 416, endPoint x: 469, endPoint y: 418, distance: 78.5
click at [469, 418] on p "Airline: CA / Routing: CAN-NRT-YYC-YUL / Transit time: 7 days" at bounding box center [595, 417] width 422 height 14
click at [797, 466] on button "Done" at bounding box center [792, 464] width 48 height 25
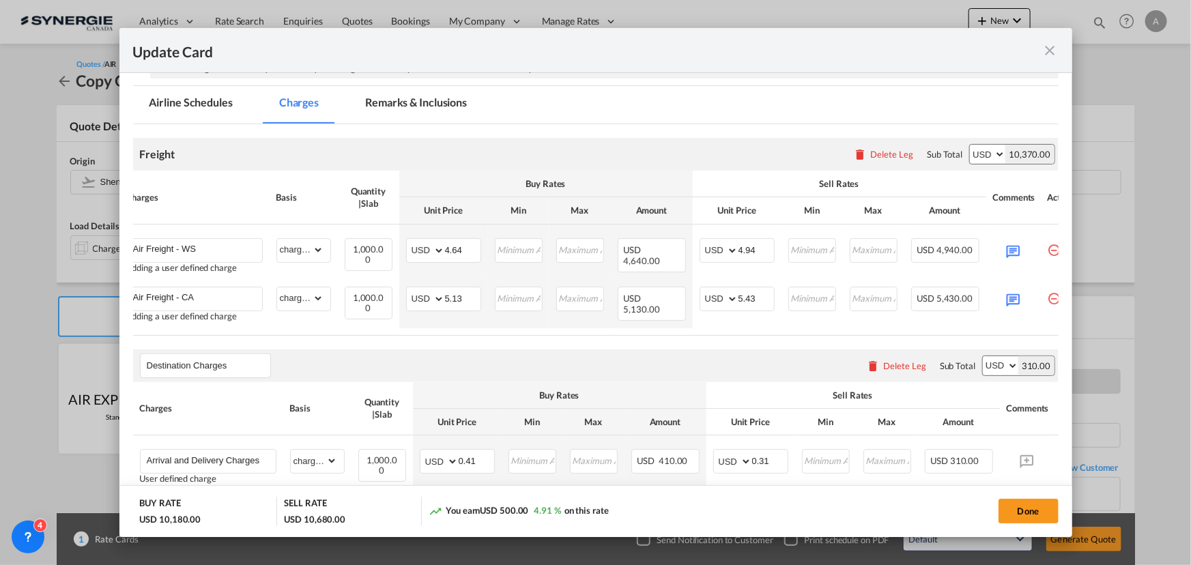
scroll to position [310, 0]
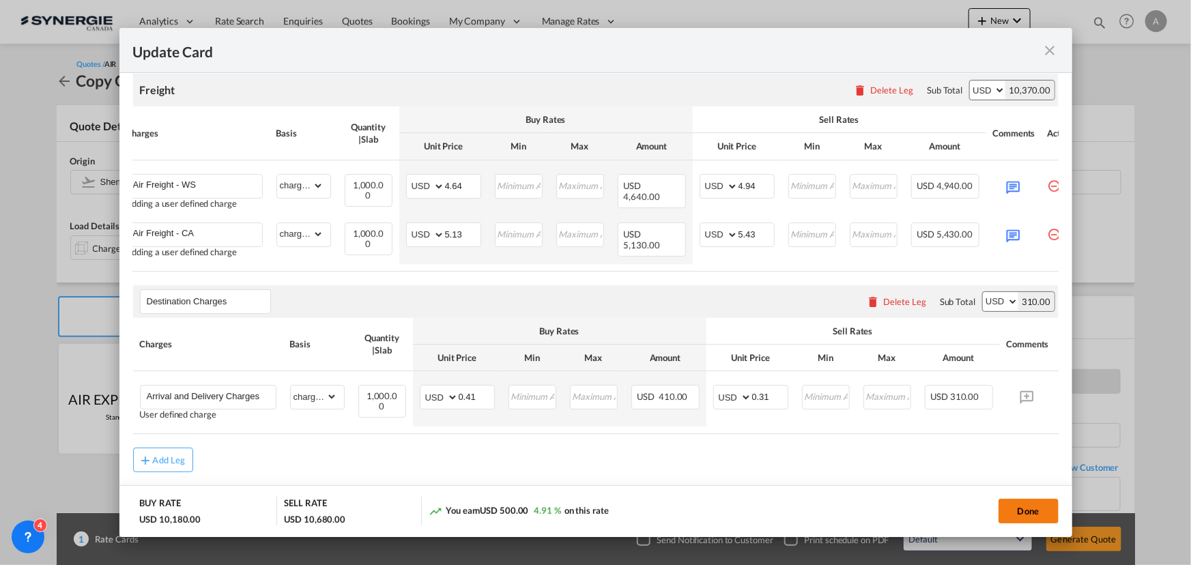
click at [1028, 508] on button "Done" at bounding box center [1028, 511] width 60 height 25
type input "[DATE]"
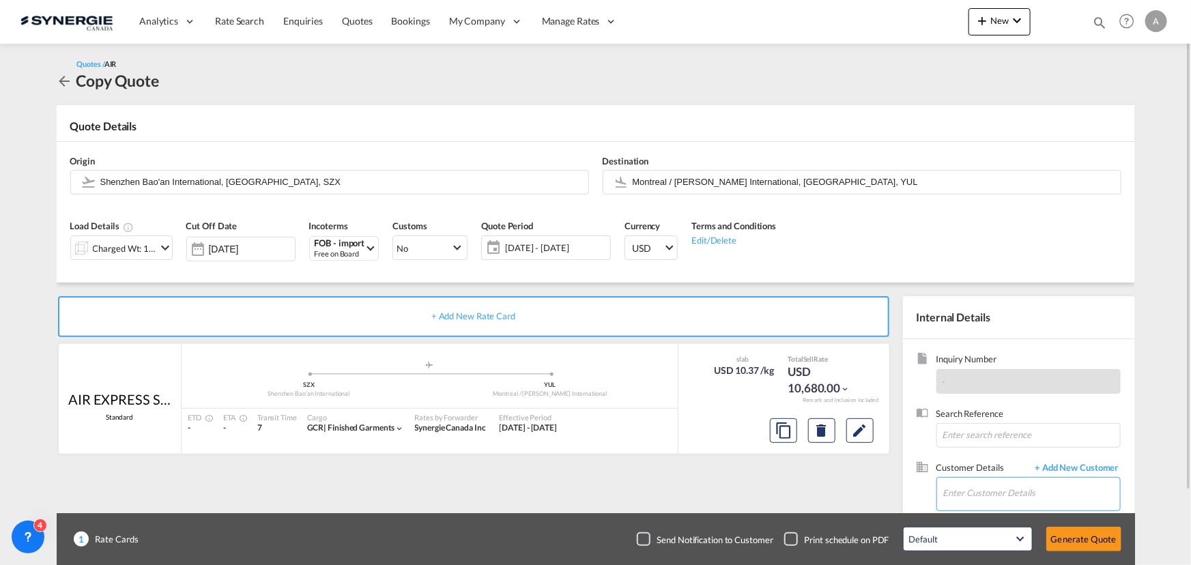
click at [1026, 498] on input "Enter Customer Details" at bounding box center [1031, 493] width 177 height 31
click at [997, 452] on div "[PERSON_NAME] msutton@ dynamite .ca | Groupe Dynamite" at bounding box center [1030, 458] width 177 height 37
type input "Groupe Dynamite, [PERSON_NAME], [EMAIL_ADDRESS][DOMAIN_NAME]"
click at [1076, 542] on button "Generate Quote" at bounding box center [1083, 539] width 75 height 25
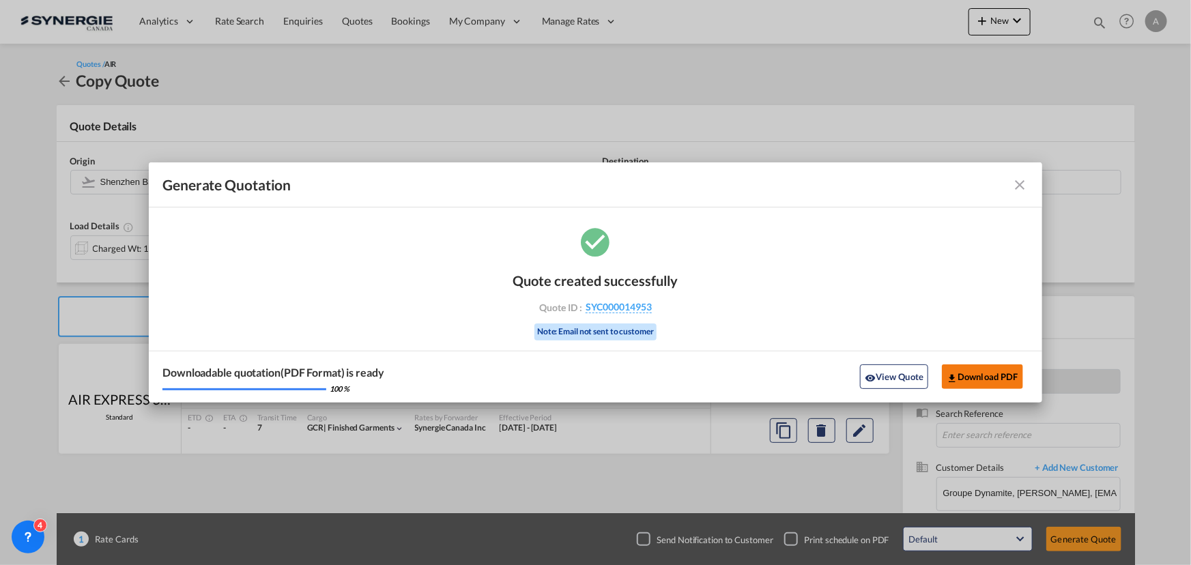
click at [962, 377] on button "Download PDF" at bounding box center [982, 376] width 81 height 25
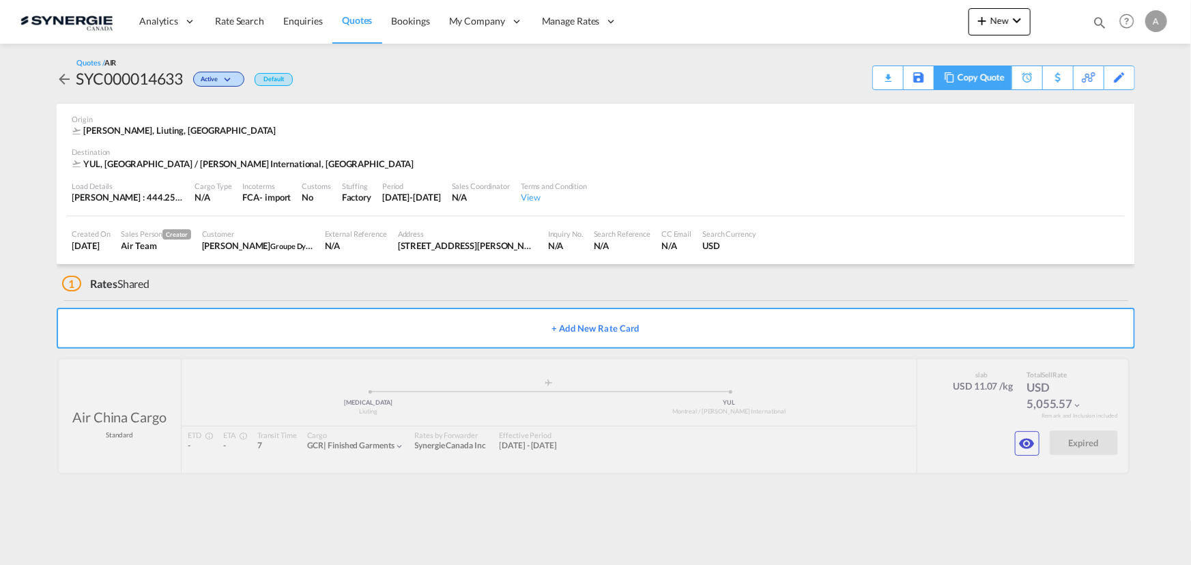
click at [954, 74] on md-icon at bounding box center [949, 77] width 16 height 10
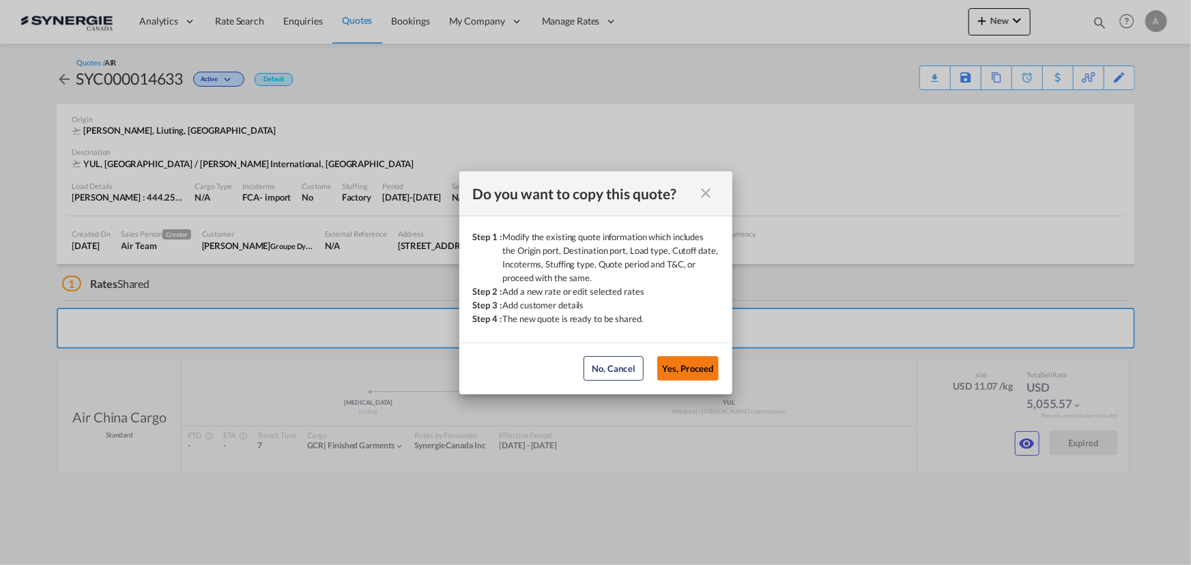
click at [690, 368] on button "Yes, Proceed" at bounding box center [687, 368] width 61 height 25
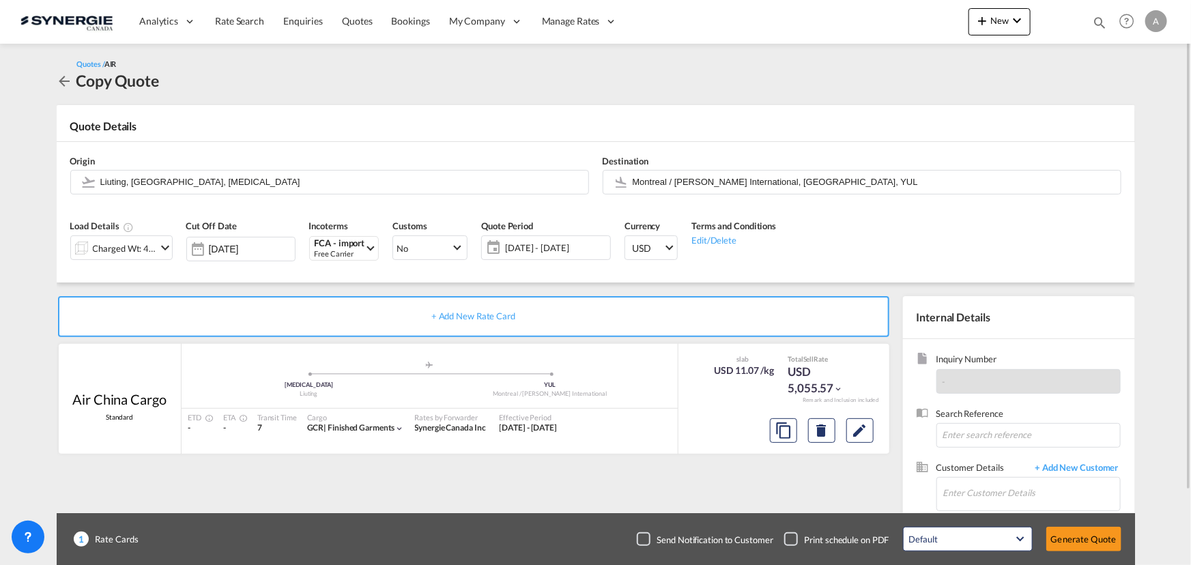
click at [572, 247] on span "[DATE] - [DATE]" at bounding box center [556, 248] width 102 height 12
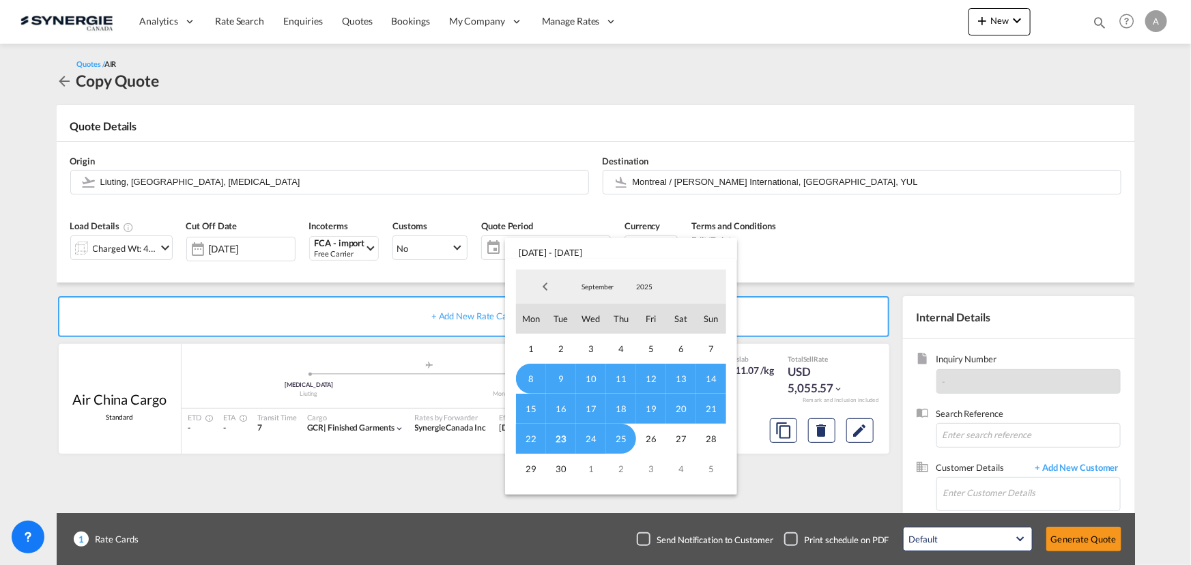
click at [560, 441] on span "23" at bounding box center [561, 439] width 30 height 30
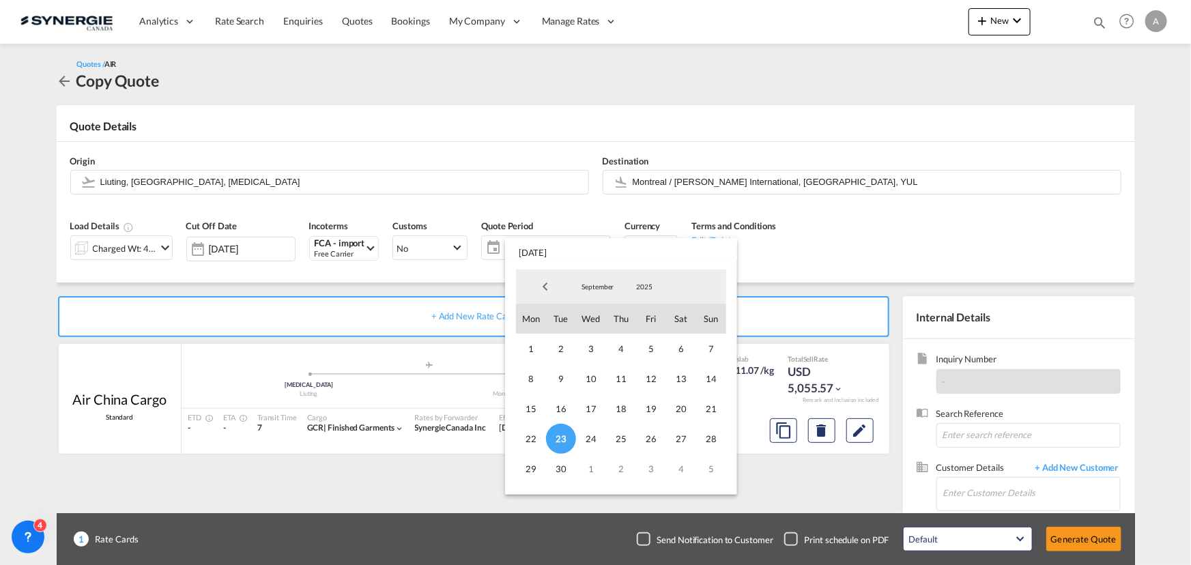
click at [600, 289] on span "September" at bounding box center [598, 287] width 44 height 10
click at [586, 311] on md-option "October" at bounding box center [611, 320] width 93 height 33
click at [625, 380] on span "9" at bounding box center [621, 379] width 30 height 30
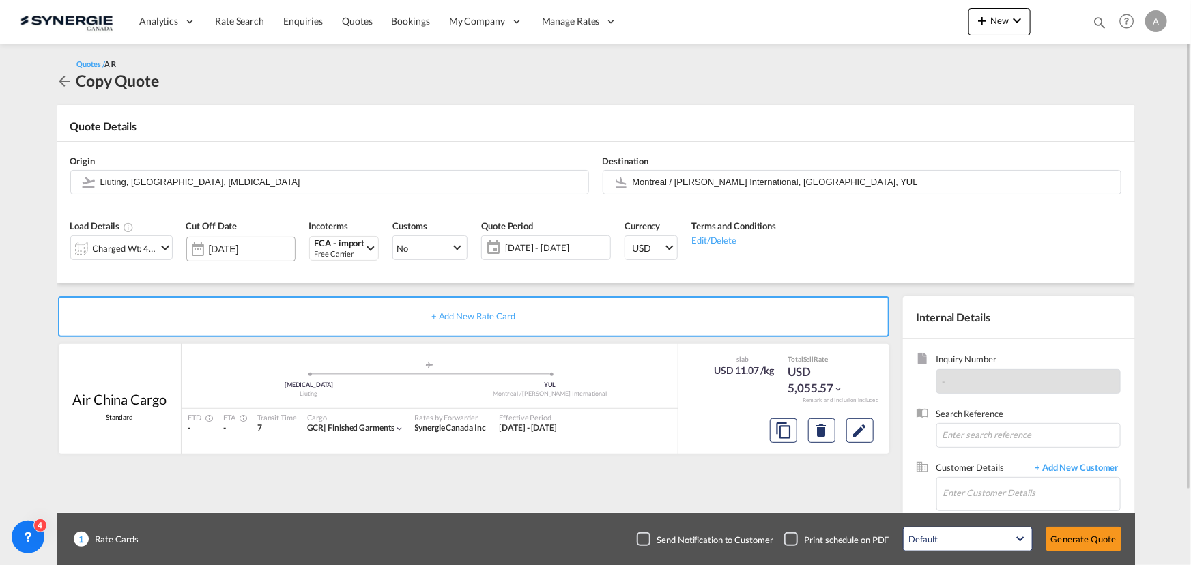
click at [250, 250] on input "[DATE]" at bounding box center [252, 249] width 86 height 11
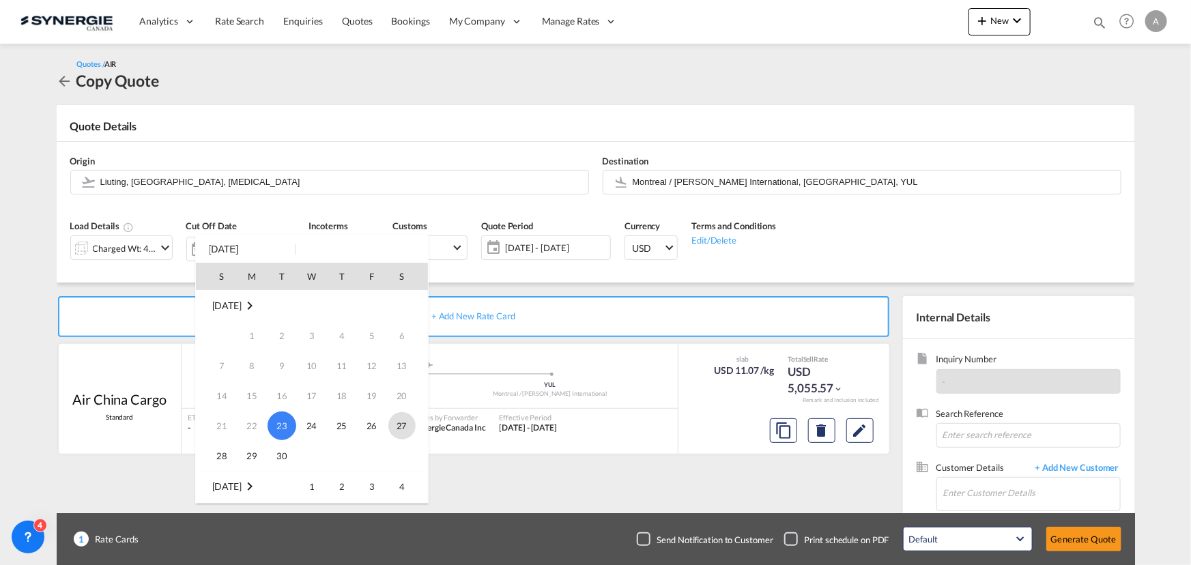
click at [401, 426] on span "27" at bounding box center [401, 425] width 27 height 27
type input "[DATE]"
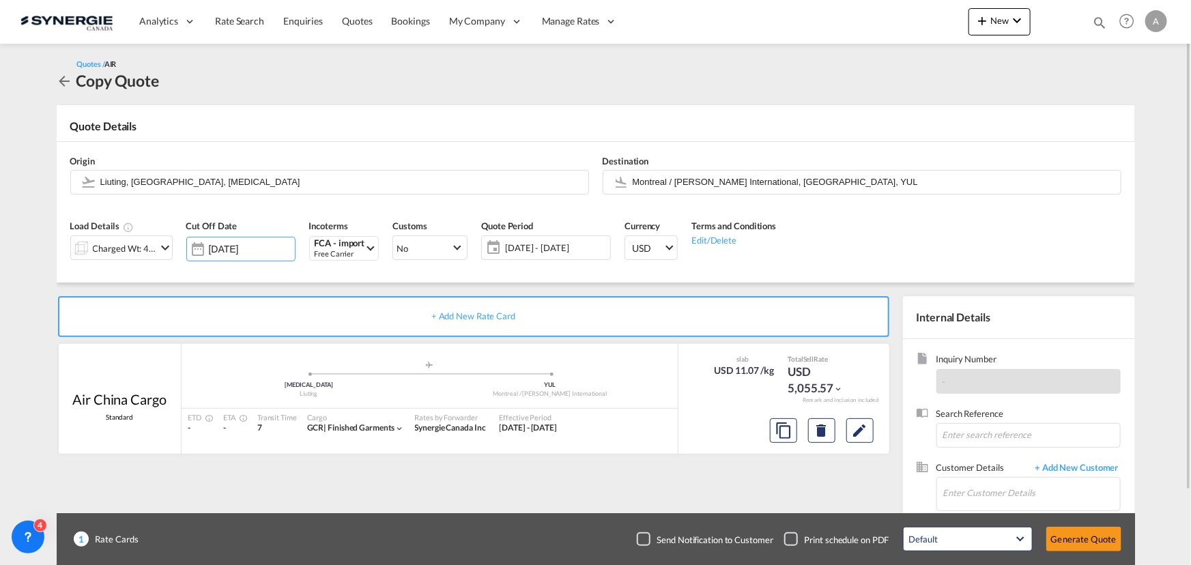
scroll to position [61, 0]
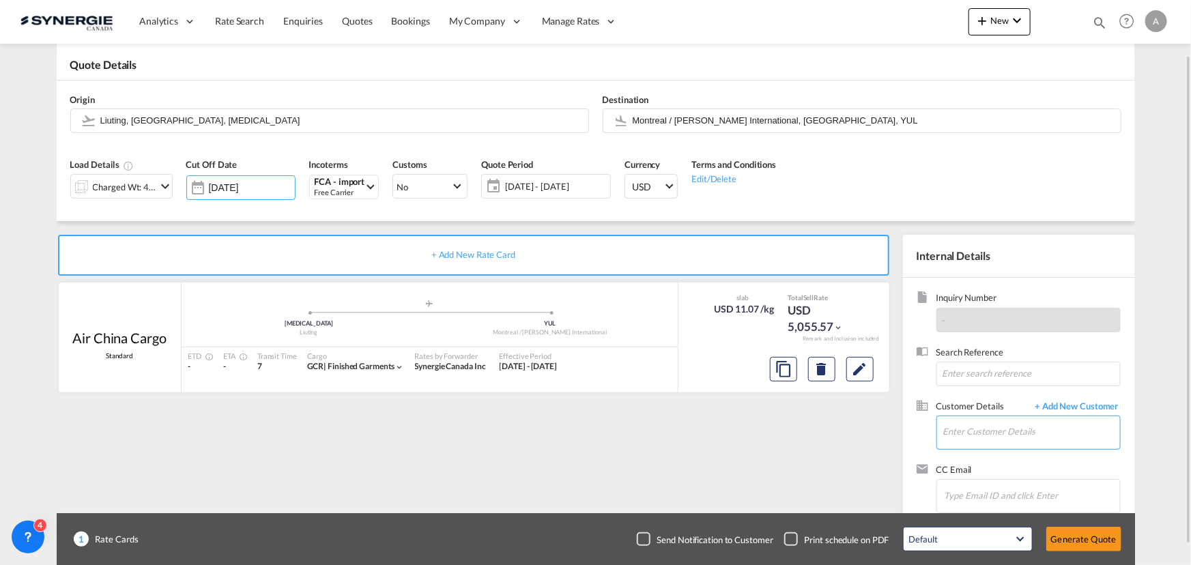
click at [998, 430] on input "Enter Customer Details" at bounding box center [1031, 431] width 177 height 31
drag, startPoint x: 996, startPoint y: 433, endPoint x: 953, endPoint y: 431, distance: 42.4
click at [953, 431] on body "Analytics Reports Dashboard Rate Search Enquiries Quotes Bookings" at bounding box center [595, 282] width 1191 height 565
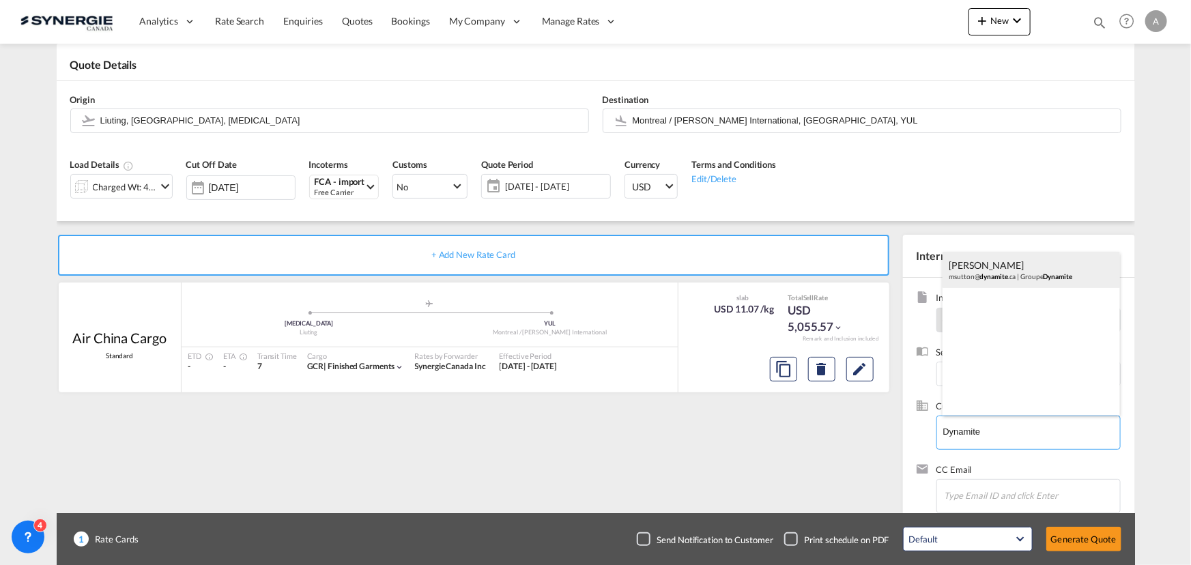
click at [984, 267] on div "[PERSON_NAME] msutton@ dynamite .ca | Groupe Dynamite" at bounding box center [1030, 270] width 177 height 37
type input "Groupe Dynamite, [PERSON_NAME], [EMAIL_ADDRESS][DOMAIN_NAME]"
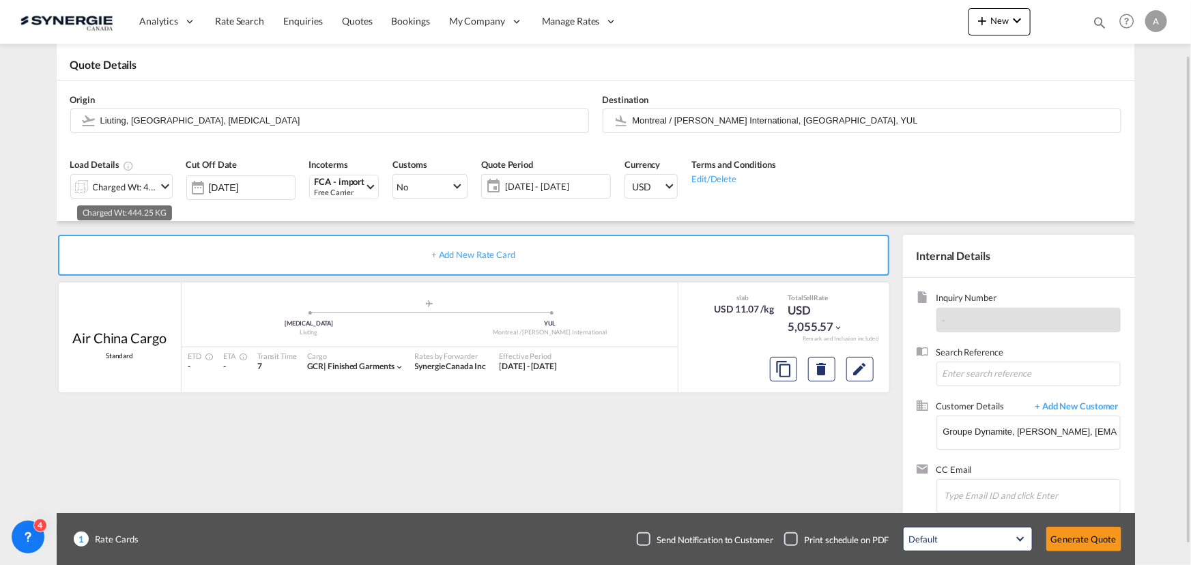
click at [135, 188] on div "Charged Wt: 444.25 KG" at bounding box center [125, 186] width 64 height 19
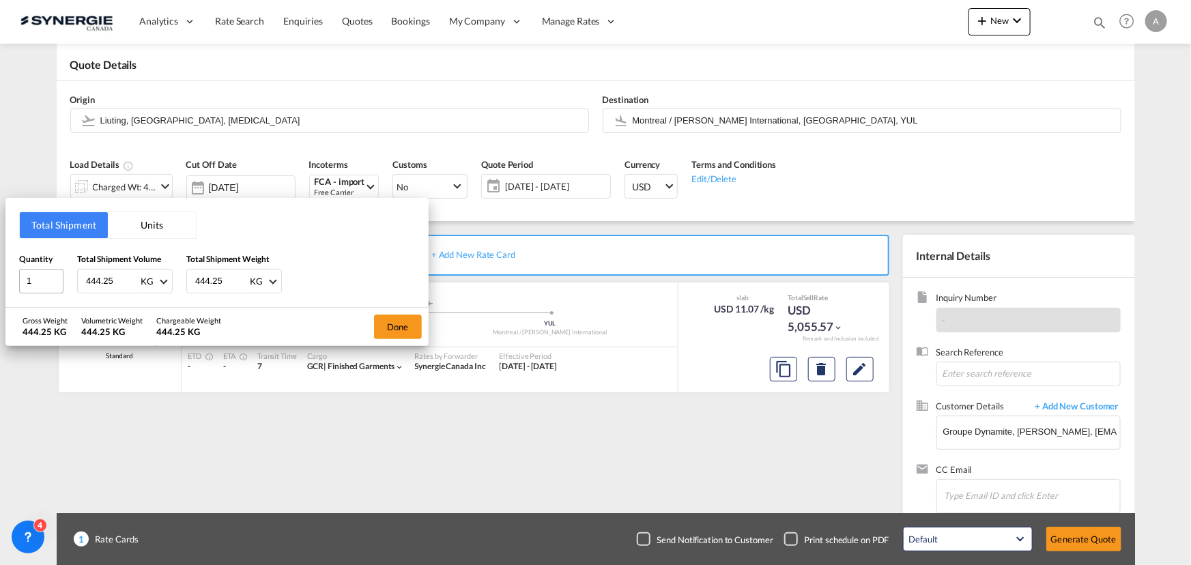
drag, startPoint x: 121, startPoint y: 287, endPoint x: 37, endPoint y: 269, distance: 86.5
click at [38, 268] on div "Quantity 1 Total Shipment Volume 444.25 KG CBM CFT KG LB Total Shipment Weight …" at bounding box center [217, 272] width 396 height 41
type input "759.92"
drag, startPoint x: 154, startPoint y: 279, endPoint x: 140, endPoint y: 276, distance: 13.9
click at [140, 276] on div "Quantity 1 Total Shipment Volume 759.92 KG CBM CFT KG LB Total Shipment Weight …" at bounding box center [217, 272] width 396 height 41
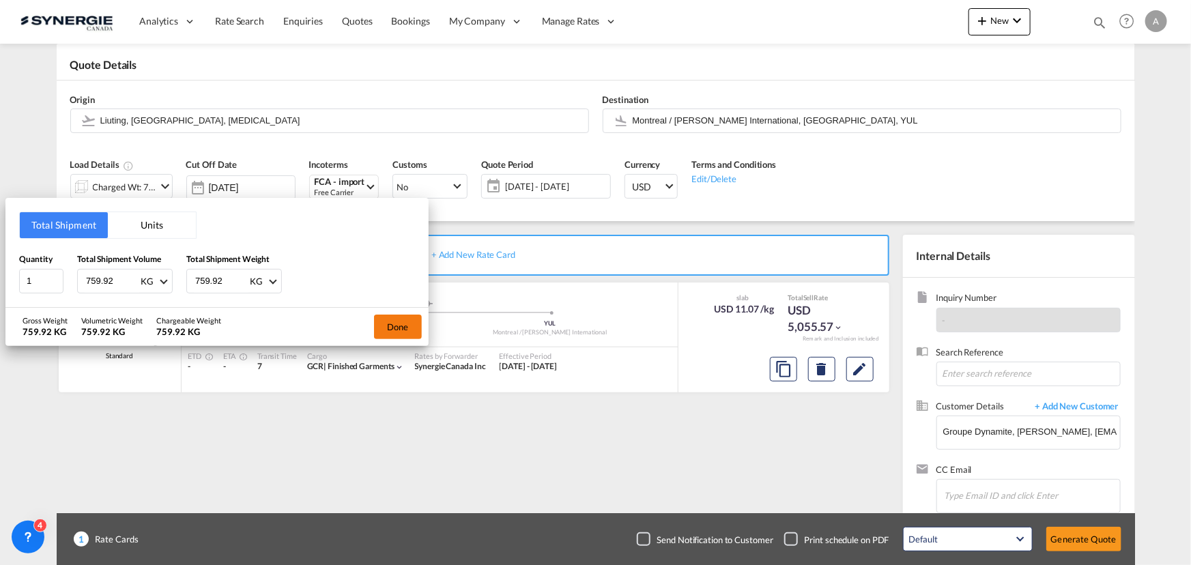
type input "759.92"
click at [401, 326] on button "Done" at bounding box center [398, 327] width 48 height 25
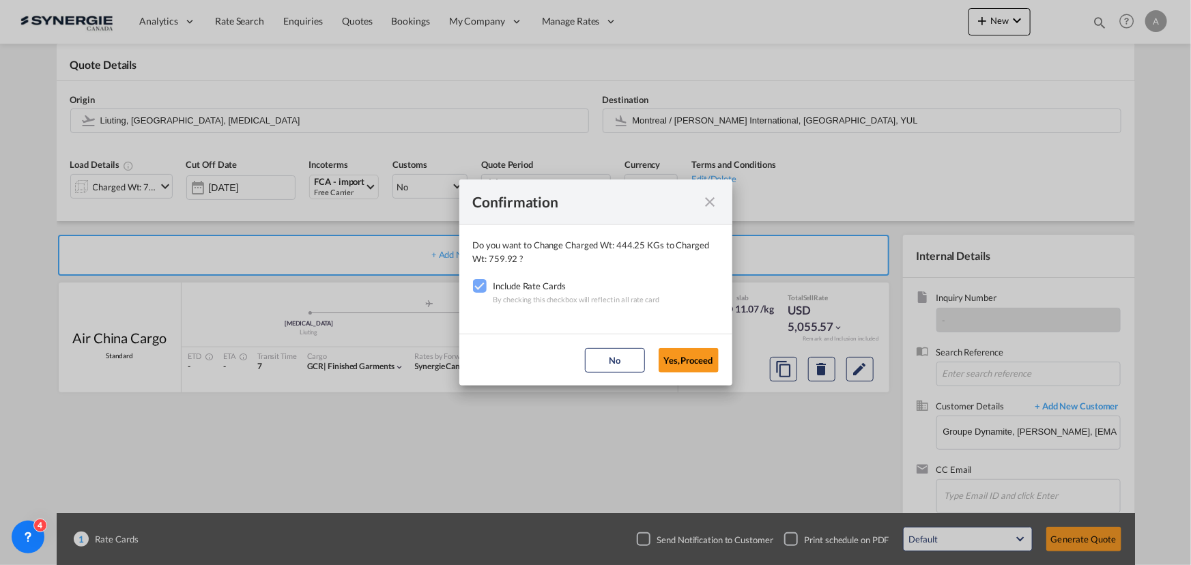
drag, startPoint x: 703, startPoint y: 355, endPoint x: 731, endPoint y: 353, distance: 28.1
click at [702, 355] on button "Yes,Proceed" at bounding box center [688, 360] width 60 height 25
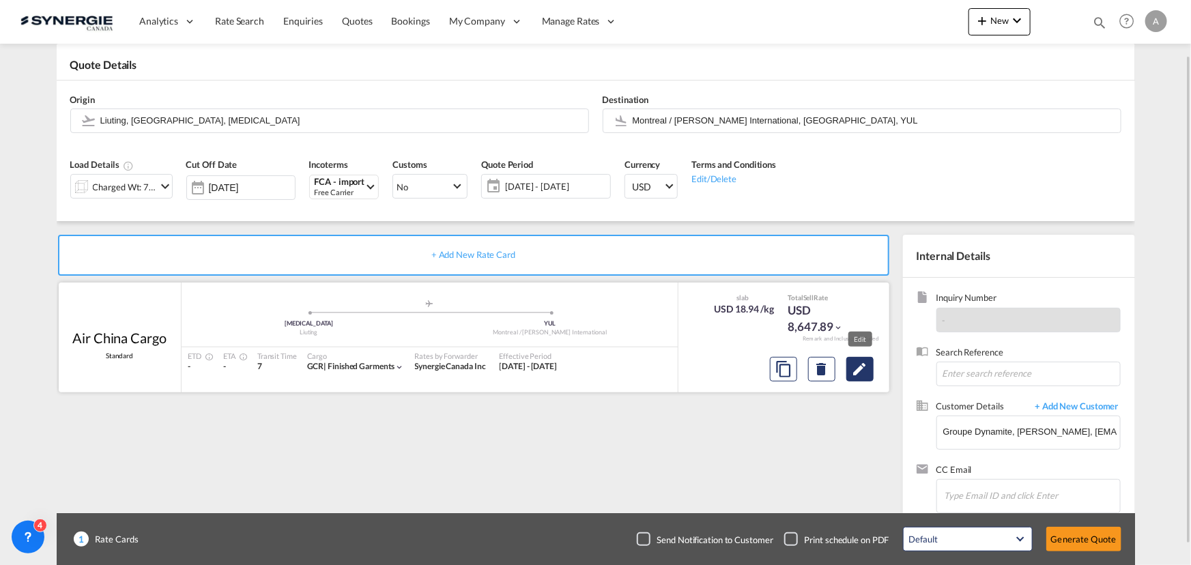
click at [856, 371] on md-icon "Edit" at bounding box center [860, 369] width 16 height 16
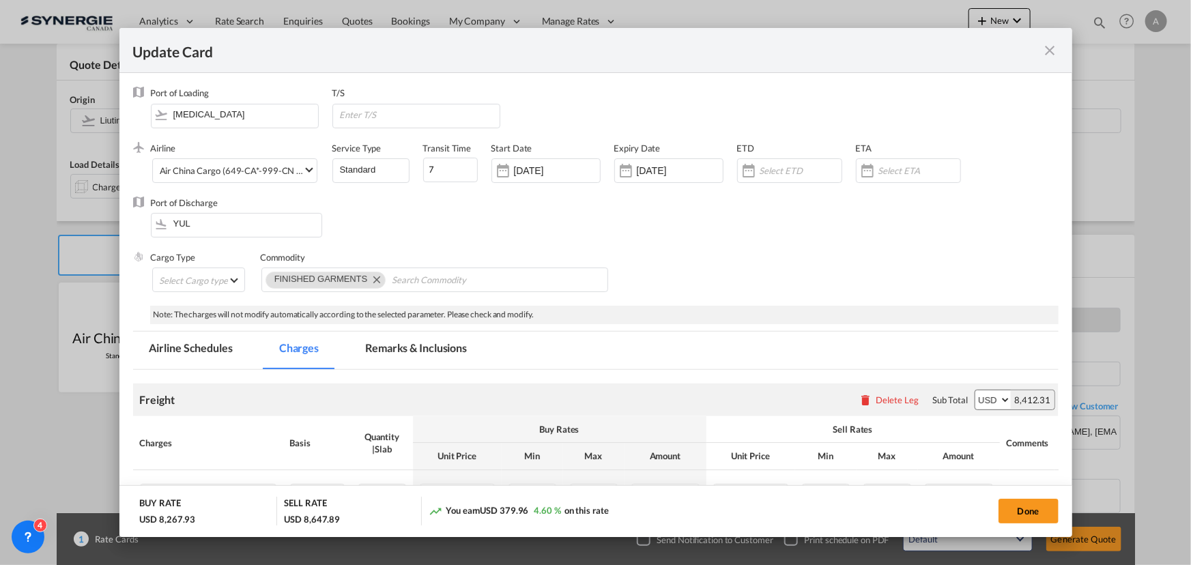
select select "chargeable_weight"
click at [543, 170] on input "[DATE]" at bounding box center [557, 170] width 86 height 11
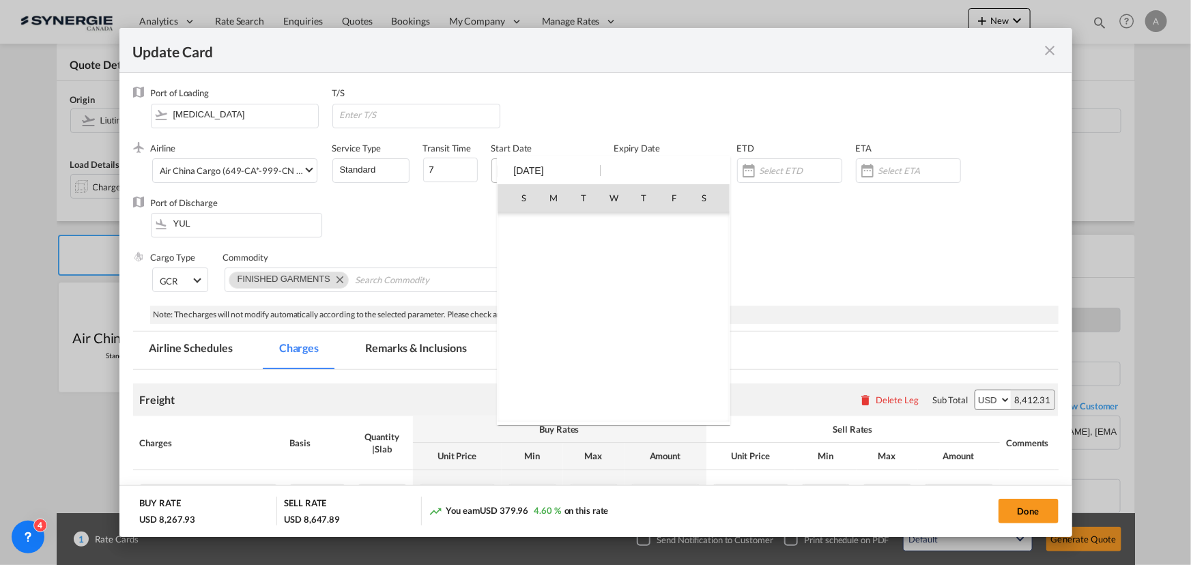
scroll to position [316078, 0]
click at [574, 342] on span "23" at bounding box center [583, 347] width 29 height 29
type input "[DATE]"
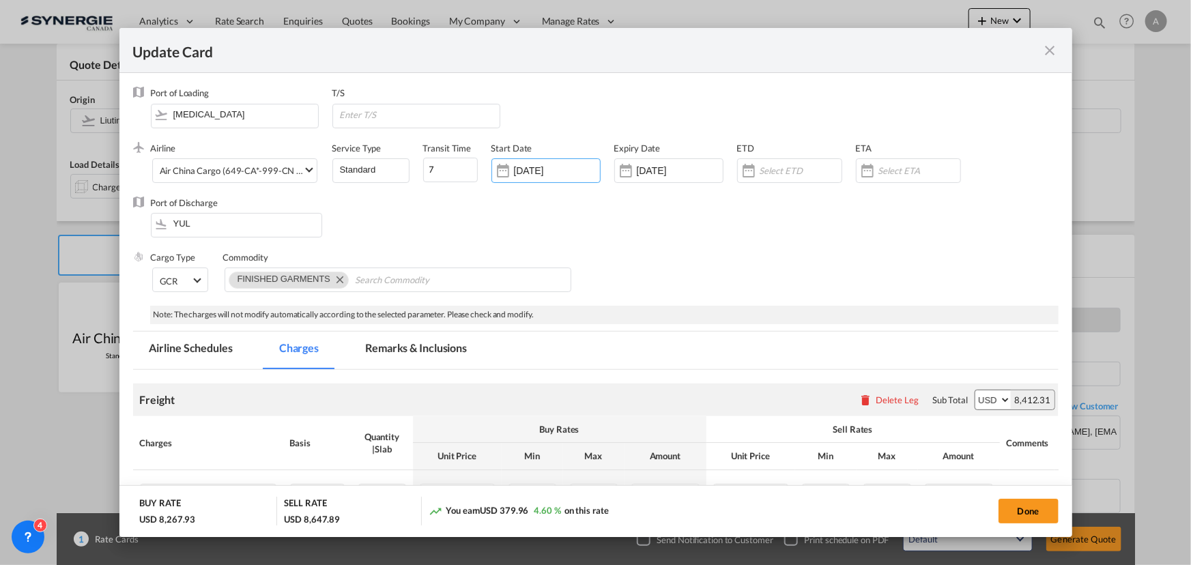
click at [667, 156] on div "Expiry Date [DATE]" at bounding box center [675, 169] width 123 height 55
click at [663, 168] on input "[DATE]" at bounding box center [680, 170] width 86 height 11
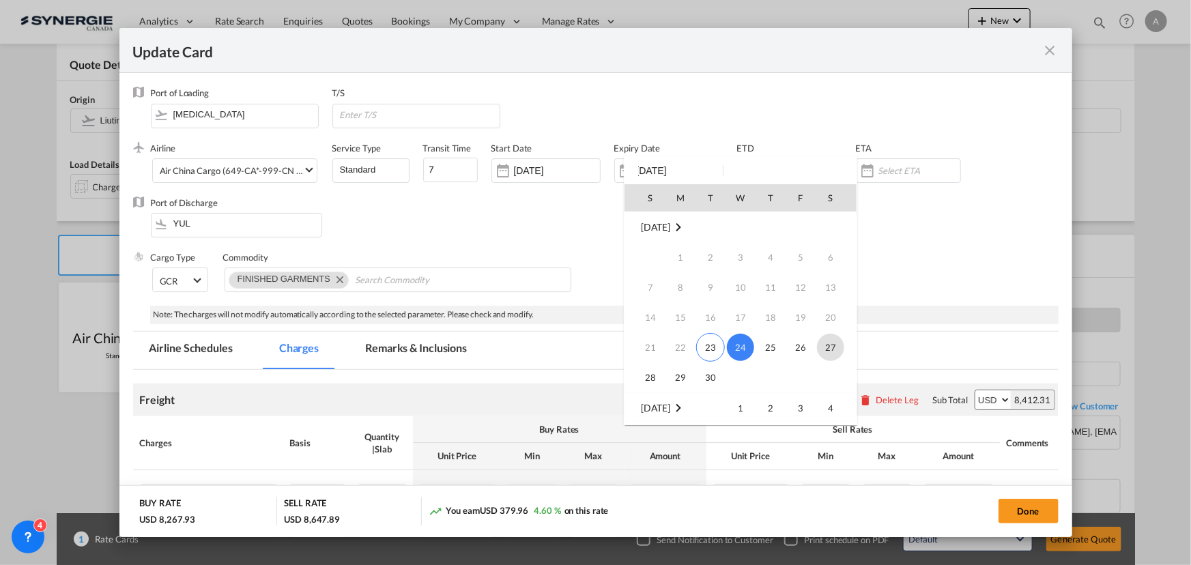
click at [819, 347] on span "27" at bounding box center [830, 347] width 27 height 27
type input "[DATE]"
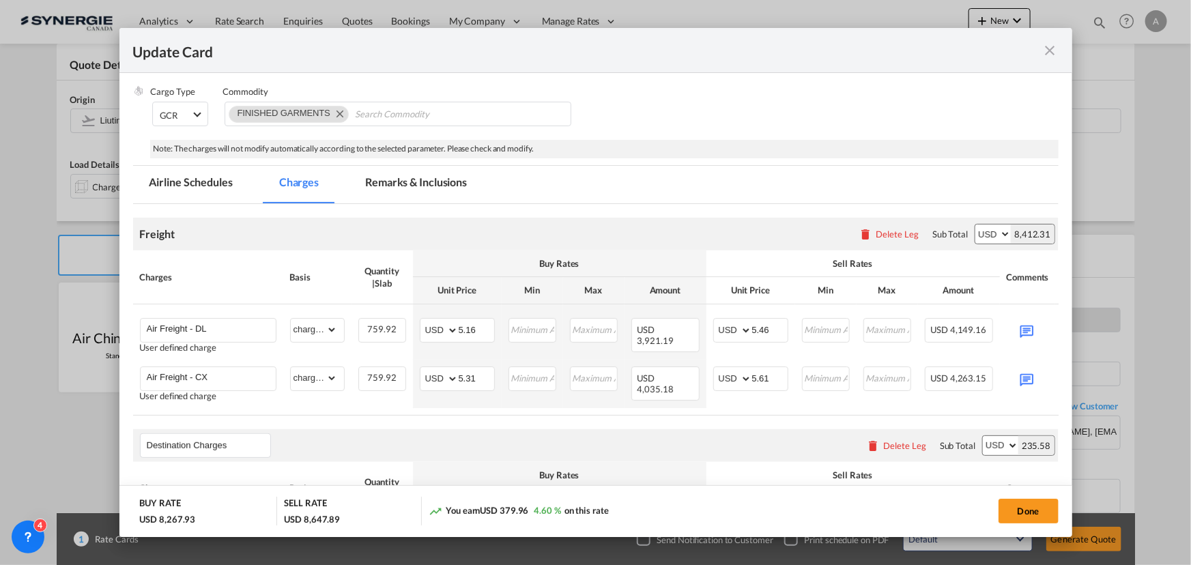
scroll to position [186, 0]
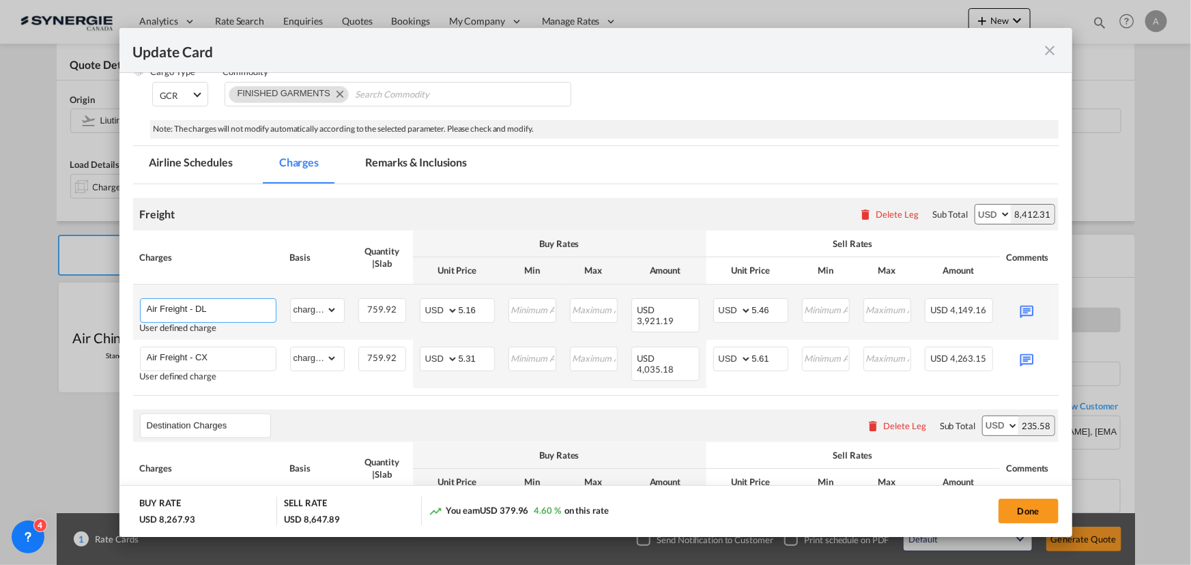
click at [236, 305] on input "Air Freight - DL" at bounding box center [211, 309] width 129 height 20
type input "Air Freight - CA"
click at [419, 295] on td "AED AFN ALL AMD ANG AOA ARS AUD AWG AZN BAM BBD BDT BGN BHD BIF BMD BND [PERSON…" at bounding box center [457, 312] width 89 height 55
drag, startPoint x: 478, startPoint y: 308, endPoint x: 394, endPoint y: 295, distance: 84.1
click at [394, 295] on tr "Air Freight - CA Adding a user defined charge Please Enter Already Exists gross…" at bounding box center [616, 312] width 967 height 55
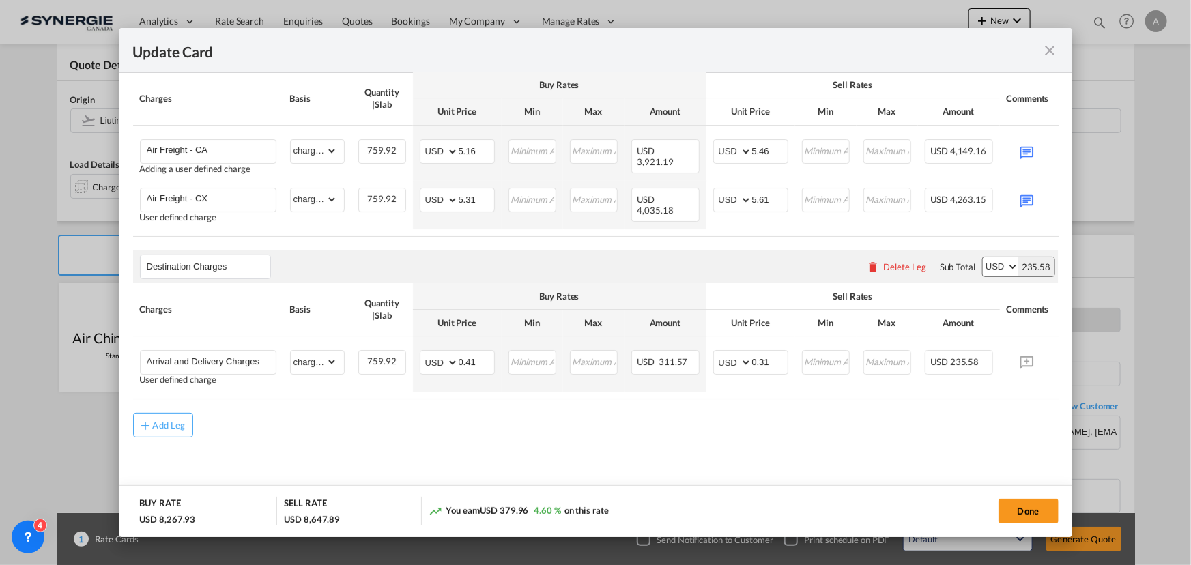
scroll to position [350, 0]
click at [479, 148] on input "5.16" at bounding box center [476, 150] width 35 height 20
drag, startPoint x: 478, startPoint y: 141, endPoint x: 465, endPoint y: 141, distance: 13.0
click at [465, 141] on input "5.16" at bounding box center [476, 150] width 35 height 20
type input "5.48"
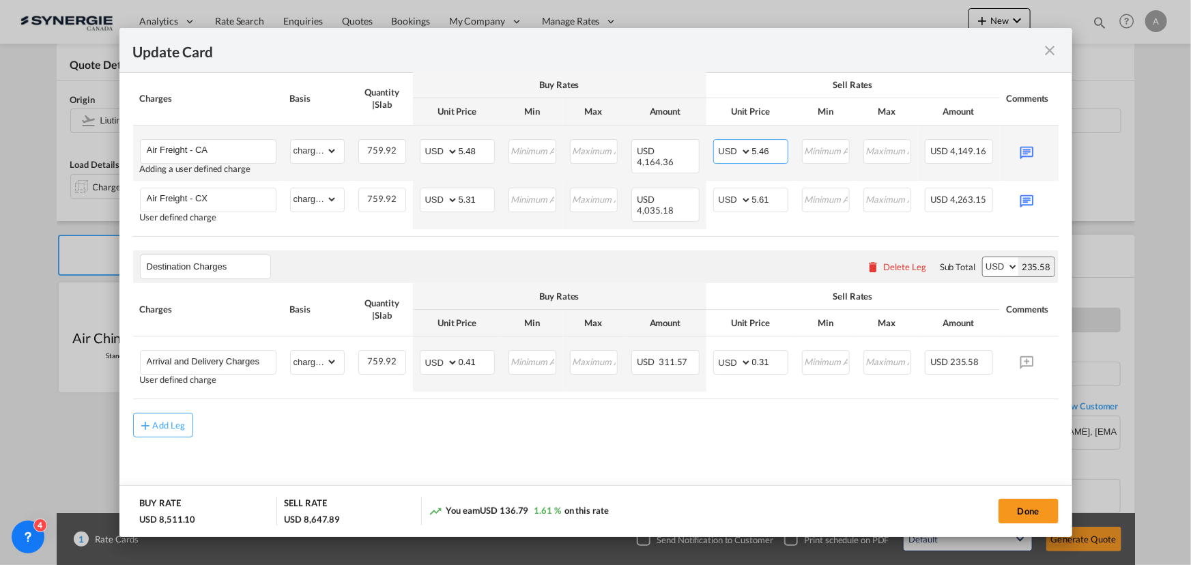
drag, startPoint x: 767, startPoint y: 147, endPoint x: 712, endPoint y: 146, distance: 54.6
click at [713, 146] on md-input-container "AED AFN ALL AMD ANG AOA ARS AUD AWG AZN BAM BBD BDT BGN BHD BIF BMD BND [PERSON…" at bounding box center [750, 151] width 75 height 25
type input "5.78"
click at [1034, 145] on md-icon "Update CardPort of ..." at bounding box center [1027, 151] width 24 height 24
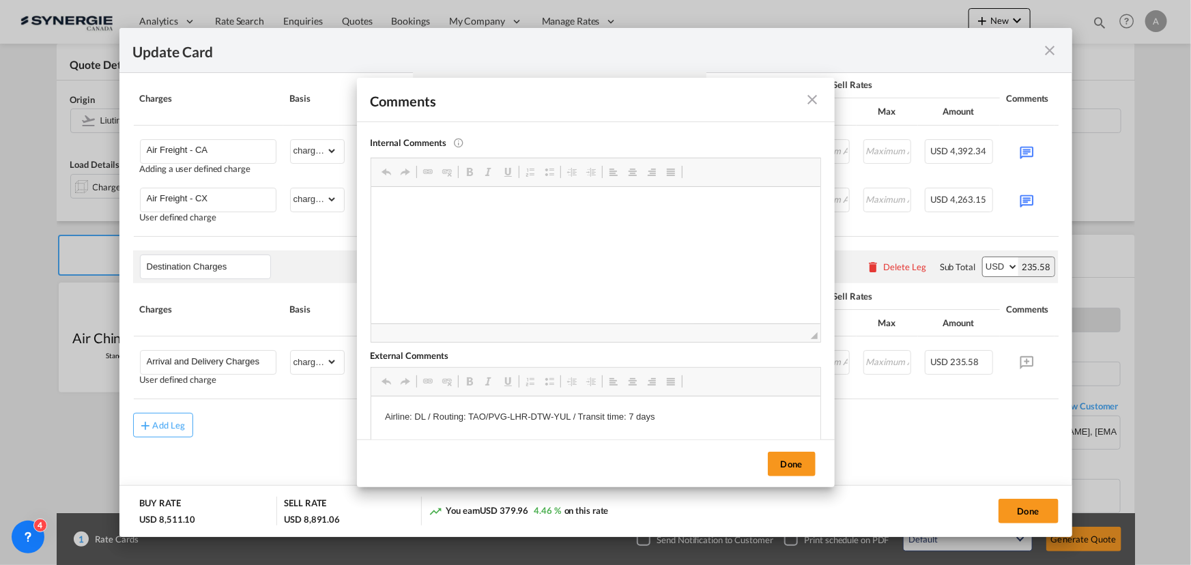
scroll to position [0, 0]
drag, startPoint x: 505, startPoint y: 416, endPoint x: 487, endPoint y: 414, distance: 17.8
drag, startPoint x: 487, startPoint y: 414, endPoint x: 505, endPoint y: 415, distance: 17.8
click at [505, 415] on p "Airline: DL / Routing: TAO/PVG-LHR-DTW-YUL / Transit time: 7 days" at bounding box center [595, 417] width 422 height 14
drag, startPoint x: 508, startPoint y: 415, endPoint x: 548, endPoint y: 416, distance: 39.6
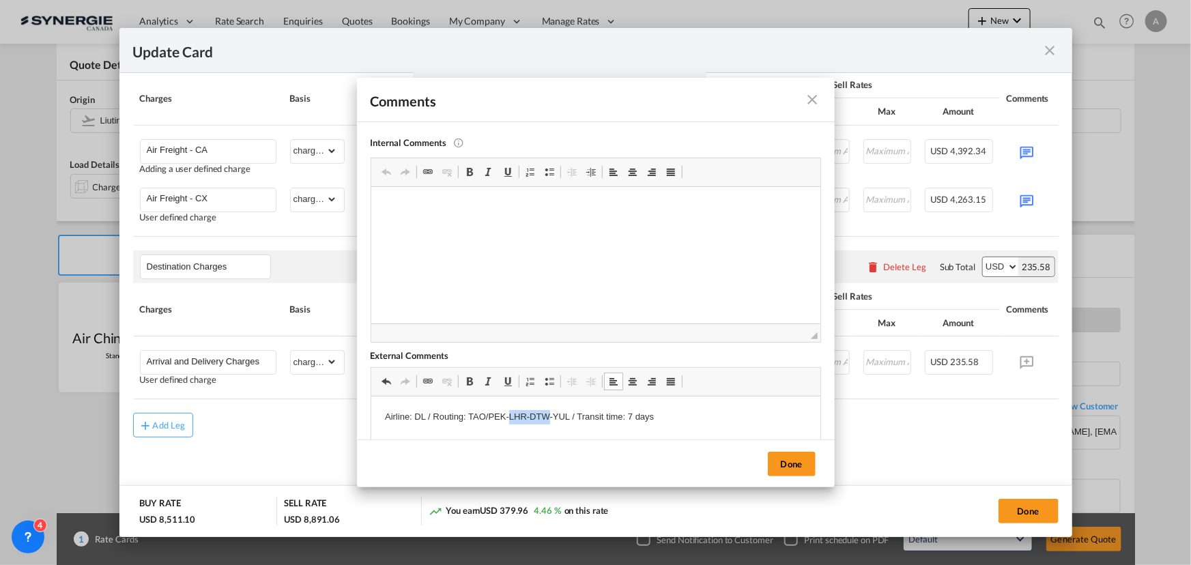
click at [548, 416] on p "Airline: DL / Routing: TAO/PEK-LHR-DTW-YUL / Transit time: 7 days" at bounding box center [595, 417] width 422 height 14
click at [795, 463] on button "Done" at bounding box center [792, 464] width 48 height 25
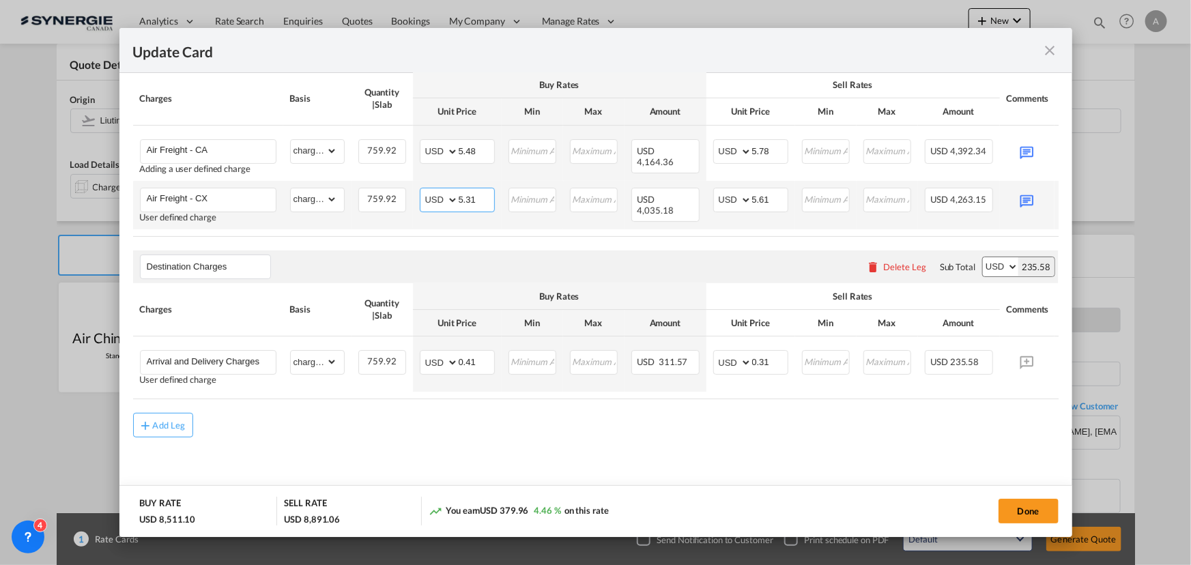
drag, startPoint x: 476, startPoint y: 192, endPoint x: 436, endPoint y: 191, distance: 40.3
click at [436, 192] on md-input-container "AED AFN ALL AMD ANG AOA ARS AUD AWG AZN BAM BBD BDT BGN BHD BIF BMD BND [PERSON…" at bounding box center [457, 200] width 75 height 25
type input "4.82"
drag, startPoint x: 766, startPoint y: 195, endPoint x: 733, endPoint y: 194, distance: 32.8
click at [733, 194] on md-input-container "AED AFN ALL AMD ANG AOA ARS AUD AWG AZN BAM BBD BDT BGN BHD BIF BMD BND [PERSON…" at bounding box center [750, 200] width 75 height 25
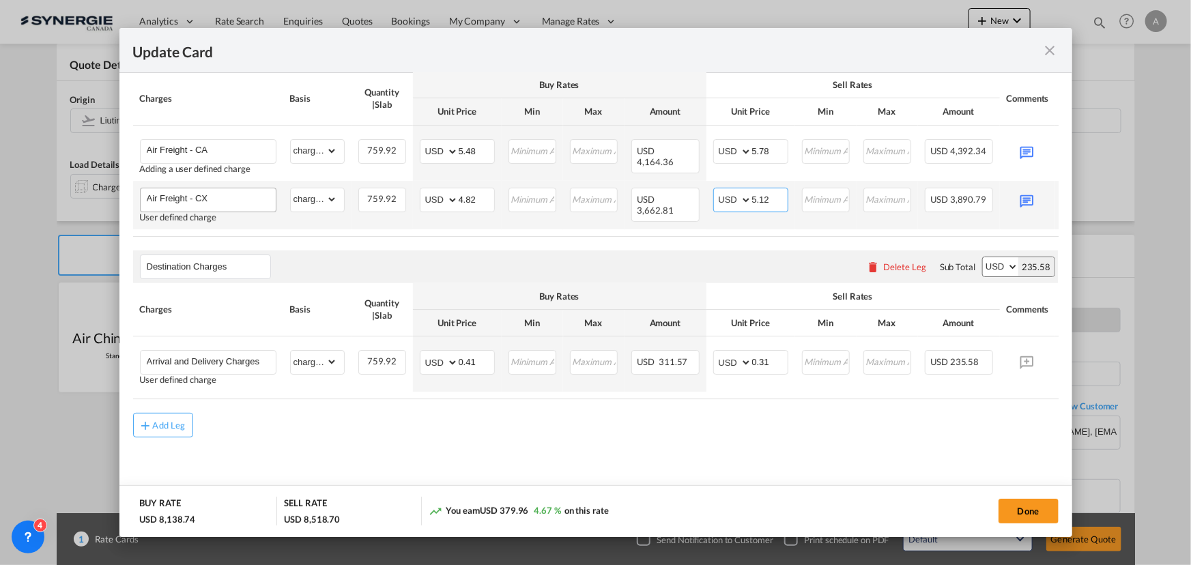
type input "5.12"
drag, startPoint x: 220, startPoint y: 193, endPoint x: 198, endPoint y: 193, distance: 22.5
click at [198, 193] on input "Air Freight - CX" at bounding box center [211, 198] width 129 height 20
type input "Air Freight - DL"
click at [1024, 197] on md-icon "Update CardPort of ..." at bounding box center [1027, 200] width 24 height 24
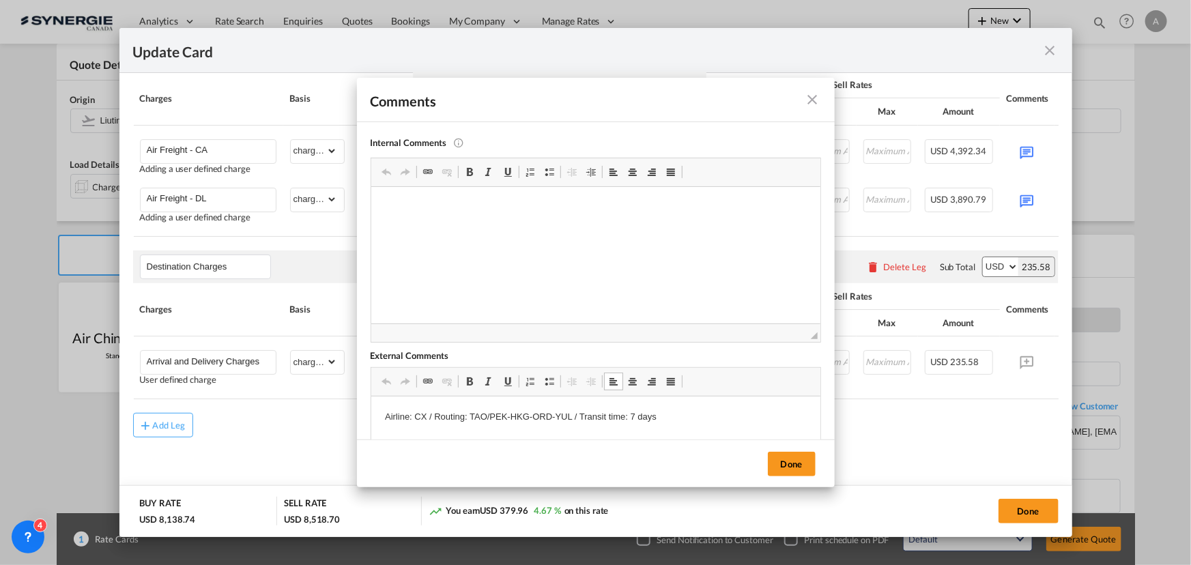
drag, startPoint x: 425, startPoint y: 419, endPoint x: 411, endPoint y: 419, distance: 14.3
drag, startPoint x: 413, startPoint y: 416, endPoint x: 425, endPoint y: 414, distance: 12.5
click at [425, 414] on p "Airline: CX / Routing: TAO/PEK-HKG-ORD-YUL / Transit time: 7 days" at bounding box center [595, 417] width 422 height 14
drag, startPoint x: 504, startPoint y: 414, endPoint x: 493, endPoint y: 414, distance: 10.3
click at [493, 414] on p "Airline: DL / Routing: TAO/PEK-HKG-ORD-YUL / Transit time: 7 days" at bounding box center [595, 417] width 422 height 14
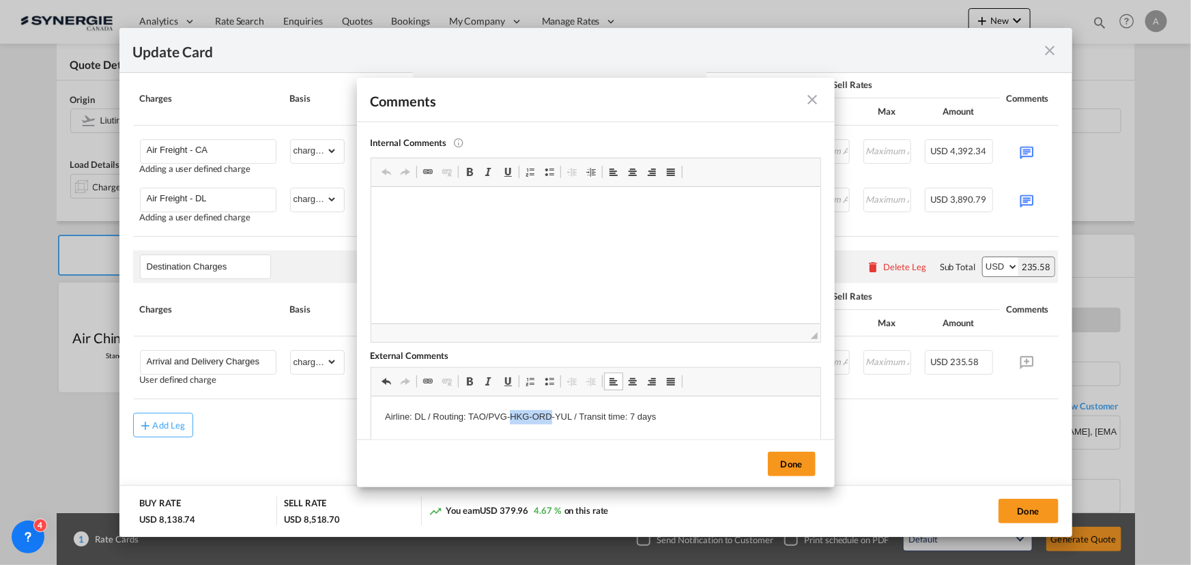
drag, startPoint x: 508, startPoint y: 416, endPoint x: 550, endPoint y: 419, distance: 41.8
click at [550, 419] on p "Airline: DL / Routing: TAO/PVG-HKG-ORD-YUL / Transit time: 7 days" at bounding box center [595, 417] width 422 height 14
click at [802, 464] on button "Done" at bounding box center [792, 464] width 48 height 25
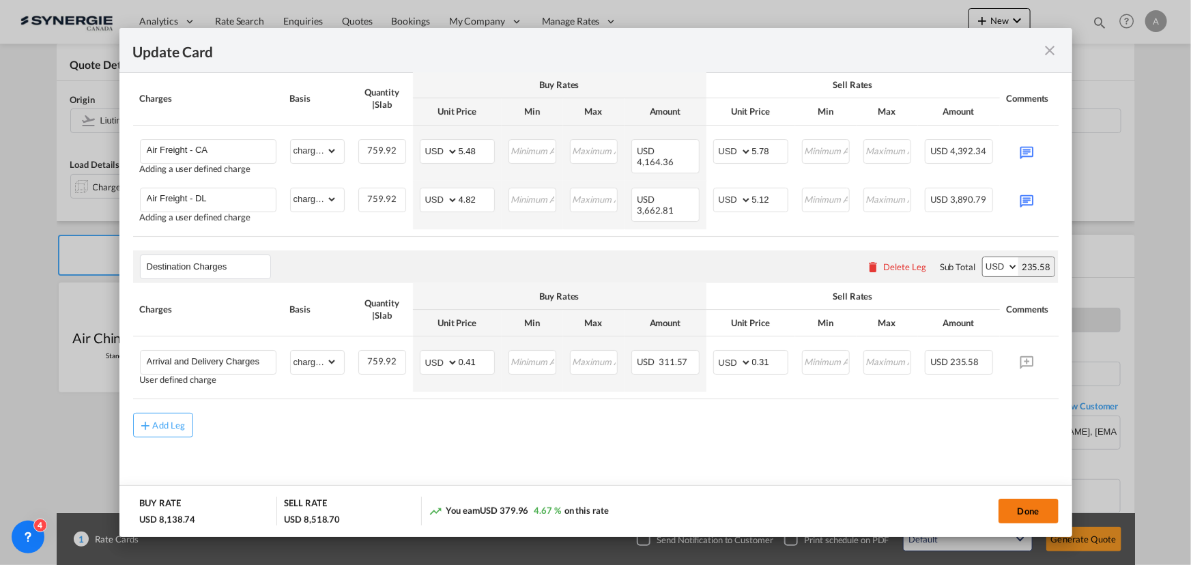
click at [1018, 512] on button "Done" at bounding box center [1028, 511] width 60 height 25
type input "[DATE]"
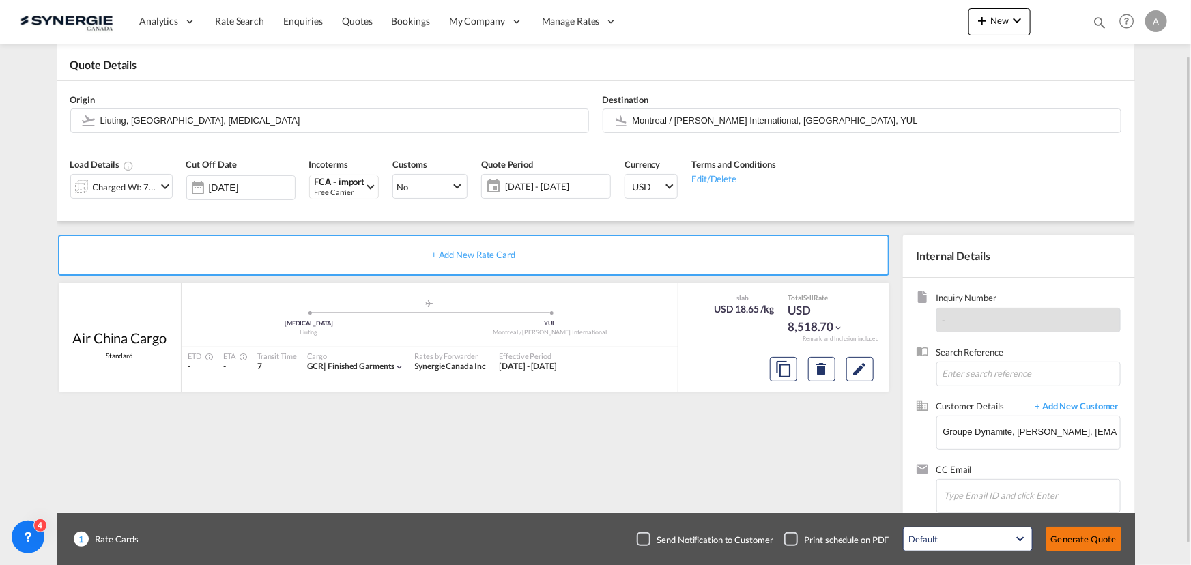
click at [1085, 537] on button "Generate Quote" at bounding box center [1083, 539] width 75 height 25
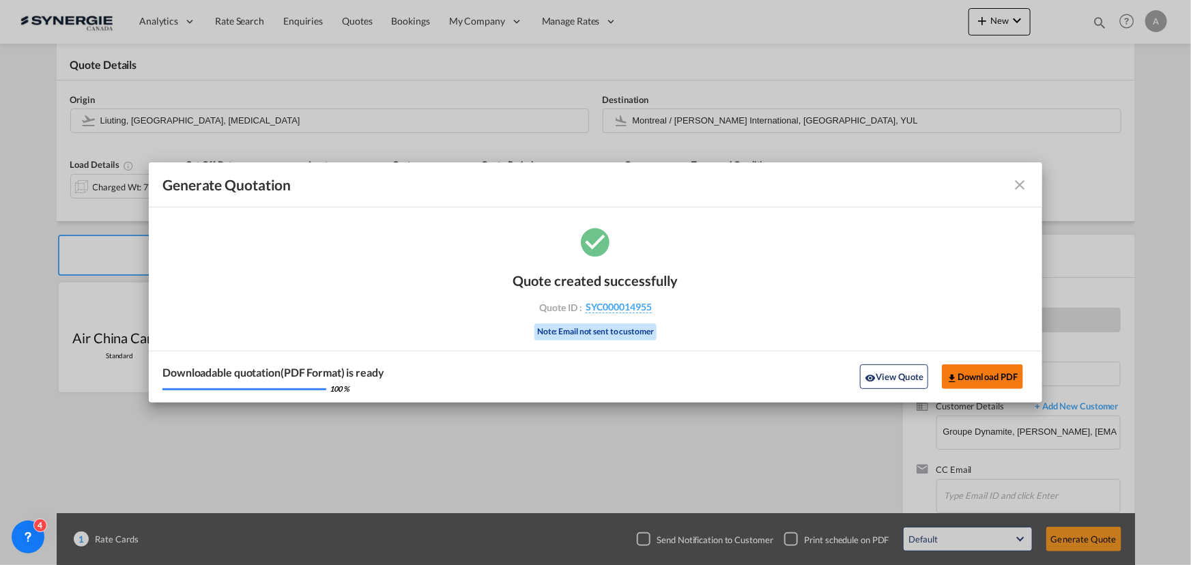
click at [989, 373] on button "Download PDF" at bounding box center [982, 376] width 81 height 25
click at [1017, 182] on md-icon "icon-close fg-AAA8AD cursor m-0" at bounding box center [1020, 185] width 16 height 16
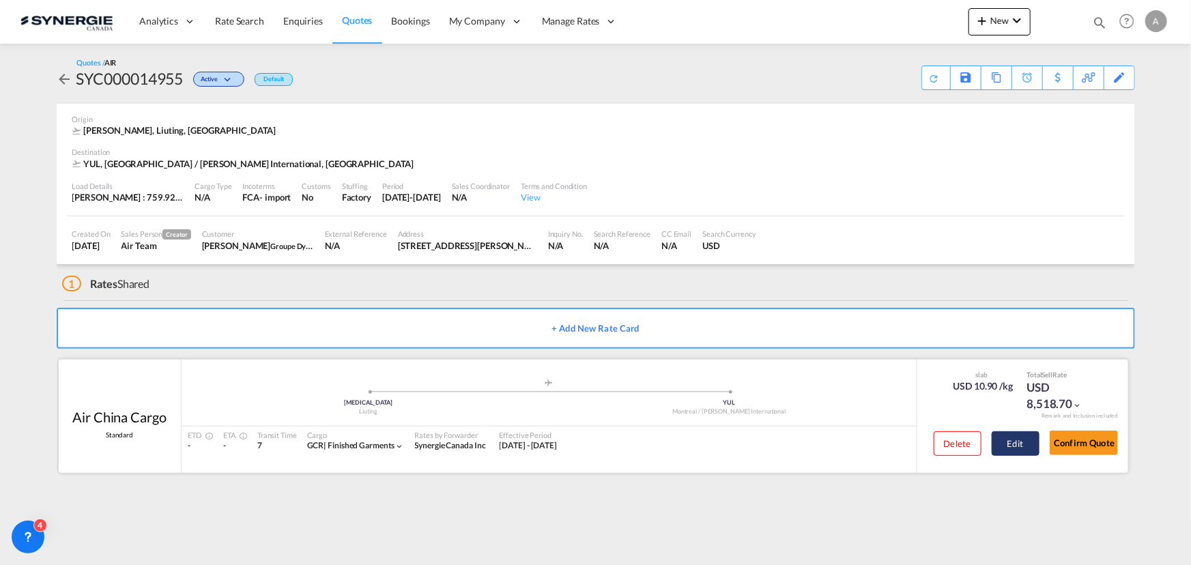
click at [1012, 446] on button "Edit" at bounding box center [1015, 443] width 48 height 25
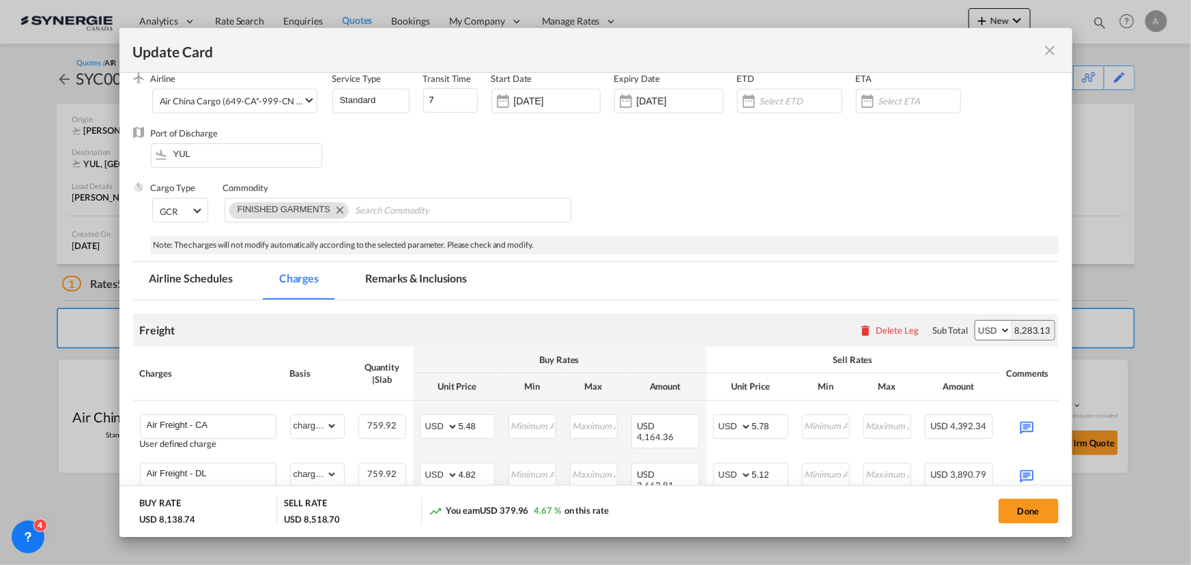
scroll to position [124, 0]
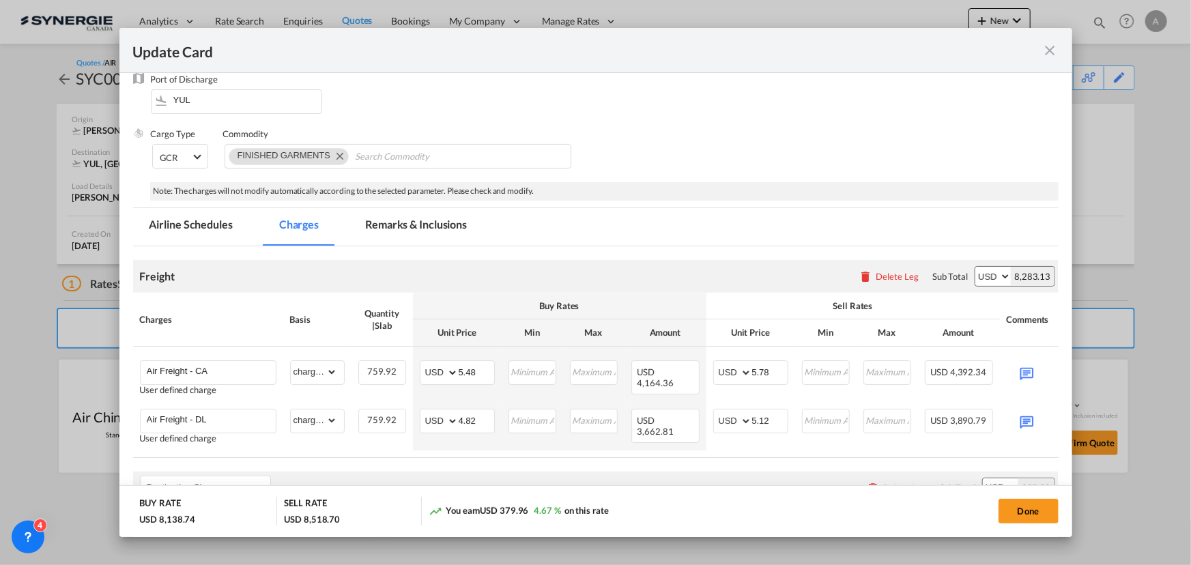
click at [1043, 44] on md-icon "icon-close fg-AAA8AD m-0 pointer" at bounding box center [1050, 50] width 16 height 16
